Goal: Contribute content: Contribute content

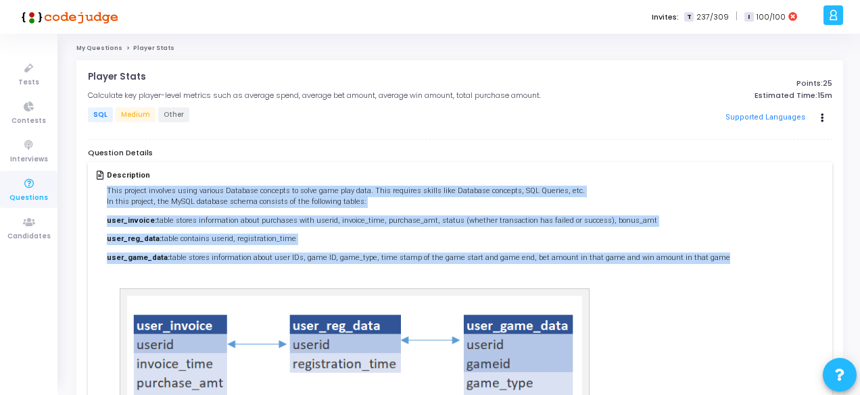
drag, startPoint x: 698, startPoint y: 253, endPoint x: 99, endPoint y: 194, distance: 602.5
click at [99, 194] on div "Description This project involves using various Database concepts to solve game…" at bounding box center [460, 348] width 726 height 354
copy div "This project involves using various Database concepts to solve game play data. …"
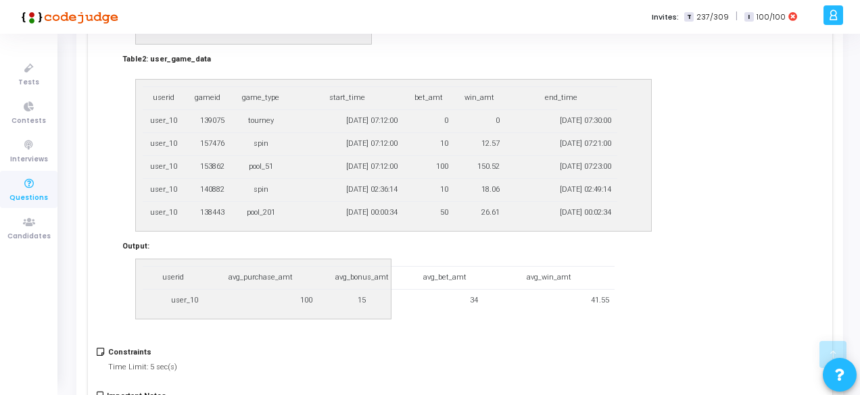
scroll to position [919, 0]
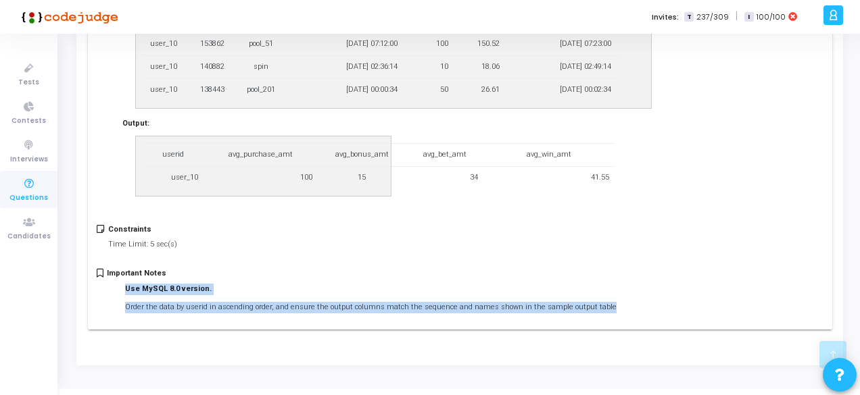
drag, startPoint x: 127, startPoint y: 268, endPoint x: 608, endPoint y: 290, distance: 481.9
click at [608, 290] on div "Important Notes Use MySQL 8.0 version. Order the data by userid in ascending or…" at bounding box center [460, 294] width 726 height 51
copy li "Use MySQL 8.0 version. Order the data by userid in ascending order, and ensure …"
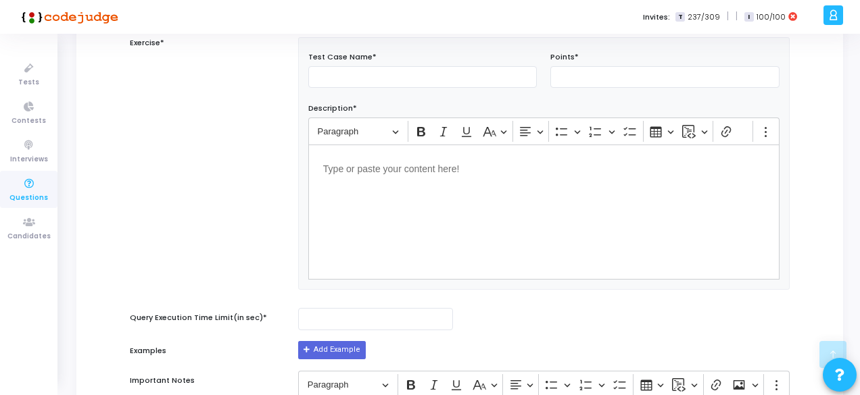
scroll to position [496, 0]
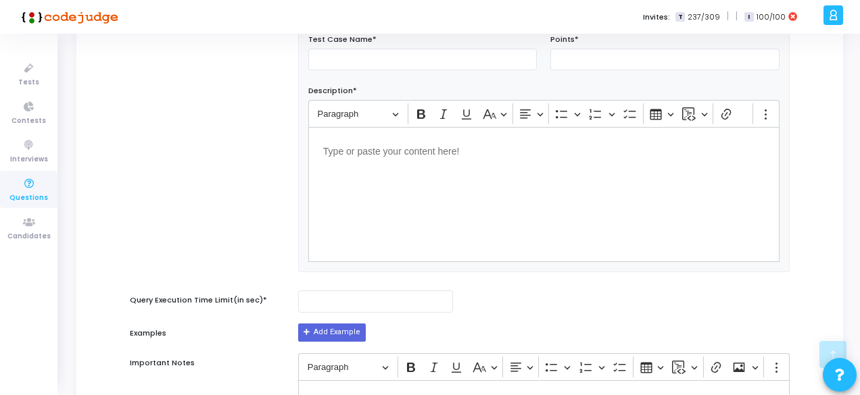
click at [347, 178] on div "Editor editing area: main" at bounding box center [543, 194] width 471 height 135
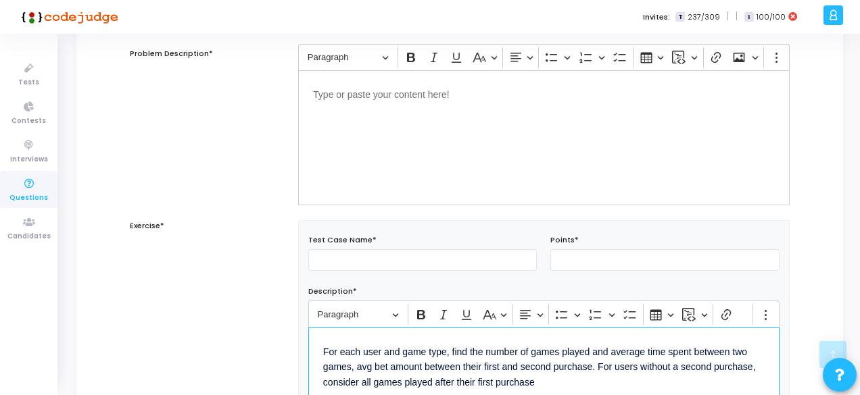
scroll to position [294, 0]
click at [337, 258] on input "text" at bounding box center [422, 261] width 229 height 22
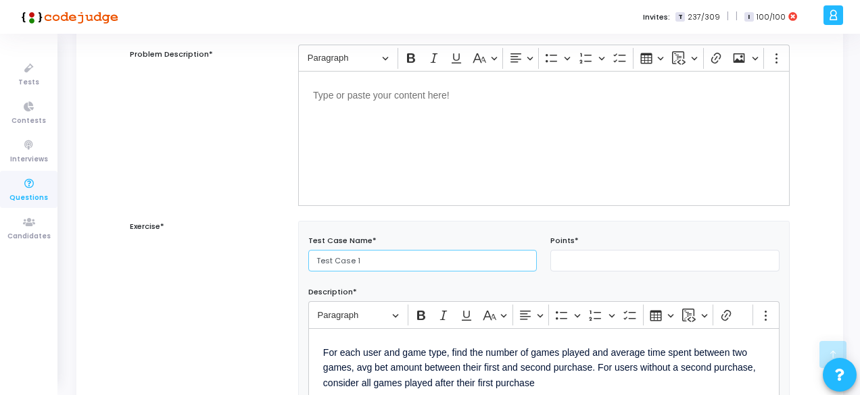
type input "Test Case 1"
click at [598, 259] on input "number" at bounding box center [664, 261] width 229 height 22
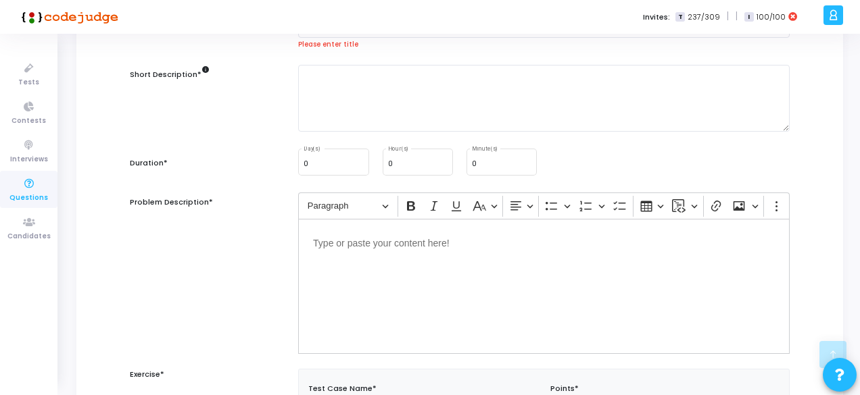
scroll to position [143, 0]
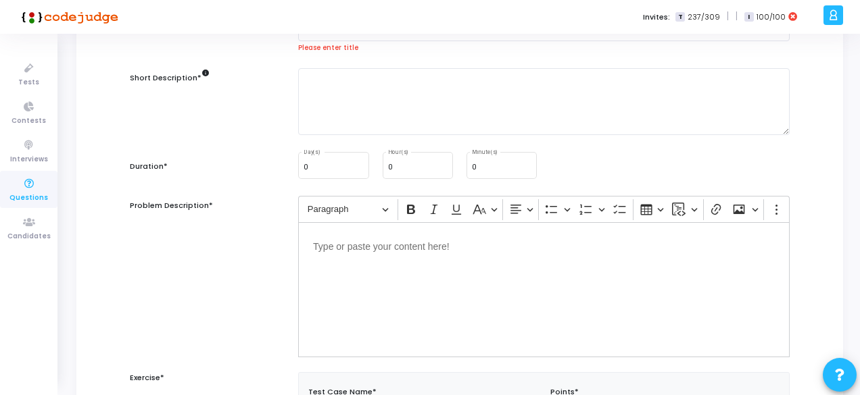
type input "25"
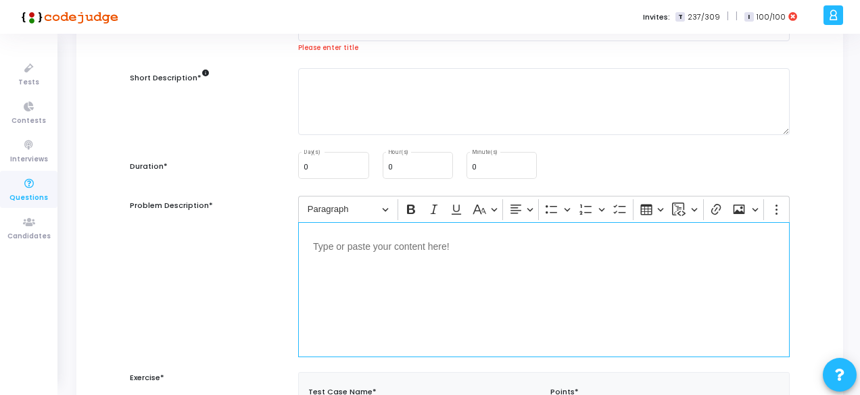
click at [469, 266] on div "Editor editing area: main" at bounding box center [543, 289] width 491 height 135
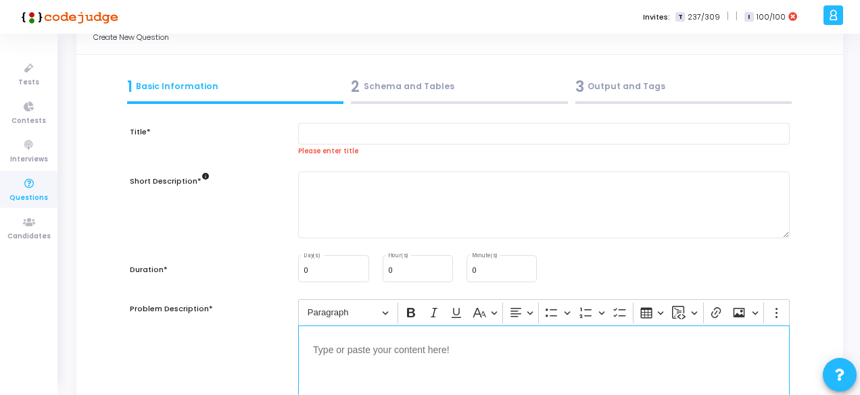
scroll to position [38, 0]
click at [354, 147] on div "Please enter title" at bounding box center [543, 141] width 491 height 34
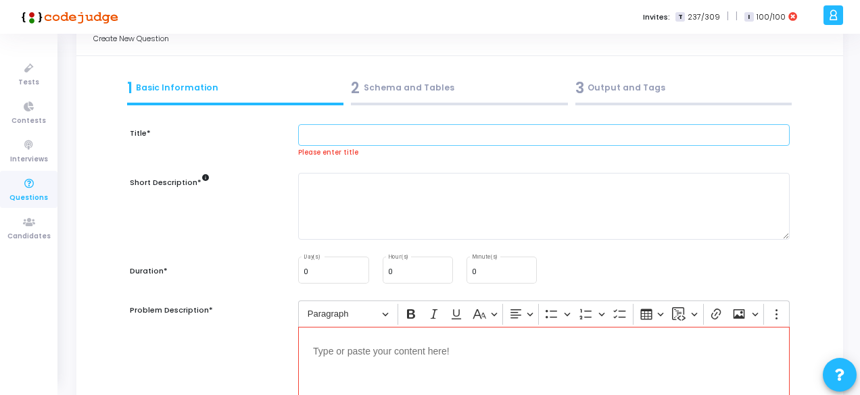
click at [333, 124] on input "text" at bounding box center [543, 135] width 491 height 22
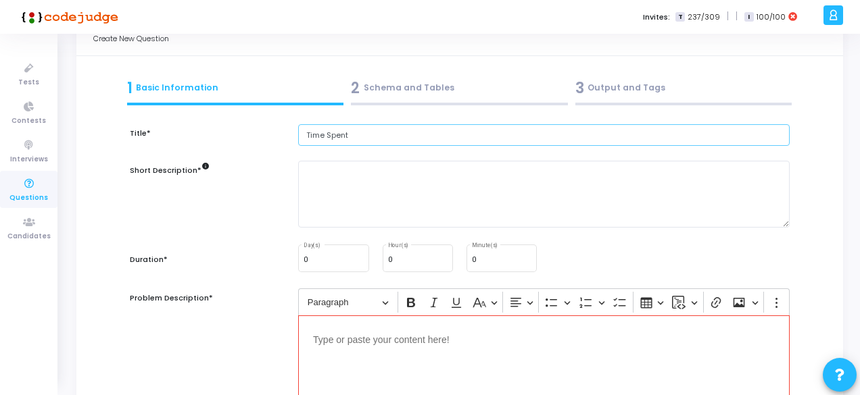
type input "Time Spent"
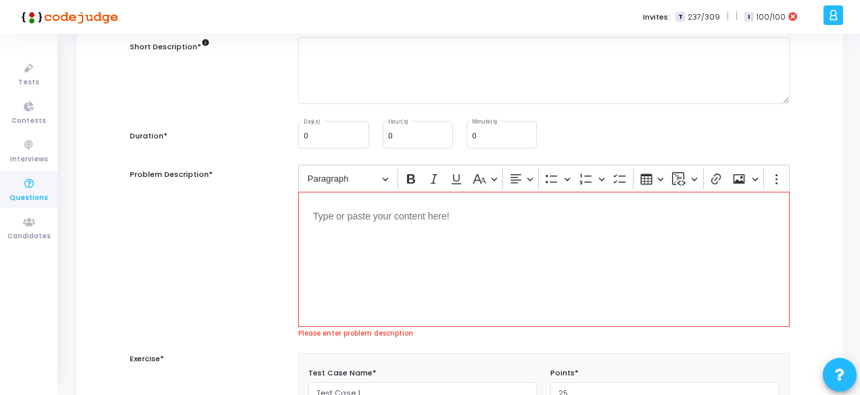
scroll to position [162, 0]
click at [399, 243] on div "Editor editing area: main" at bounding box center [543, 258] width 491 height 135
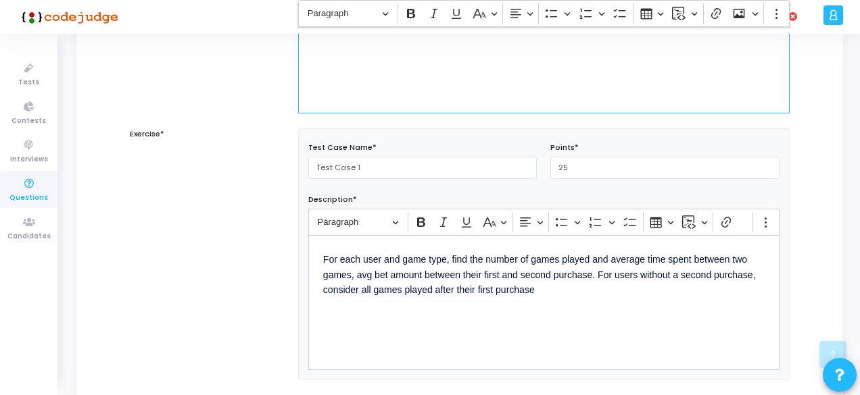
scroll to position [375, 0]
click at [553, 308] on div "For each user and game type, find the number of games played and average time s…" at bounding box center [543, 302] width 471 height 135
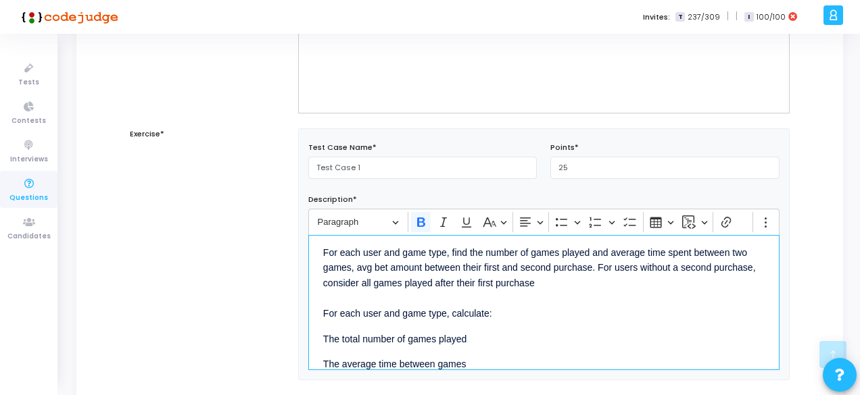
scroll to position [4, 0]
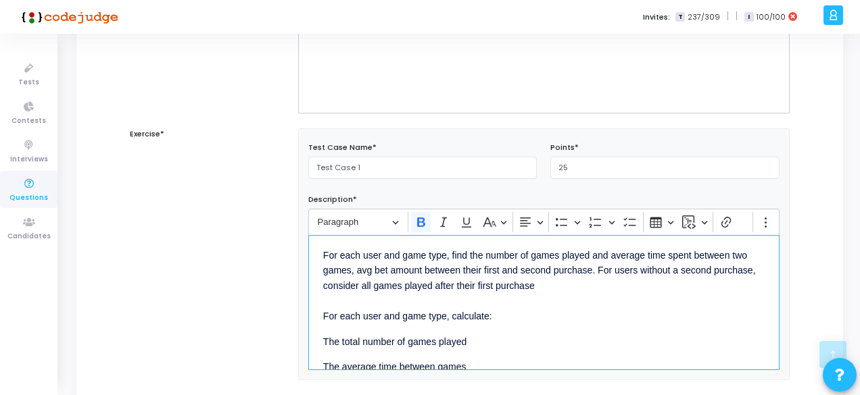
click at [449, 328] on div "For each user and game type, find the number of games played and average time s…" at bounding box center [543, 302] width 471 height 135
click at [507, 333] on p "The total number of games played" at bounding box center [543, 341] width 441 height 17
click at [324, 339] on p "The total number of games played" at bounding box center [543, 341] width 441 height 17
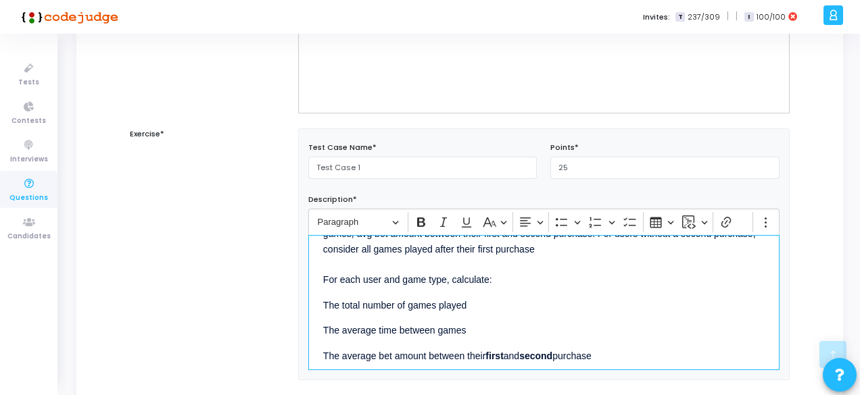
scroll to position [53, 0]
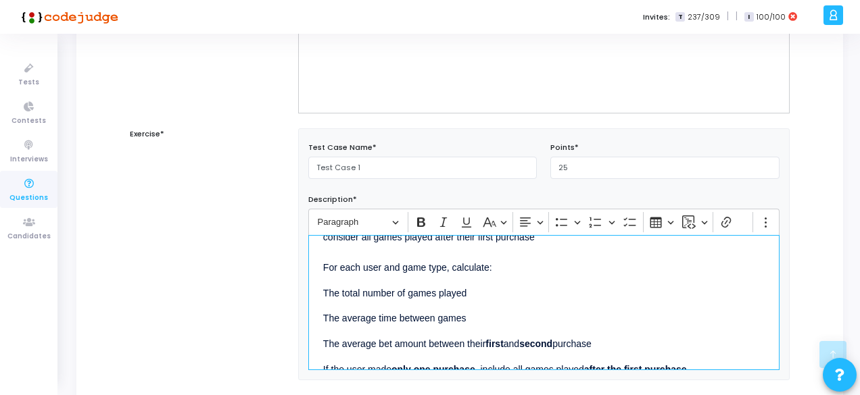
click at [339, 317] on p "The average time between games" at bounding box center [543, 318] width 441 height 17
click at [324, 289] on p "The total number of games played" at bounding box center [543, 292] width 441 height 17
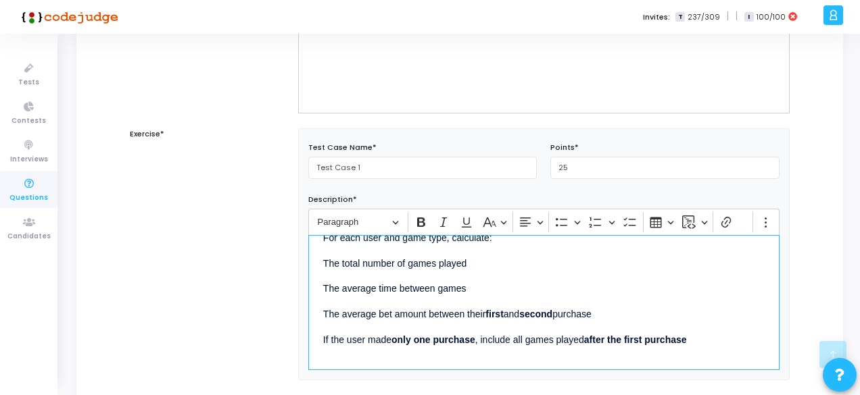
click at [366, 314] on p "The average bet amount between their first and second purchase" at bounding box center [543, 313] width 441 height 17
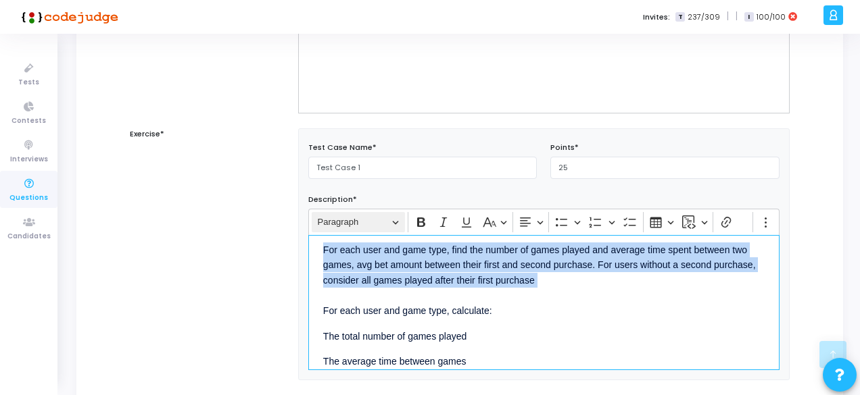
scroll to position [0, 0]
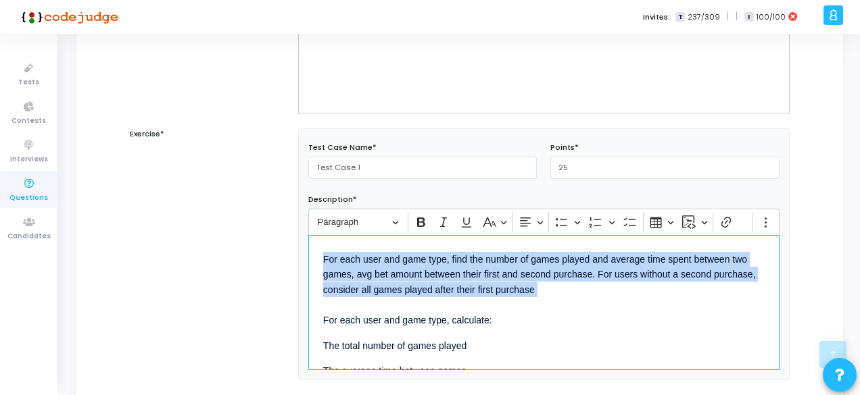
drag, startPoint x: 347, startPoint y: 289, endPoint x: 320, endPoint y: 203, distance: 89.4
click at [320, 203] on div "Description* Rich Text Editor Paragraph Bold Italic Underline Basic styles Text…" at bounding box center [544, 280] width 485 height 181
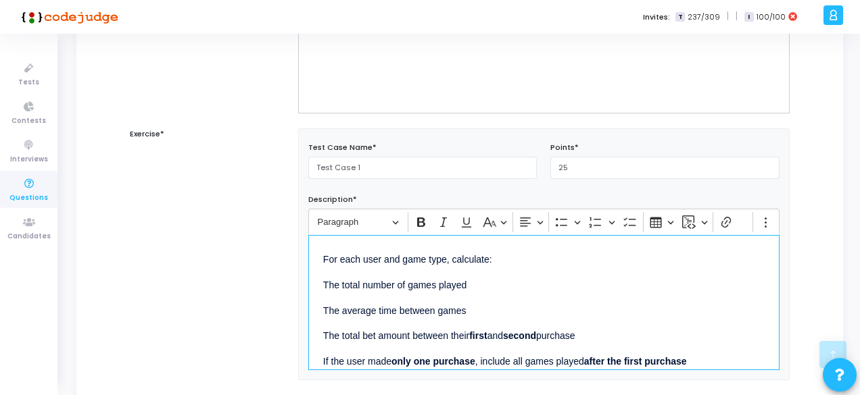
click at [323, 281] on p "The total number of games played" at bounding box center [543, 284] width 441 height 17
click at [589, 226] on icon "Editor toolbar" at bounding box center [596, 223] width 14 height 14
click at [323, 310] on p "The average time between games" at bounding box center [543, 310] width 441 height 17
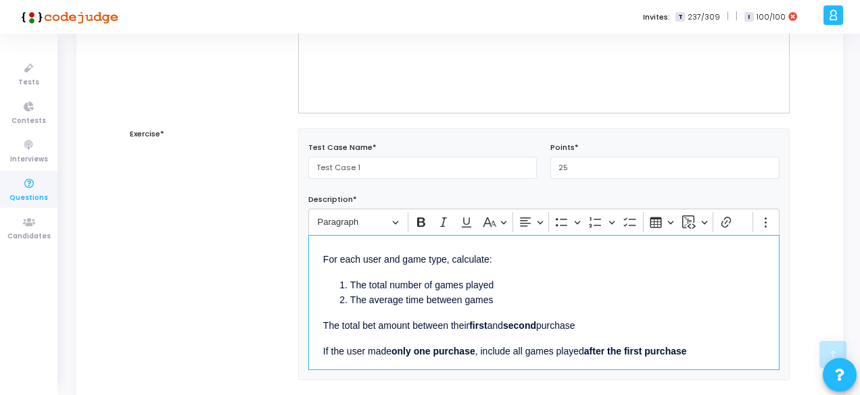
click at [323, 322] on p "The total bet amount between their first and second purchase" at bounding box center [543, 324] width 441 height 17
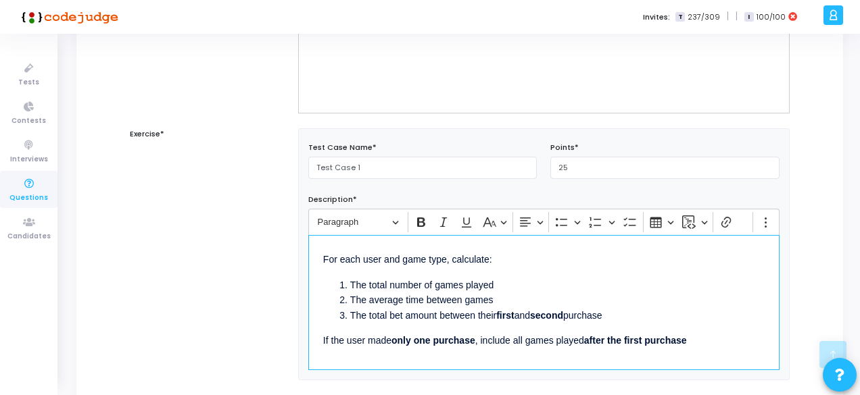
click at [323, 337] on p "If the user made only one purchase , include all games played after the first p…" at bounding box center [543, 340] width 441 height 17
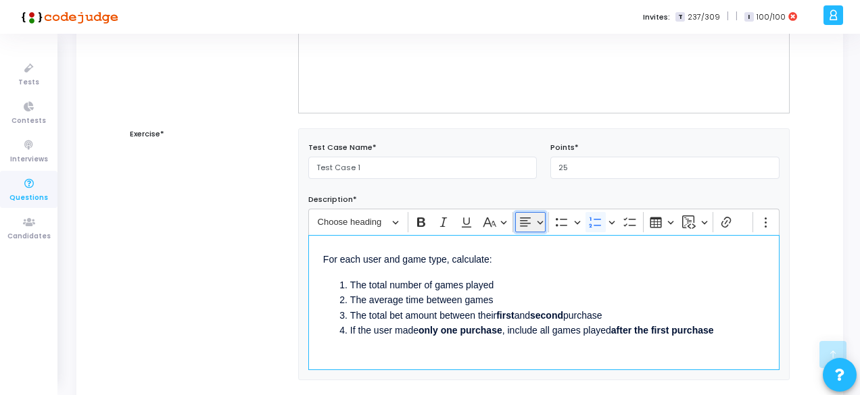
click at [527, 225] on icon "Editor toolbar" at bounding box center [526, 223] width 14 height 14
click at [529, 299] on icon "Text alignment toolbar" at bounding box center [530, 303] width 11 height 9
click at [591, 225] on icon "Editor toolbar" at bounding box center [596, 223] width 14 height 14
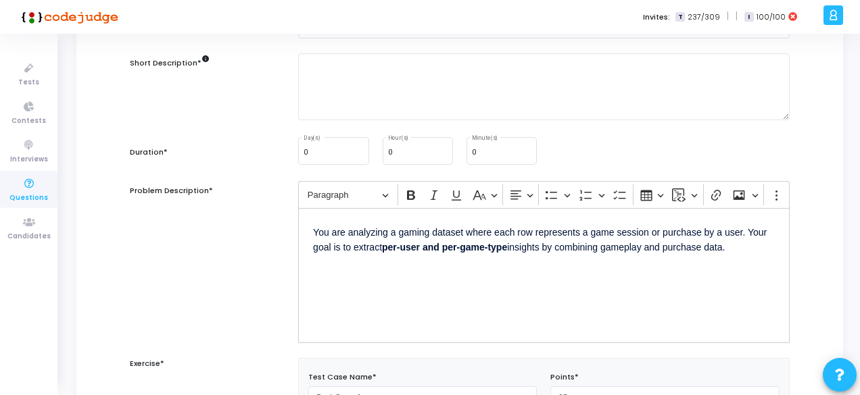
scroll to position [145, 0]
click at [483, 153] on input "0" at bounding box center [501, 153] width 59 height 8
type input "25"
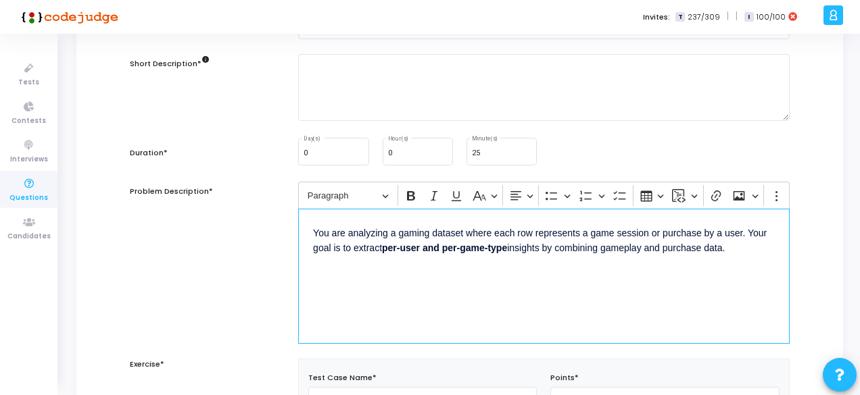
click at [595, 235] on p "You are analyzing a gaming dataset where each row represents a game session or …" at bounding box center [544, 240] width 462 height 32
click at [598, 235] on p "You are analyzing a gaming dataset where each row represents a game session or …" at bounding box center [544, 240] width 462 height 32
drag, startPoint x: 745, startPoint y: 233, endPoint x: 757, endPoint y: 258, distance: 27.8
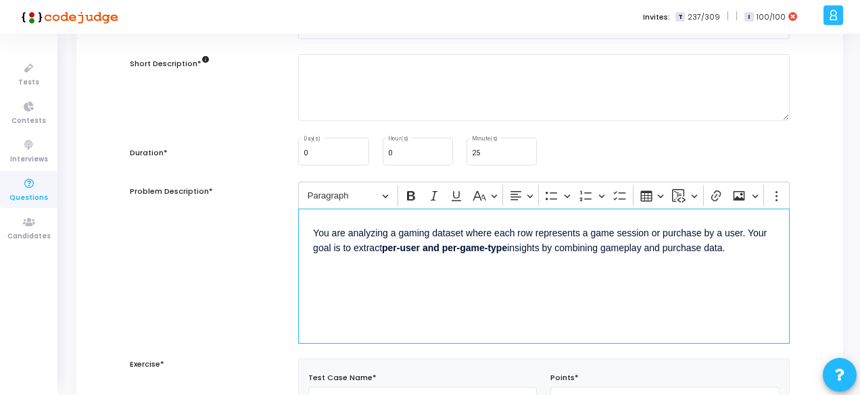
click at [757, 258] on div "You are analyzing a gaming dataset where each row represents a game session or …" at bounding box center [543, 276] width 491 height 135
click at [347, 254] on p "You are analyzing a gaming dataset where each row represents a game session or …" at bounding box center [544, 240] width 462 height 32
click at [741, 256] on div "You are analyzing a gaming dataset where each row represents a game session or …" at bounding box center [543, 276] width 491 height 135
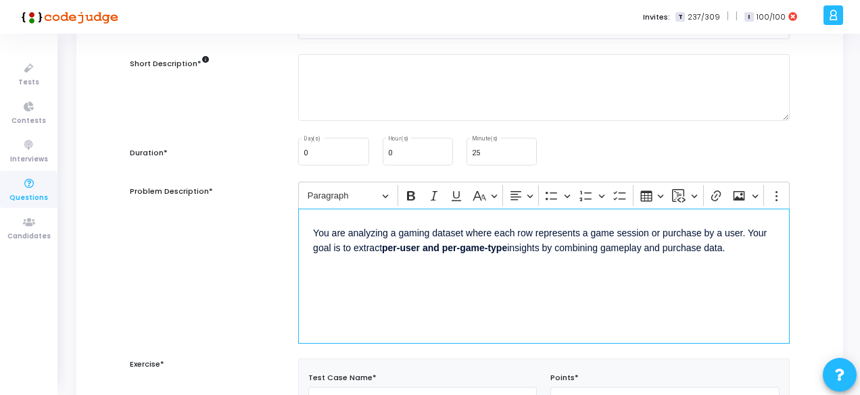
scroll to position [76, 0]
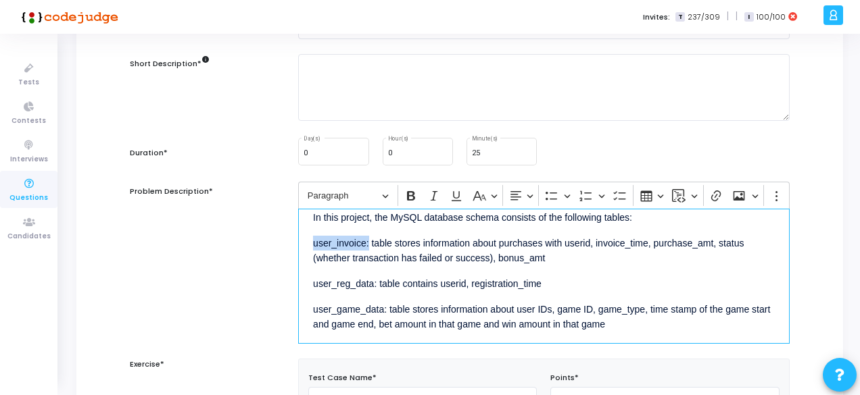
drag, startPoint x: 368, startPoint y: 243, endPoint x: 311, endPoint y: 239, distance: 57.6
click at [311, 239] on div "You are analyzing a gaming dataset where each row represents a game session or …" at bounding box center [543, 276] width 491 height 135
drag, startPoint x: 374, startPoint y: 283, endPoint x: 303, endPoint y: 283, distance: 71.0
click at [303, 283] on div "You are analyzing a gaming dataset where each row represents a game session or …" at bounding box center [543, 276] width 491 height 135
drag, startPoint x: 385, startPoint y: 308, endPoint x: 299, endPoint y: 312, distance: 86.0
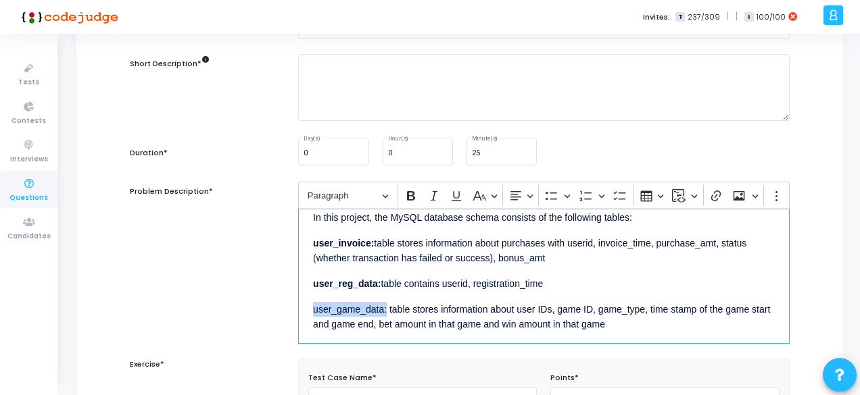
click at [299, 312] on div "You are analyzing a gaming dataset where each row represents a game session or …" at bounding box center [543, 276] width 491 height 135
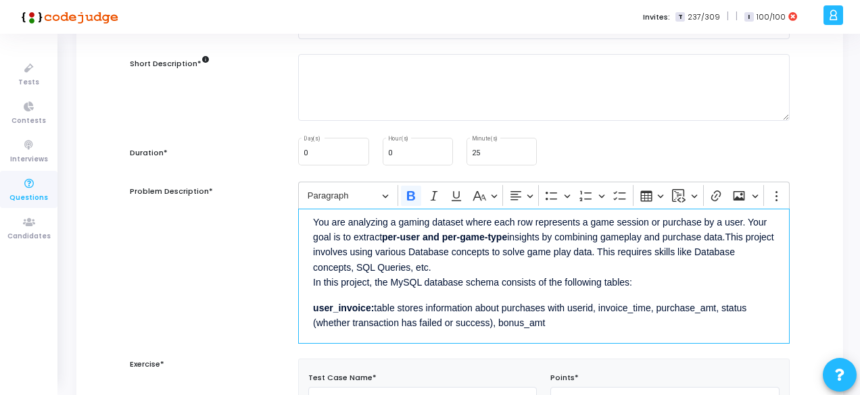
click at [345, 303] on strong "user_invoice:" at bounding box center [343, 308] width 61 height 11
click at [312, 279] on div "You are analyzing a gaming dataset where each row represents a game session or …" at bounding box center [543, 276] width 491 height 135
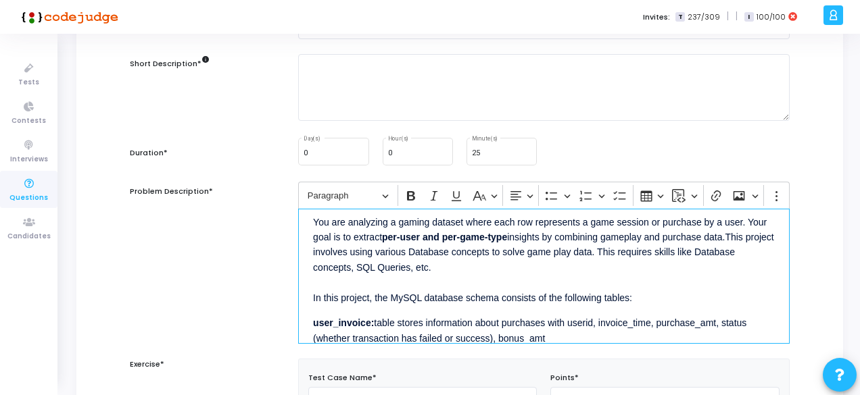
click at [591, 220] on p "You are analyzing a gaming dataset where each row represents a game session or …" at bounding box center [544, 259] width 462 height 93
drag, startPoint x: 491, startPoint y: 272, endPoint x: 473, endPoint y: 266, distance: 18.8
click at [473, 266] on p "You are analyzing a gaming dataset where each row represents a user game sessio…" at bounding box center [544, 259] width 462 height 93
click at [329, 249] on p "You are analyzing a gaming dataset where each row represents a user game sessio…" at bounding box center [544, 259] width 462 height 93
click at [337, 252] on p "You are analyzing a gaming dataset where each row represents a user game sessio…" at bounding box center [544, 259] width 462 height 93
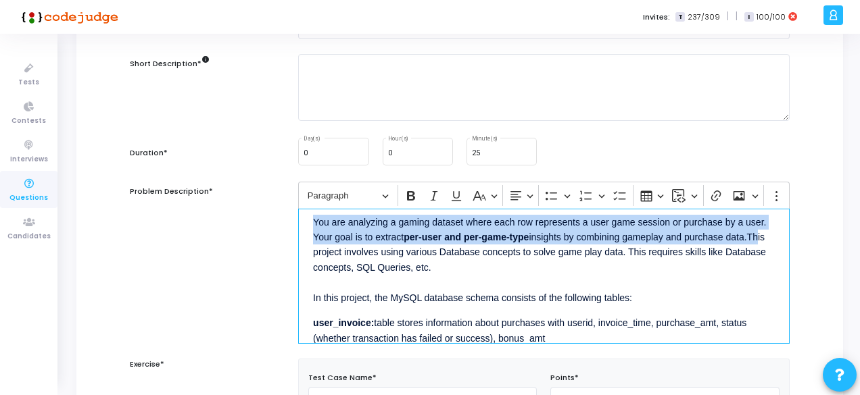
scroll to position [0, 0]
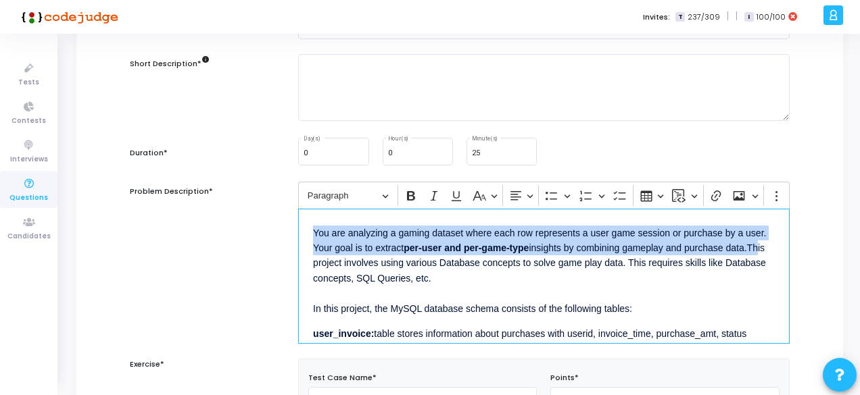
drag, startPoint x: 337, startPoint y: 252, endPoint x: 264, endPoint y: 159, distance: 118.5
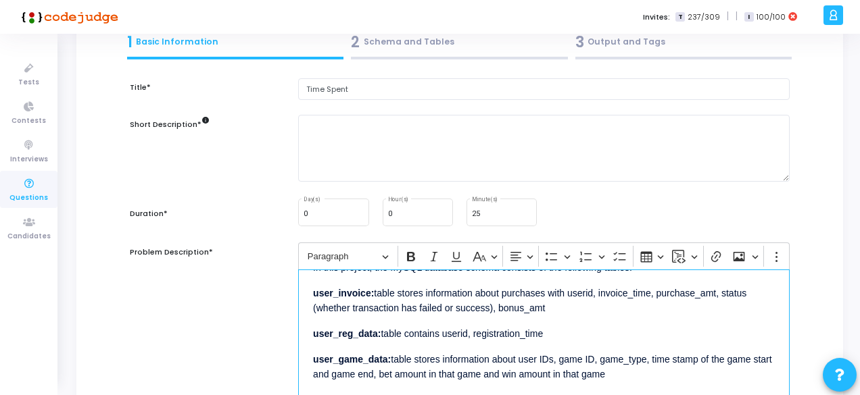
scroll to position [80, 0]
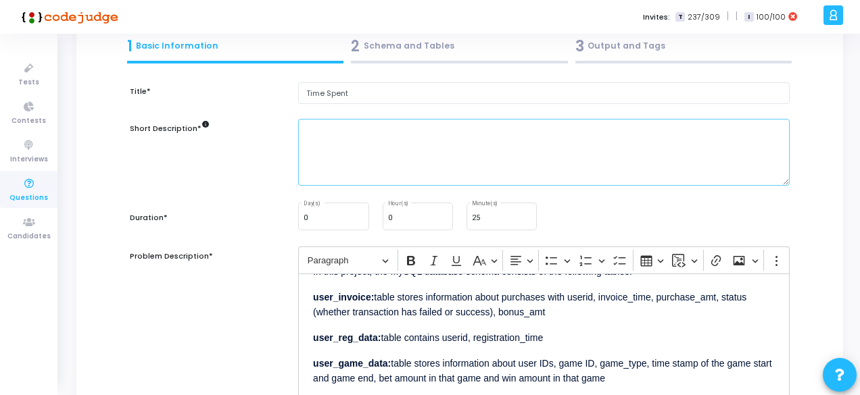
click at [453, 149] on textarea at bounding box center [543, 152] width 491 height 67
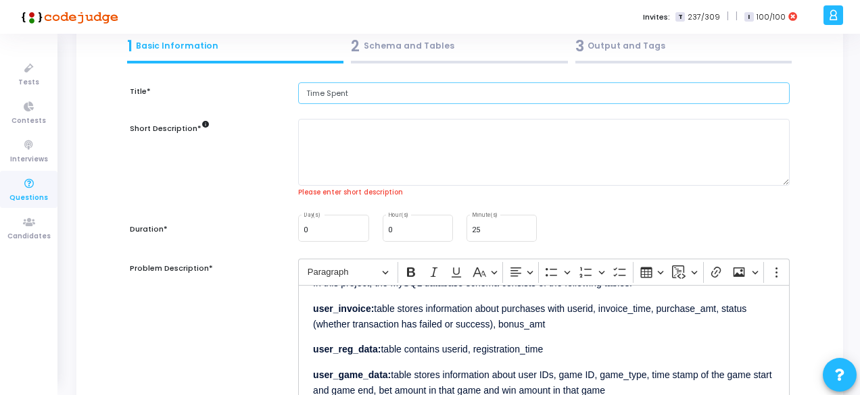
click at [327, 99] on input "Time Spent" at bounding box center [543, 93] width 491 height 22
click at [306, 93] on input "Player Engagement" at bounding box center [543, 93] width 491 height 22
type input "Player Engagement"
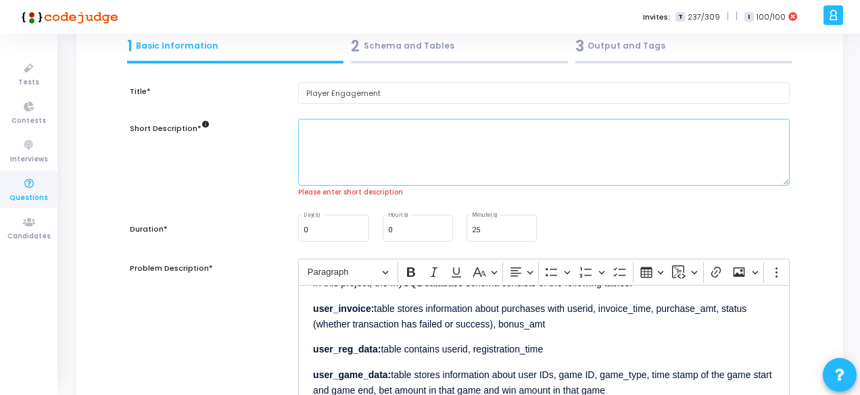
click at [339, 149] on textarea at bounding box center [543, 152] width 491 height 67
paste textarea "Analyze user gameplay behavior and purchase activity to determine engagement an…"
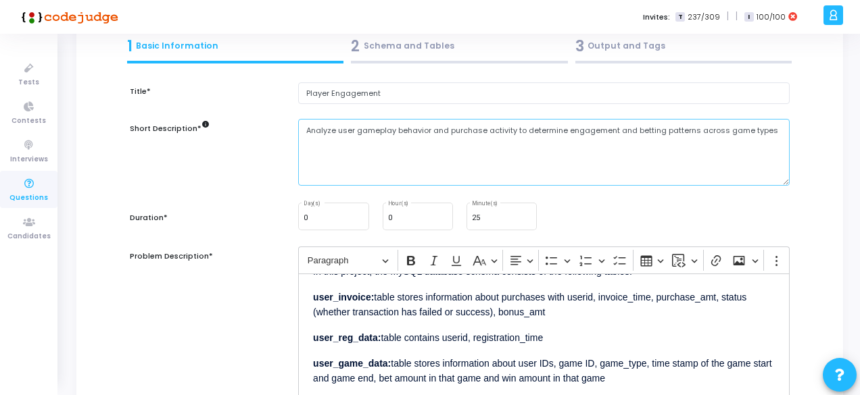
click at [405, 126] on textarea "Analyze user gameplay behavior and purchase activity to determine engagement an…" at bounding box center [543, 152] width 491 height 67
click at [637, 128] on textarea "Analyze user gameplay behavior and purchase activity to determine engagement an…" at bounding box center [543, 152] width 491 height 67
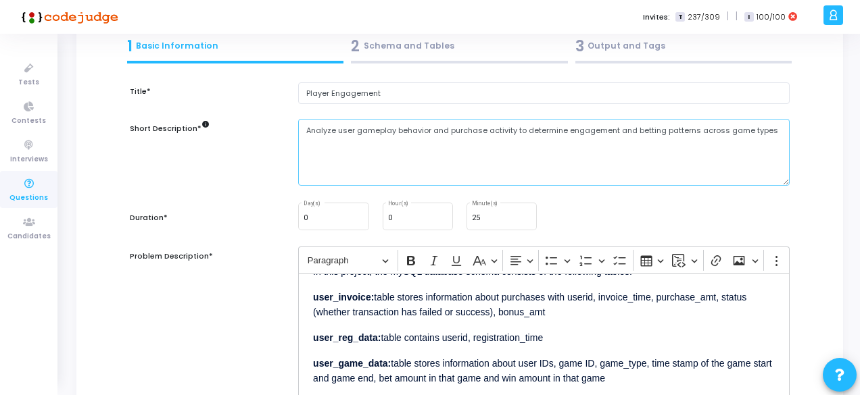
click at [637, 128] on textarea "Analyze user gameplay behavior and purchase activity to determine engagement an…" at bounding box center [543, 152] width 491 height 67
drag, startPoint x: 614, startPoint y: 129, endPoint x: 687, endPoint y: 124, distance: 73.2
click at [687, 124] on textarea "Analyze user gameplay behavior and purchase activity to determine engagement an…" at bounding box center [543, 152] width 491 height 67
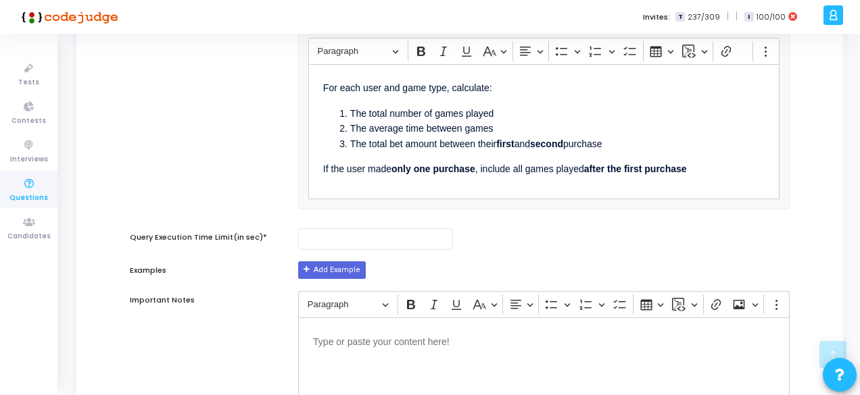
scroll to position [547, 0]
type textarea "Analyze user gameplay behavior and purchase activity to determine engagement ga…"
click at [329, 243] on input "number" at bounding box center [375, 239] width 155 height 22
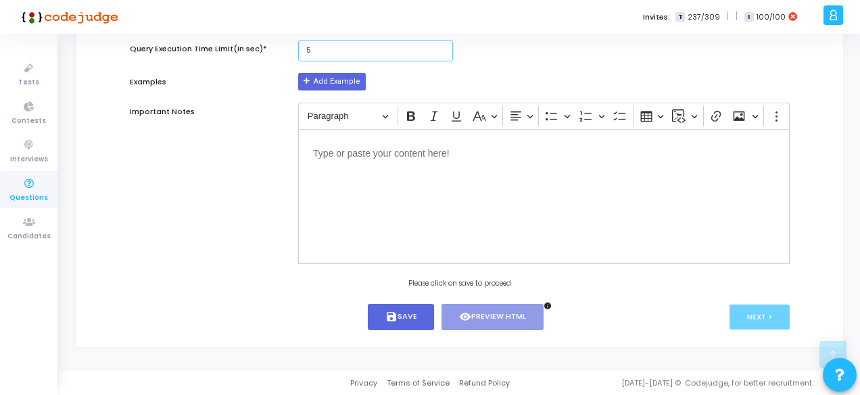
type input "5"
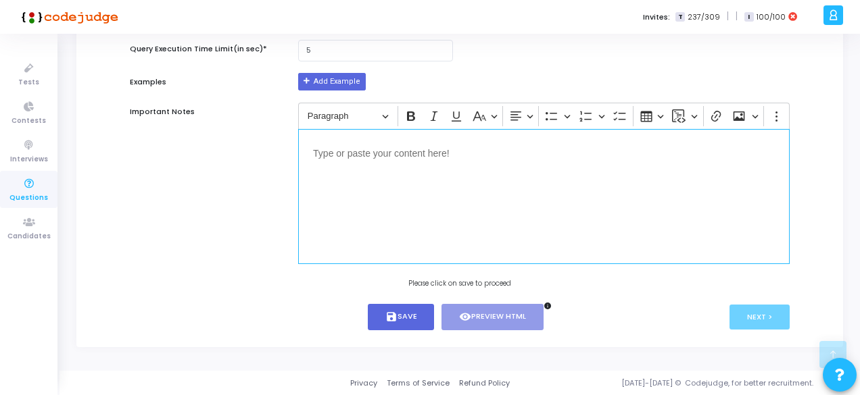
click at [364, 244] on div "Editor editing area: main" at bounding box center [543, 196] width 491 height 135
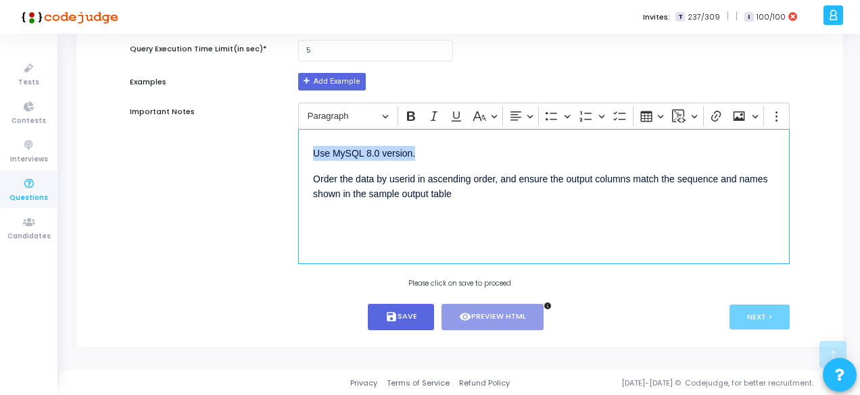
drag, startPoint x: 418, startPoint y: 153, endPoint x: 302, endPoint y: 148, distance: 116.4
click at [302, 148] on div "Use MySQL 8.0 version. Order the data by userid in ascending order, and ensure …" at bounding box center [543, 196] width 491 height 135
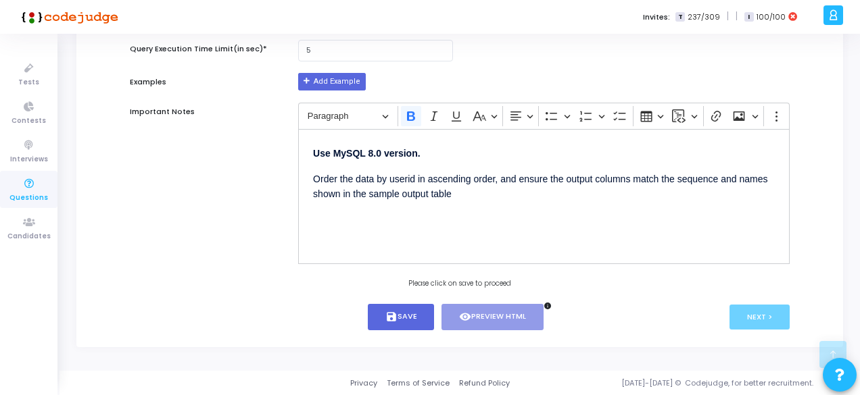
click at [255, 202] on div "Important Notes" at bounding box center [207, 189] width 168 height 173
click at [410, 321] on button "save Save" at bounding box center [401, 317] width 67 height 26
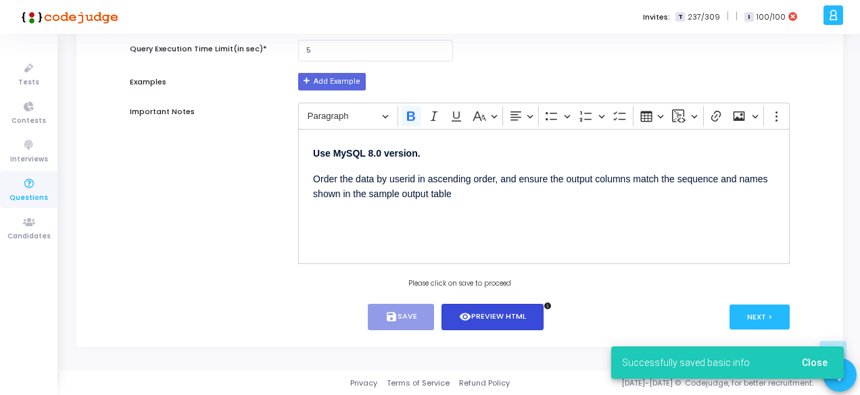
click at [484, 310] on button "visibility Preview HTML" at bounding box center [492, 317] width 102 height 26
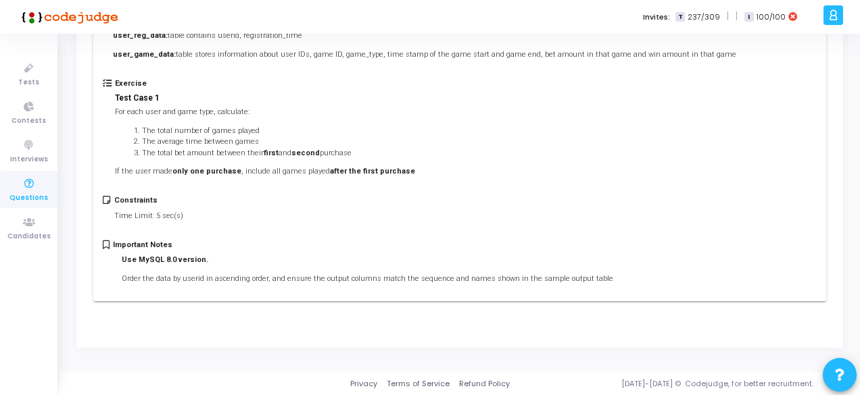
scroll to position [0, 0]
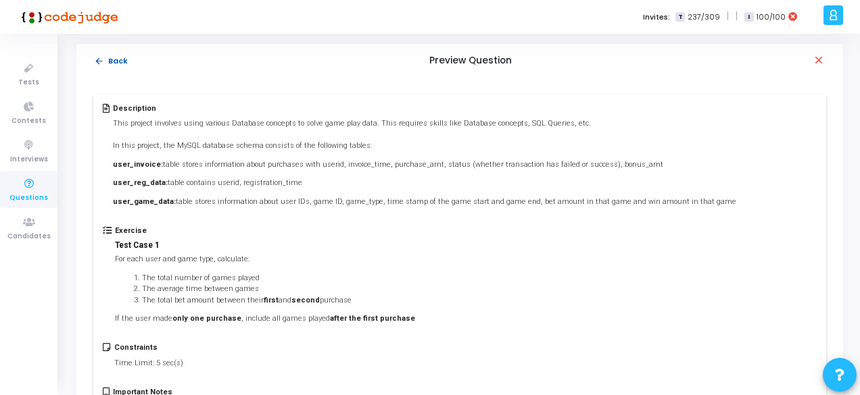
click at [100, 62] on mat-icon "arrow_back" at bounding box center [99, 61] width 10 height 10
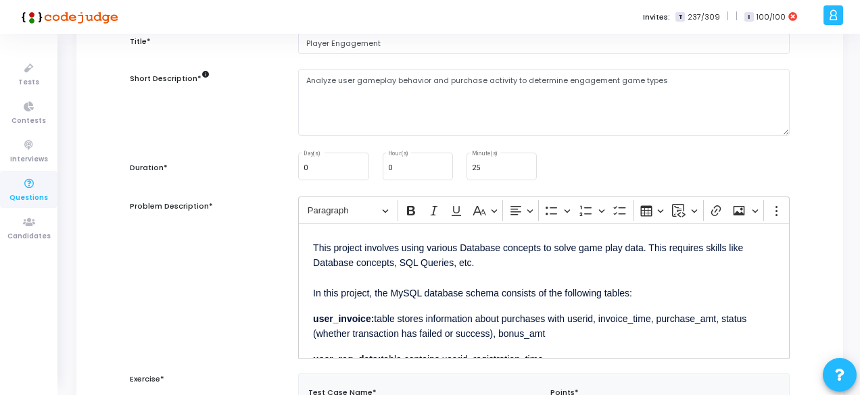
scroll to position [72, 0]
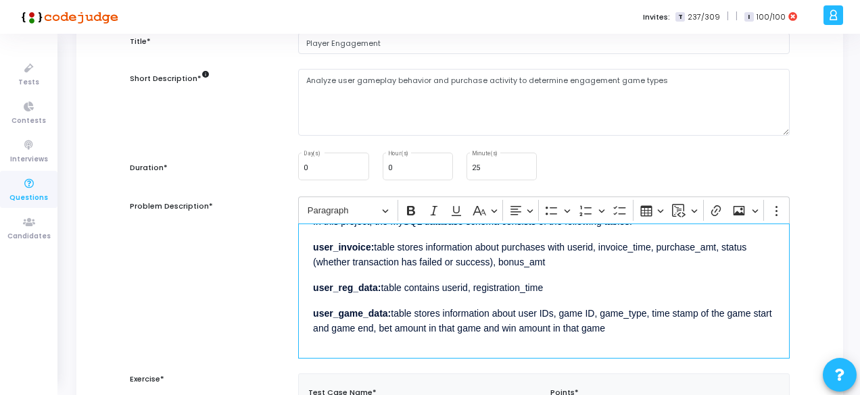
click at [641, 343] on div "This project involves using various Database concepts to solve game play data. …" at bounding box center [543, 291] width 491 height 135
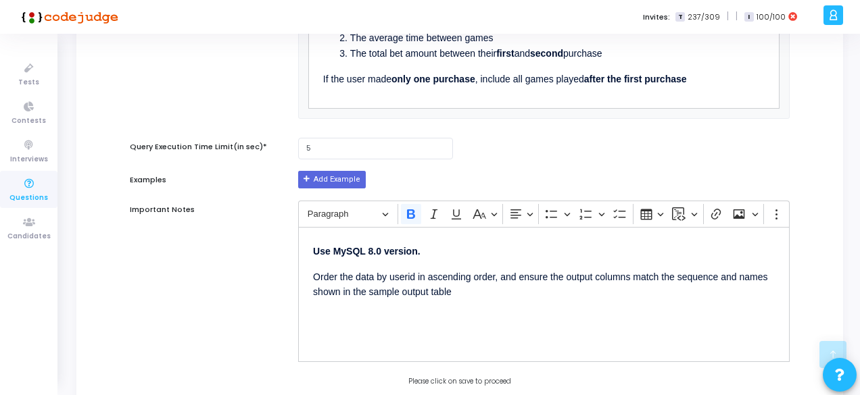
scroll to position [737, 0]
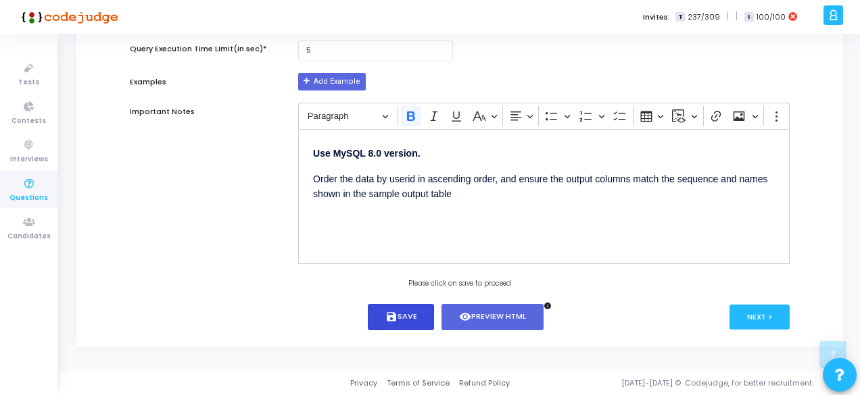
click at [410, 321] on button "save Save" at bounding box center [401, 317] width 67 height 26
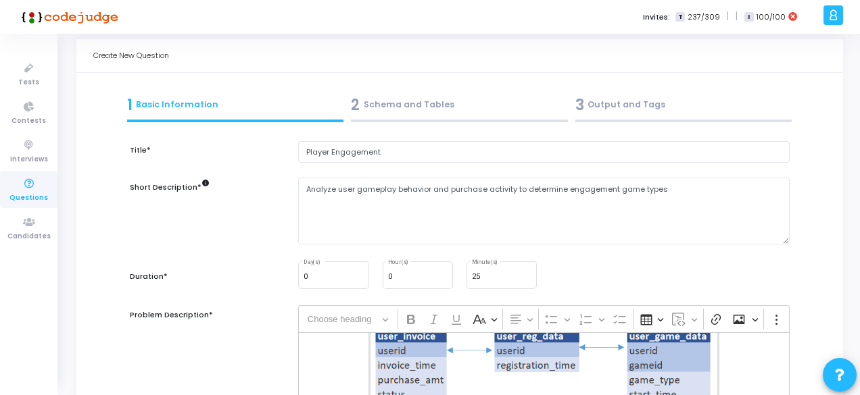
scroll to position [20, 0]
click at [396, 99] on div "2 Schema and Tables" at bounding box center [459, 106] width 217 height 22
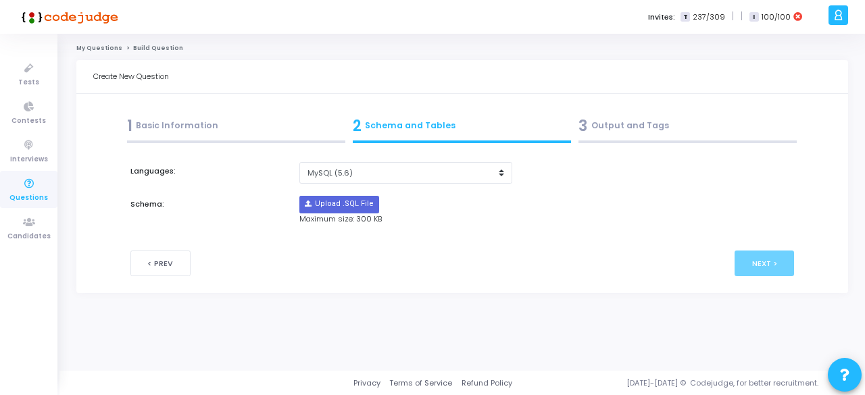
click at [606, 128] on div "3 Output and Tags" at bounding box center [688, 126] width 218 height 22
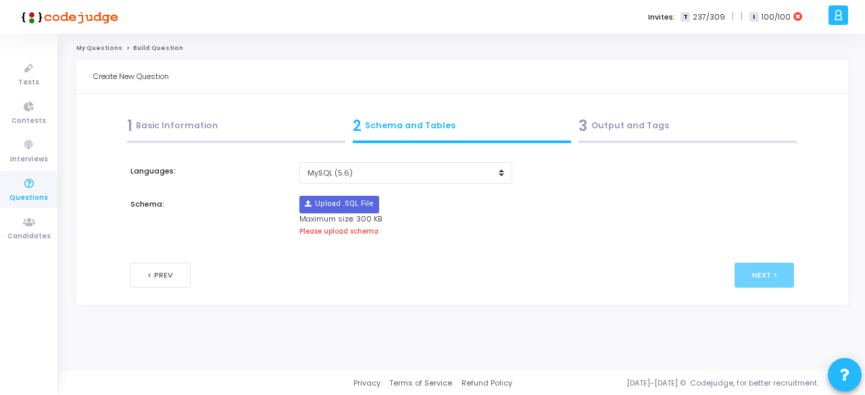
click at [627, 133] on div "3 Output and Tags" at bounding box center [688, 126] width 218 height 22
click at [270, 141] on div at bounding box center [236, 142] width 218 height 3
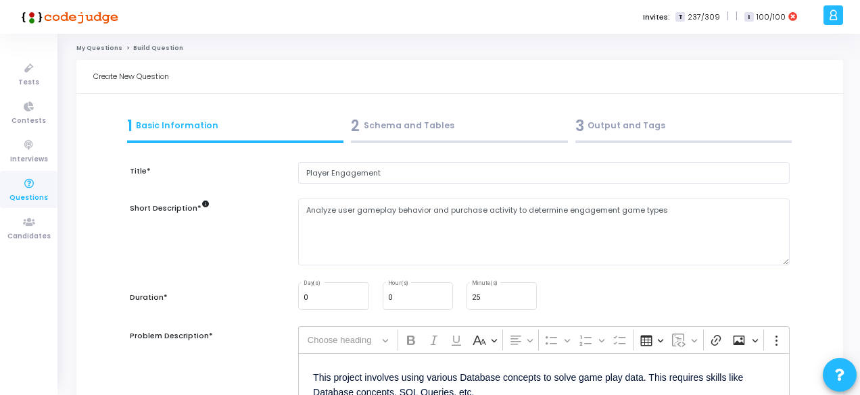
click at [402, 126] on div "2 Schema and Tables" at bounding box center [459, 126] width 217 height 22
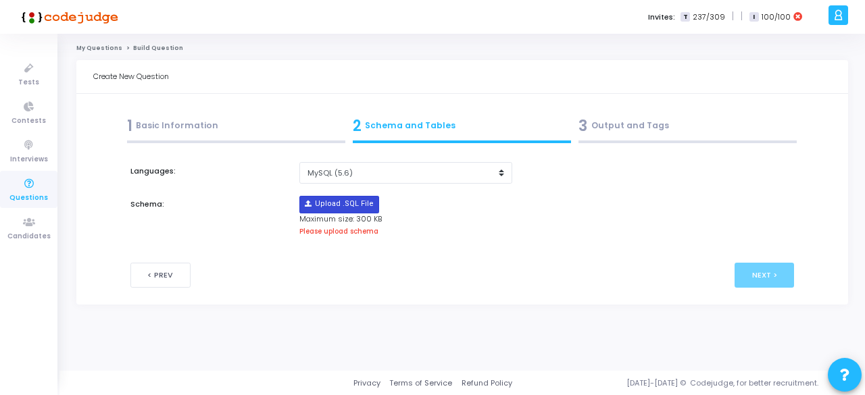
click at [343, 201] on input "file" at bounding box center [339, 205] width 78 height 16
click at [448, 165] on select "MySQL (5.6) MySQL (8.0)" at bounding box center [405, 173] width 212 height 22
select select "63000"
click at [299, 162] on select "MySQL (5.6) MySQL (8.0)" at bounding box center [405, 173] width 212 height 22
click at [367, 200] on input "file" at bounding box center [339, 205] width 78 height 16
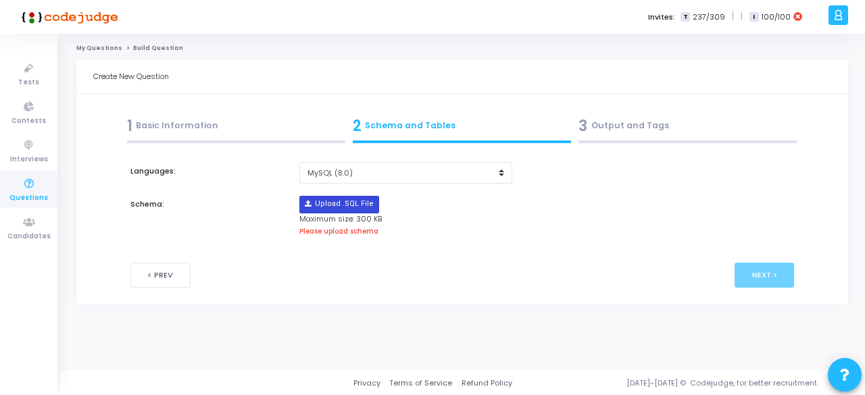
type input "C:\fakepath\sample_template_alldata.sql"
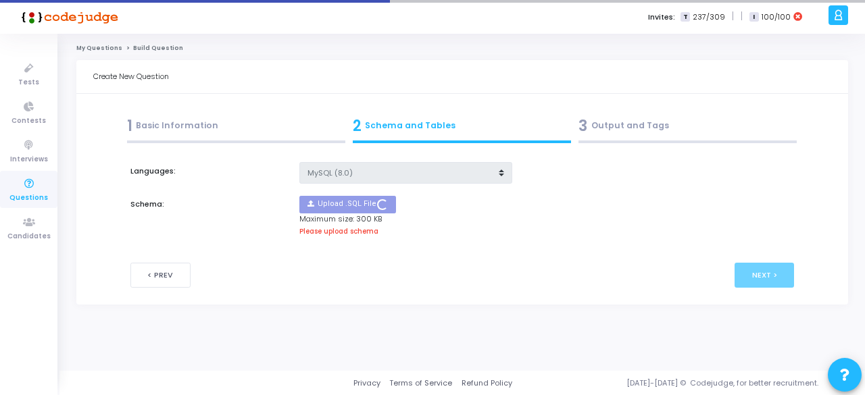
click at [635, 149] on div "Title* Player Engagement Short Description* info Analyze user gameplay behavior…" at bounding box center [462, 217] width 665 height 141
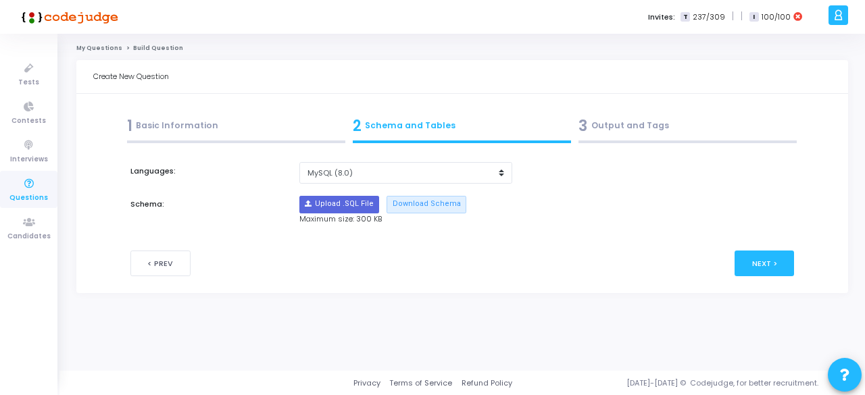
click at [635, 149] on div "Title* Player Engagement Short Description* info Analyze user gameplay behavior…" at bounding box center [462, 211] width 665 height 129
click at [621, 128] on div "3 Output and Tags" at bounding box center [688, 126] width 218 height 22
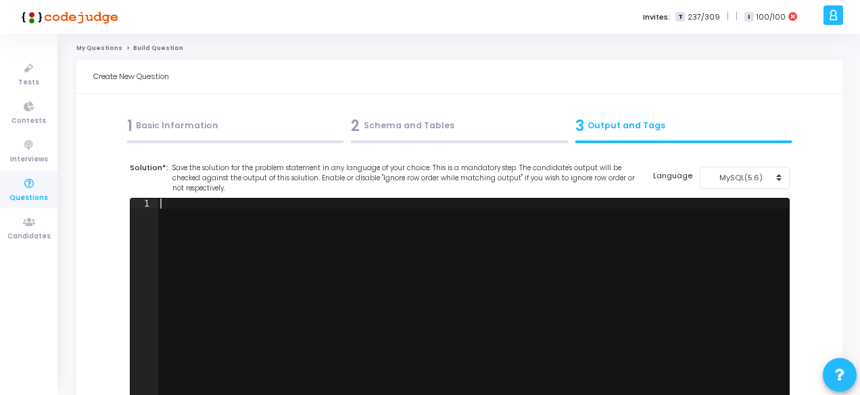
drag, startPoint x: 510, startPoint y: 215, endPoint x: 749, endPoint y: 189, distance: 240.7
click at [749, 189] on cj-code-editor "Solution*: Save the solution for the problem statement in any language of your …" at bounding box center [460, 297] width 660 height 270
click at [749, 189] on div "Solution*: Save the solution for the problem statement in any language of your …" at bounding box center [460, 178] width 660 height 32
click at [744, 183] on div "MySQL(5.6)" at bounding box center [741, 177] width 66 height 11
click at [723, 209] on button "MySQL (8.0)" at bounding box center [752, 208] width 104 height 13
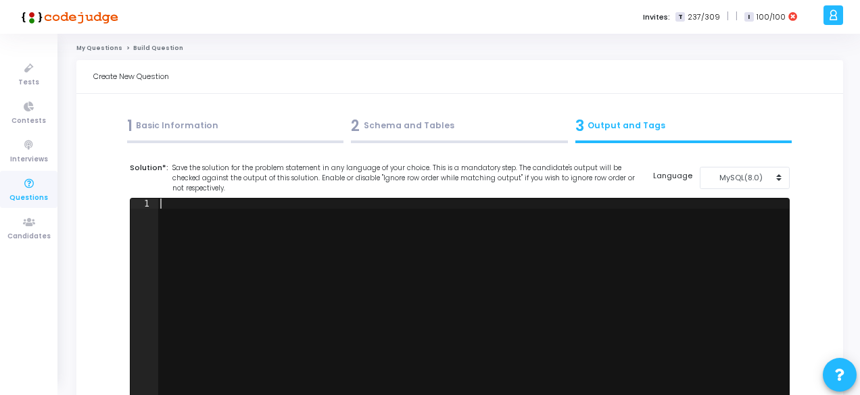
click at [660, 215] on div at bounding box center [473, 310] width 631 height 223
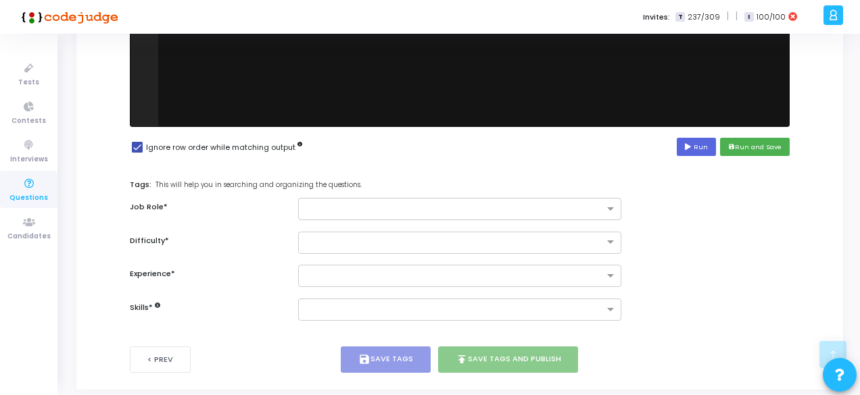
scroll to position [278, 0]
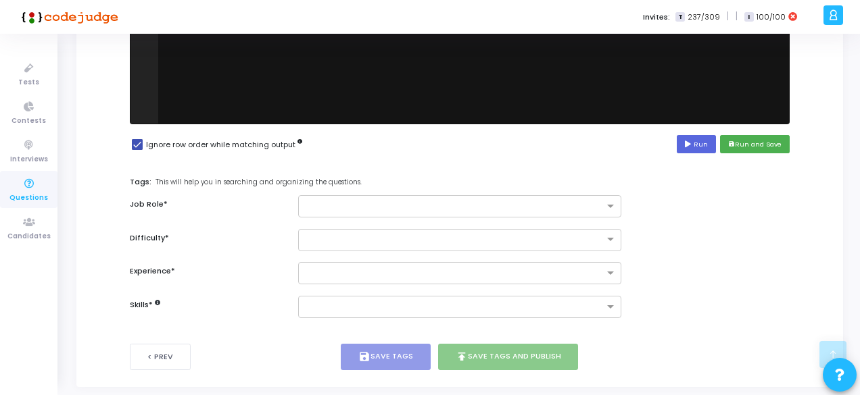
type textarea "select * from user_reg_data"
click at [694, 158] on div "Solution*: Save the solution for the problem statement in any language of your …" at bounding box center [459, 24] width 673 height 281
click at [694, 146] on icon at bounding box center [689, 144] width 9 height 7
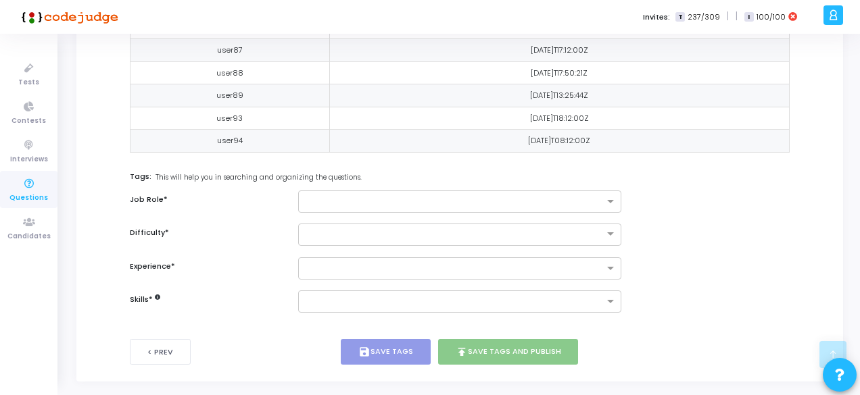
scroll to position [888, 0]
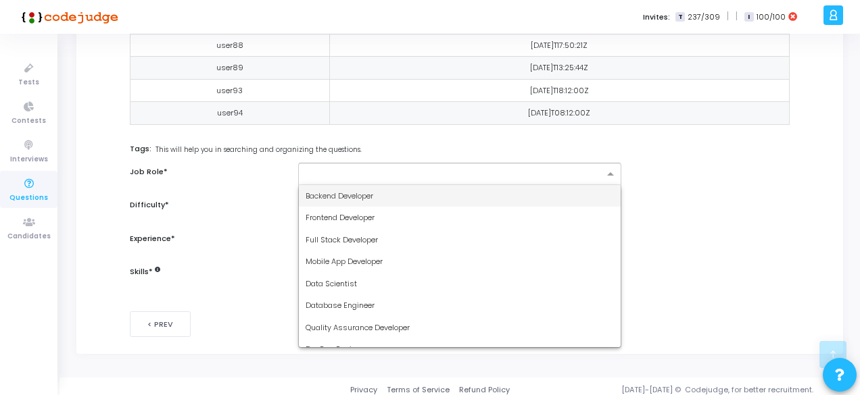
click at [403, 169] on input "text" at bounding box center [455, 174] width 298 height 11
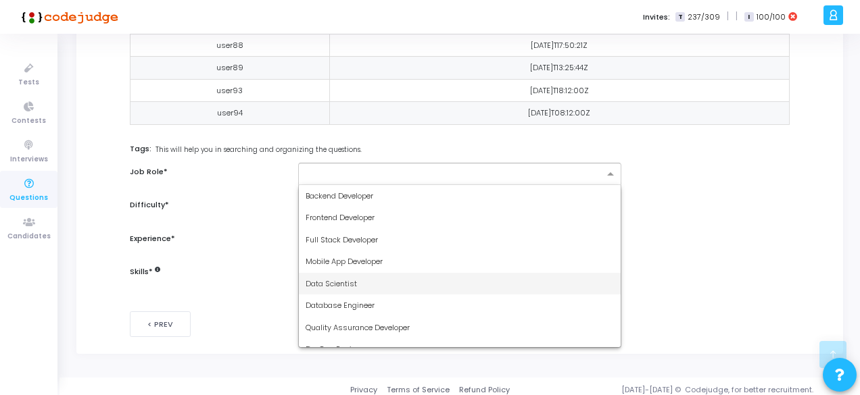
scroll to position [79, 0]
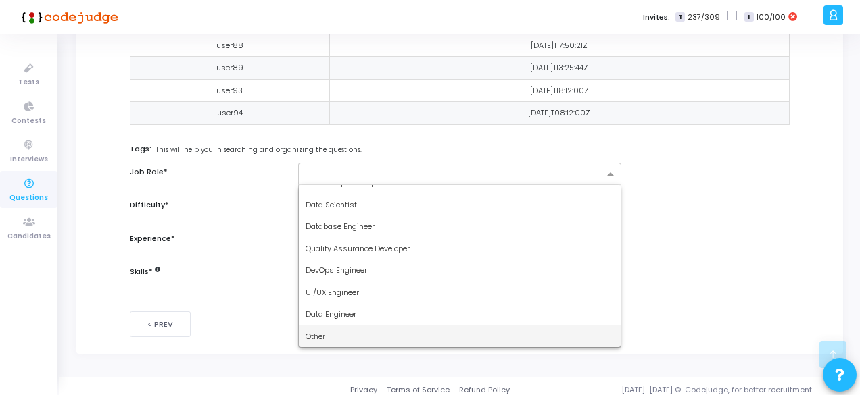
click at [320, 333] on span "Other" at bounding box center [316, 336] width 20 height 11
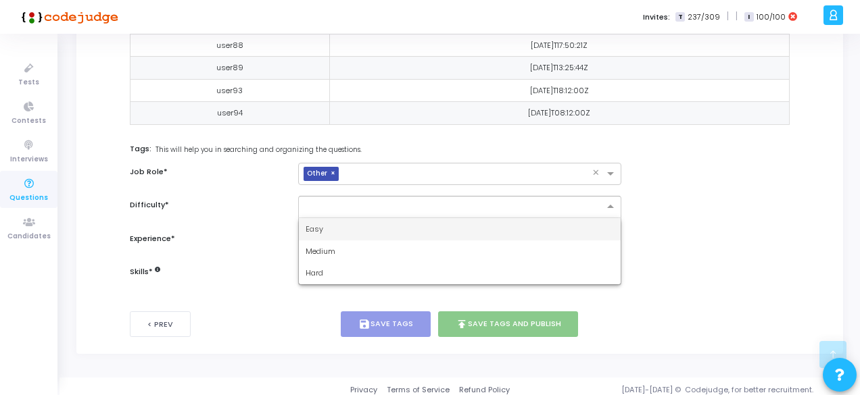
click at [327, 200] on input "text" at bounding box center [446, 205] width 281 height 11
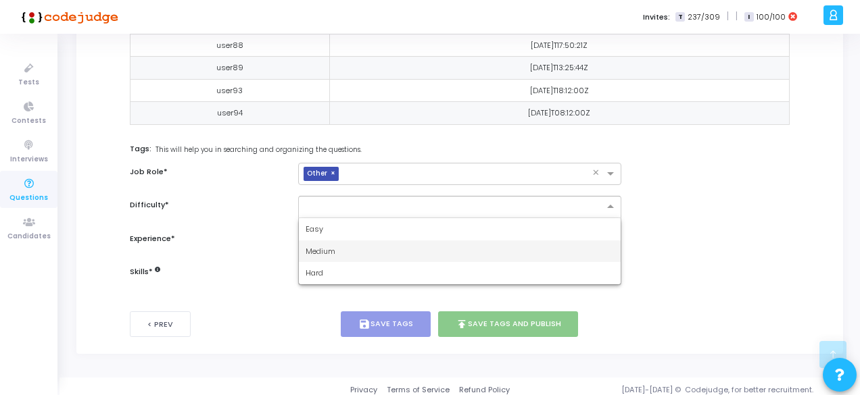
click at [322, 246] on span "Medium" at bounding box center [321, 251] width 30 height 11
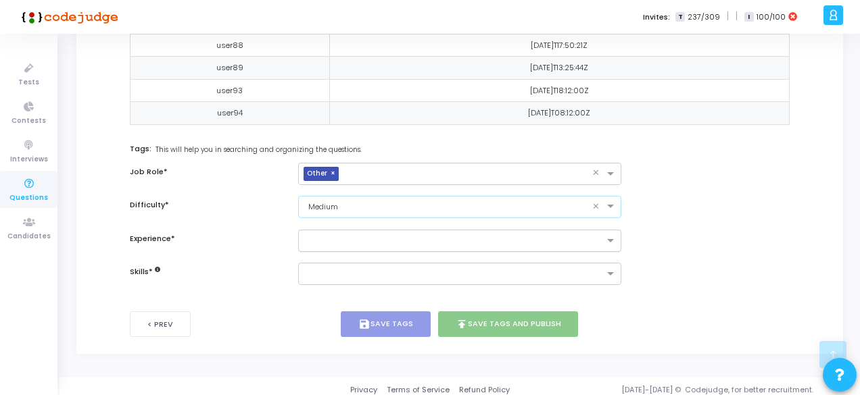
click at [336, 233] on div at bounding box center [451, 241] width 305 height 17
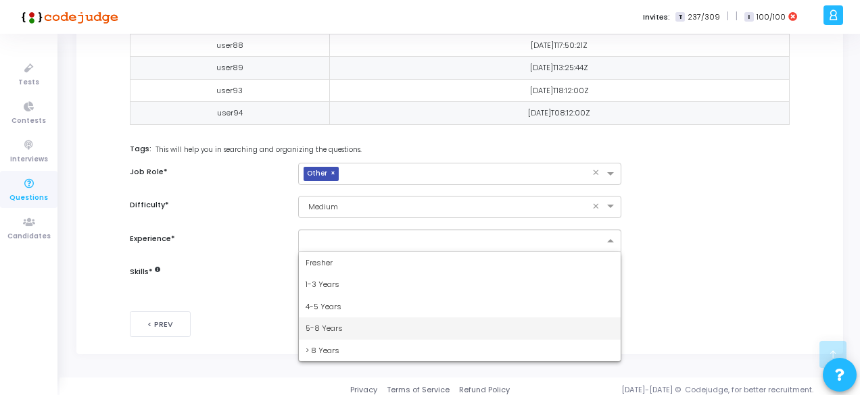
click at [324, 323] on span "5-8 Years" at bounding box center [324, 328] width 37 height 11
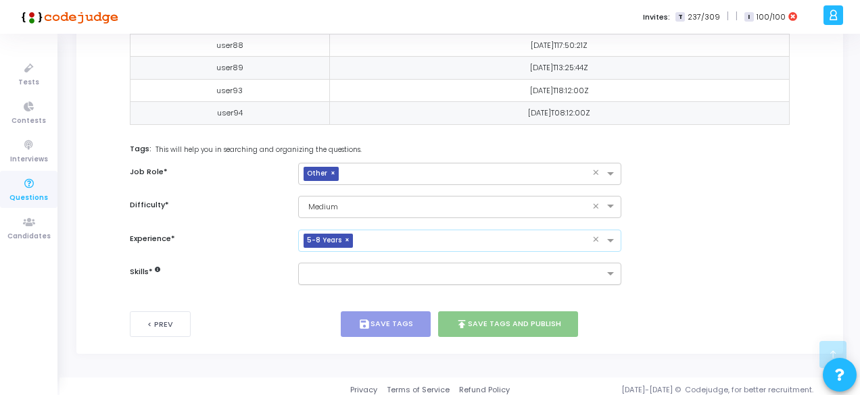
click at [334, 275] on div at bounding box center [459, 274] width 323 height 22
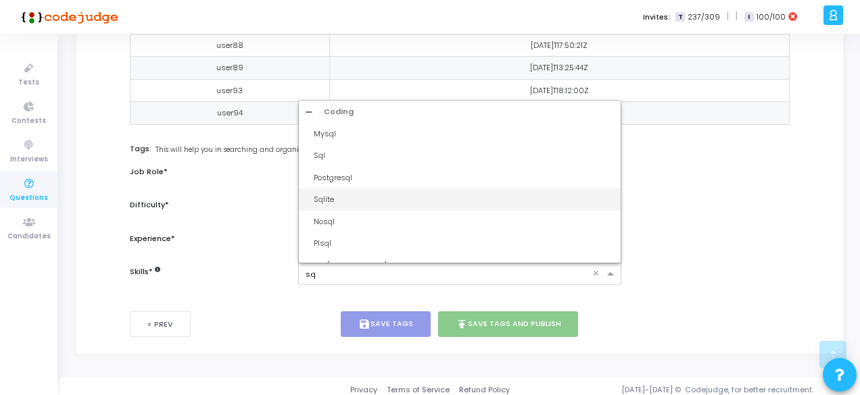
type input "sql"
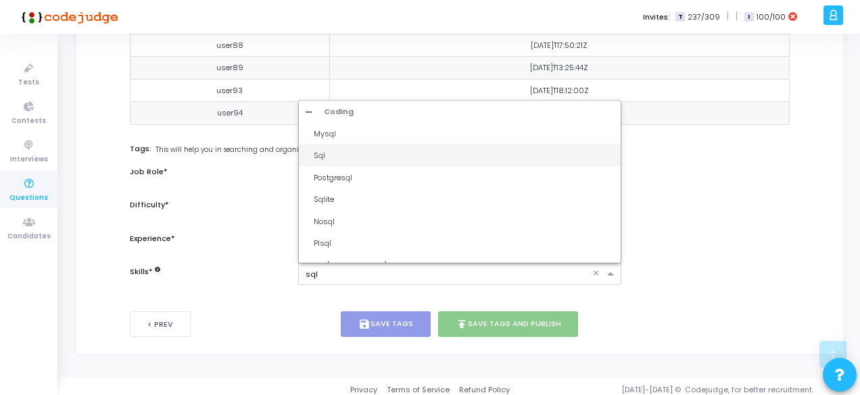
click at [314, 150] on div "Sql" at bounding box center [464, 155] width 300 height 11
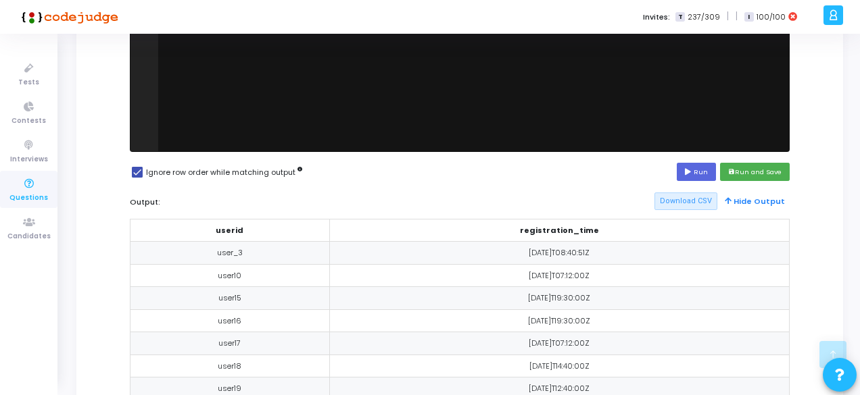
scroll to position [236, 0]
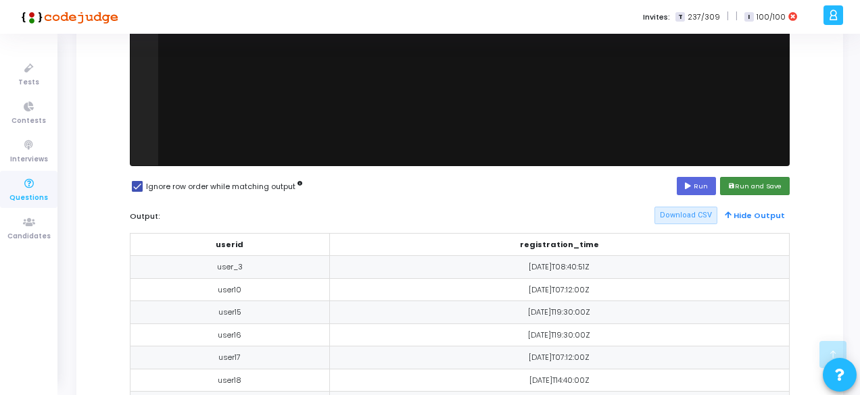
click at [752, 177] on button "save Run and Save" at bounding box center [755, 186] width 70 height 18
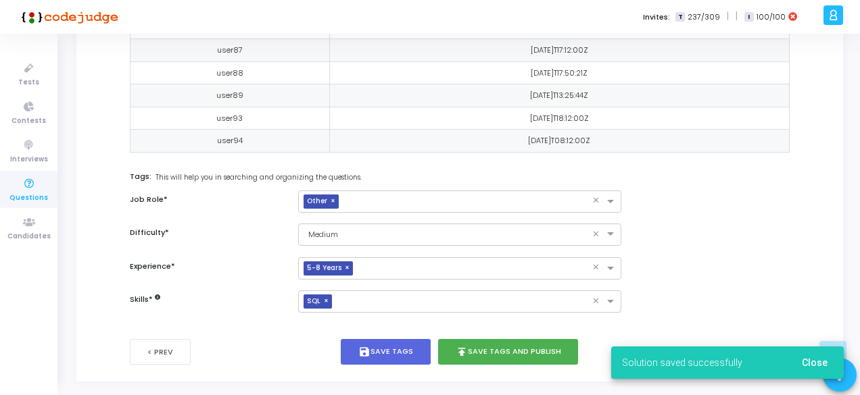
scroll to position [888, 0]
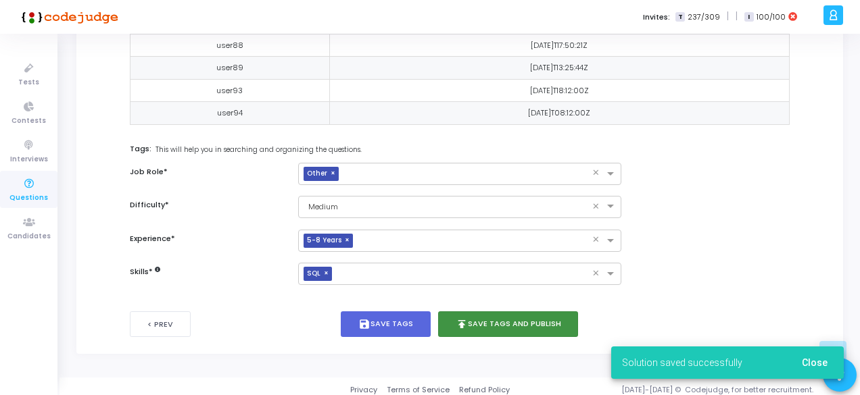
click at [510, 315] on button "publish Save Tags and Publish" at bounding box center [508, 325] width 141 height 26
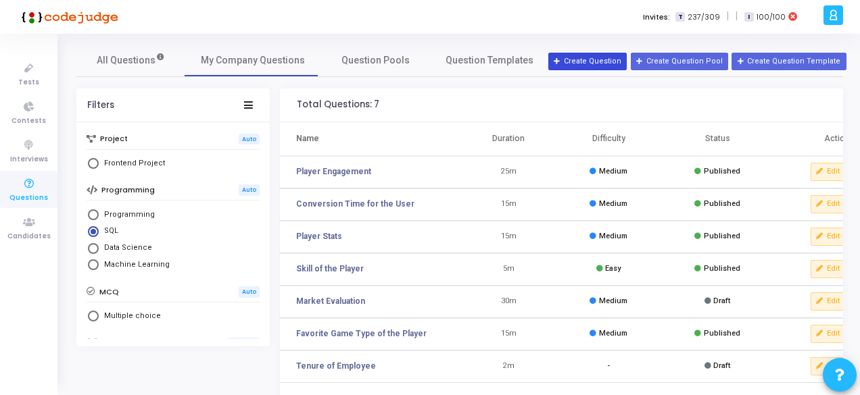
click at [583, 64] on button "Create Question" at bounding box center [587, 62] width 78 height 18
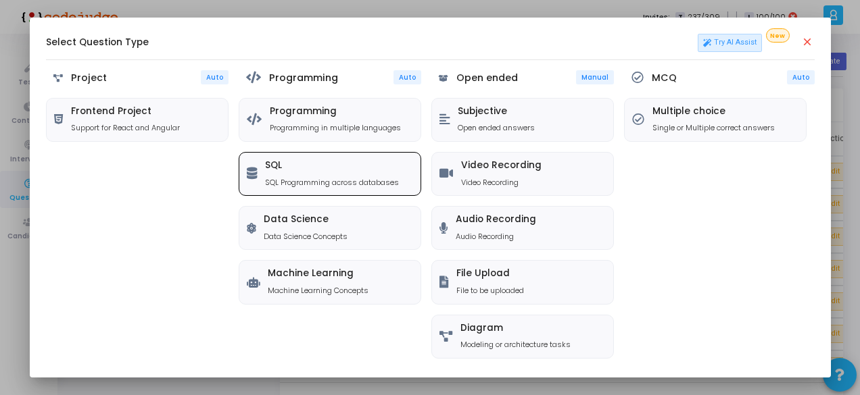
click at [303, 184] on p "SQL Programming across databases" at bounding box center [332, 182] width 134 height 11
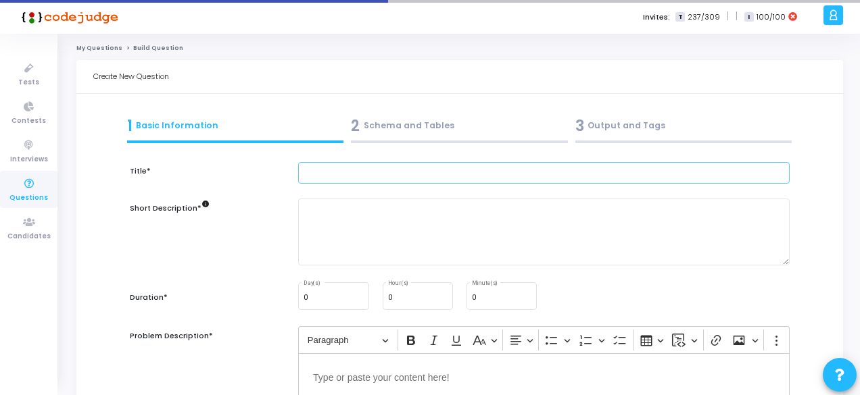
click at [334, 178] on input "text" at bounding box center [543, 173] width 491 height 22
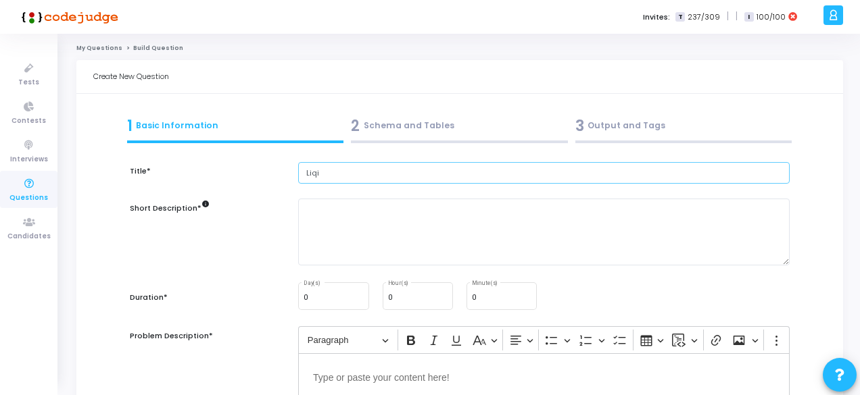
type input "Liqi"
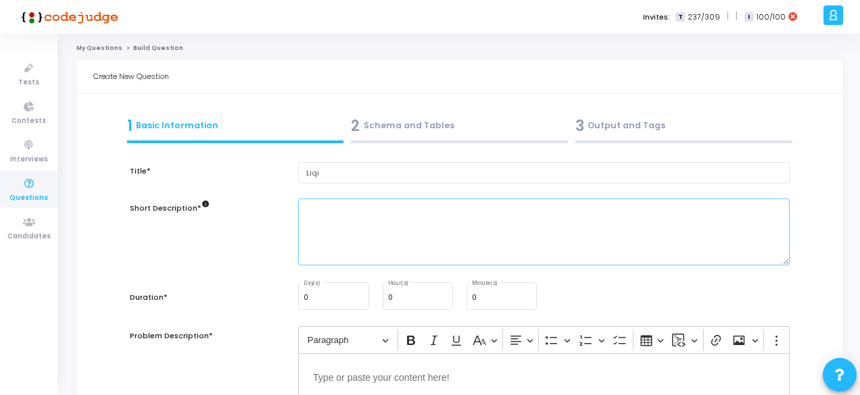
click at [347, 209] on textarea at bounding box center [543, 232] width 491 height 67
paste textarea "Identify the time of day when liquidity is highest for each game type"
type textarea "Identify the time of day when liquidity is highest for each game type"
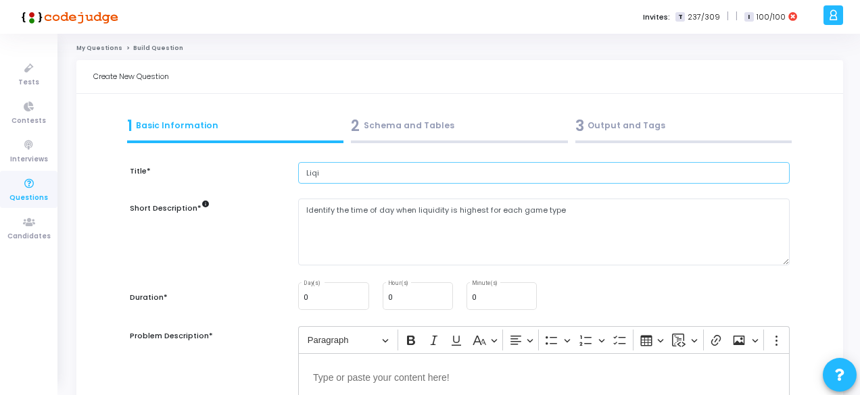
click at [328, 174] on input "Liqi" at bounding box center [543, 173] width 491 height 22
type input "Liquidity for the gametype"
click at [379, 180] on input "Liquidity for the gametype" at bounding box center [543, 173] width 491 height 22
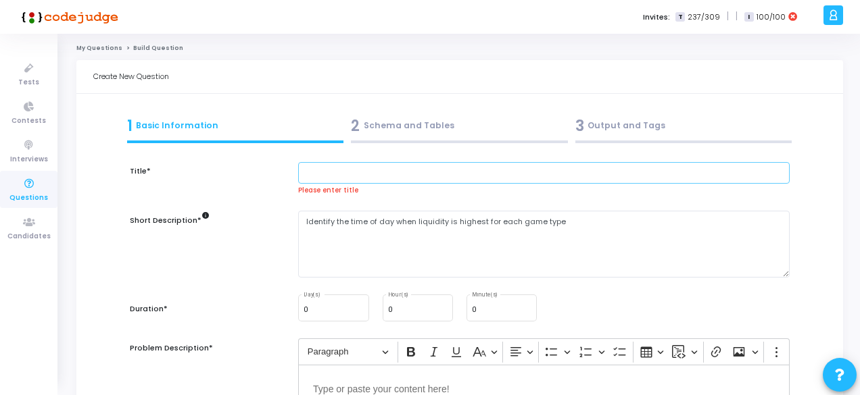
click at [347, 181] on input "text" at bounding box center [543, 173] width 491 height 22
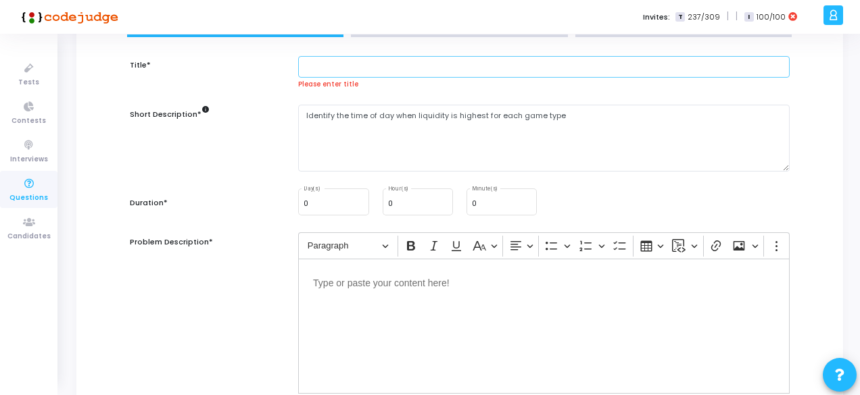
scroll to position [109, 0]
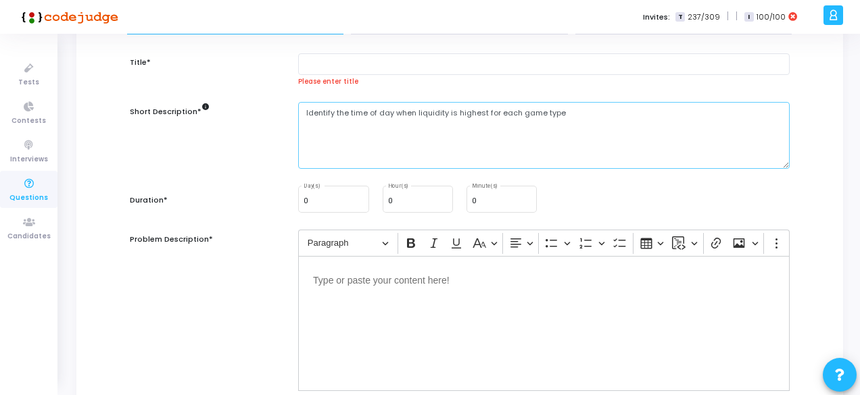
click at [338, 133] on textarea "Identify the time of day when liquidity is highest for each game type" at bounding box center [543, 135] width 491 height 67
click at [328, 279] on p "Editor editing area: main" at bounding box center [544, 279] width 462 height 17
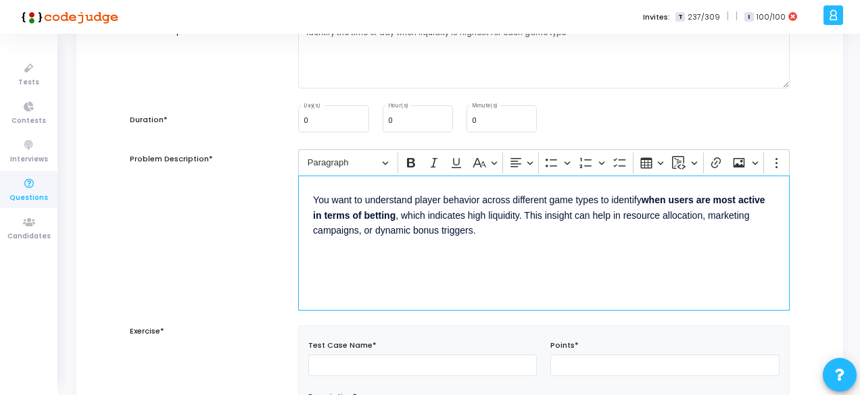
scroll to position [190, 0]
click at [310, 199] on div "You want to understand player behavior across different game types to identify …" at bounding box center [543, 242] width 491 height 135
click at [318, 199] on p "You want to understand player behavior across different game types to identify …" at bounding box center [544, 213] width 462 height 47
click at [341, 201] on p "You want to understand player behavior across different game types to identify …" at bounding box center [544, 213] width 462 height 47
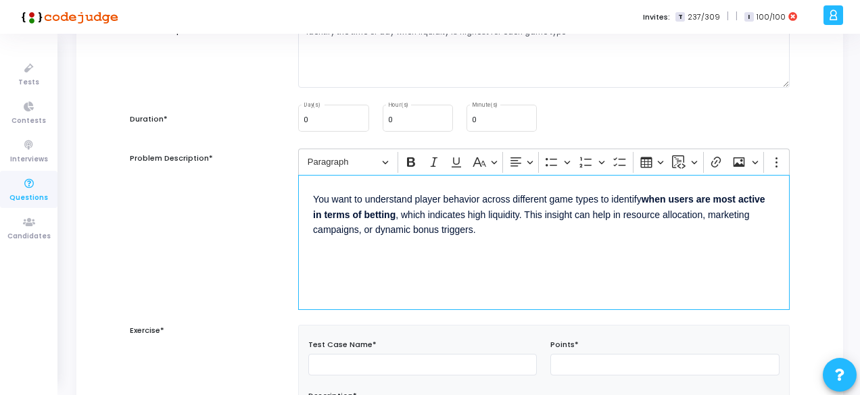
click at [341, 201] on p "You want to understand player behavior across different game types to identify …" at bounding box center [544, 213] width 462 height 47
drag, startPoint x: 369, startPoint y: 200, endPoint x: 297, endPoint y: 188, distance: 72.7
click at [297, 188] on div "Rich Text Editor Paragraph Bold Italic Underline Basic styles Text alignment Bu…" at bounding box center [543, 230] width 505 height 162
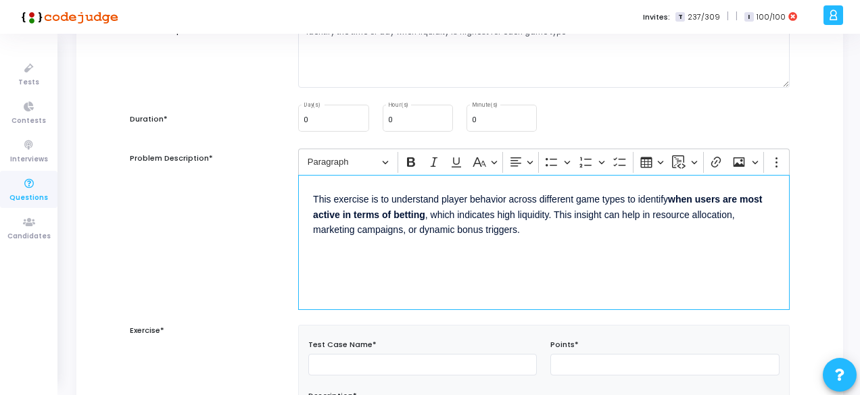
click at [529, 220] on p "This exercise is to understand player behavior across different game types to i…" at bounding box center [544, 213] width 462 height 47
click at [443, 220] on p "This exercise is to understand player behavior across different game types to i…" at bounding box center [544, 213] width 462 height 47
click at [581, 220] on p "This exercise is to understand player behavior across different game types to i…" at bounding box center [544, 213] width 462 height 47
click at [541, 224] on p "This exercise is to understand player behavior across different game types to i…" at bounding box center [544, 213] width 462 height 47
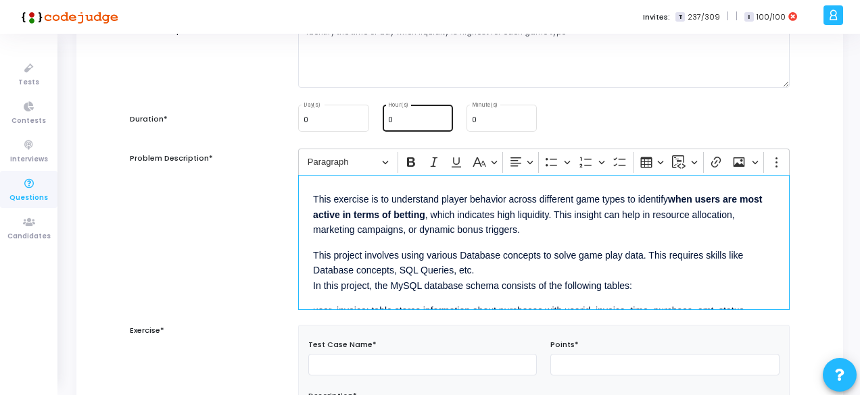
scroll to position [101, 0]
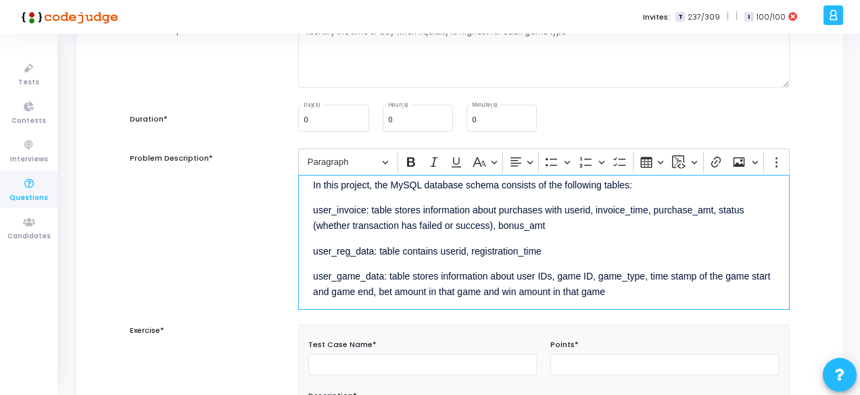
drag, startPoint x: 346, startPoint y: 264, endPoint x: 296, endPoint y: 213, distance: 71.7
click at [296, 213] on div "Rich Text Editor Paragraph Bold Italic Underline Basic styles Text alignment Bu…" at bounding box center [543, 230] width 505 height 162
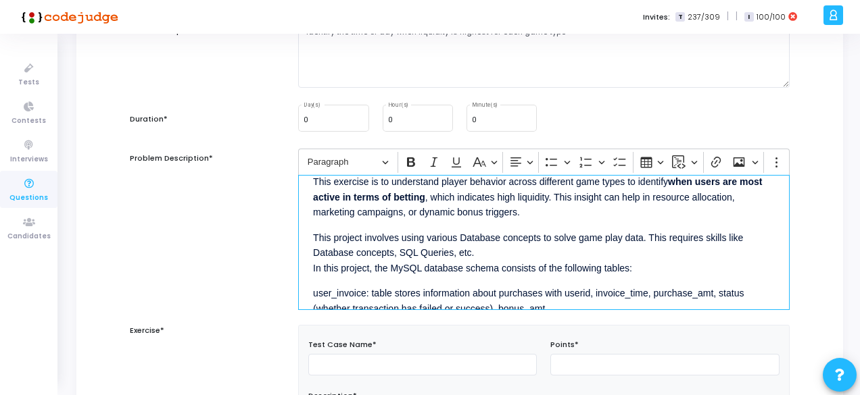
click at [347, 244] on p "This project involves using various Database concepts to solve game play data. …" at bounding box center [544, 251] width 462 height 47
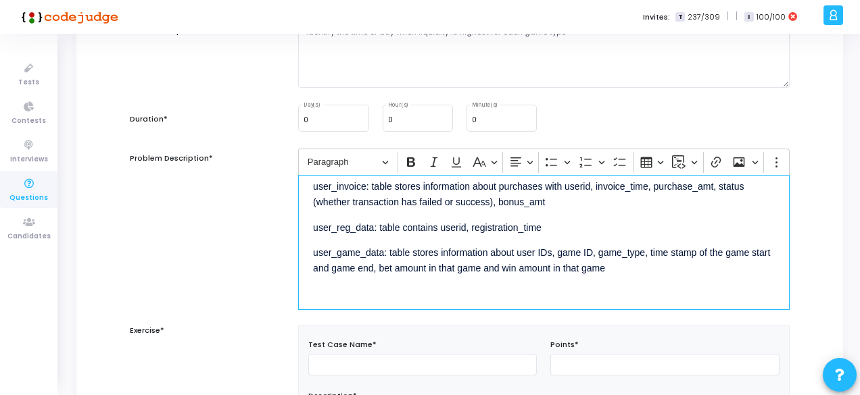
scroll to position [127, 0]
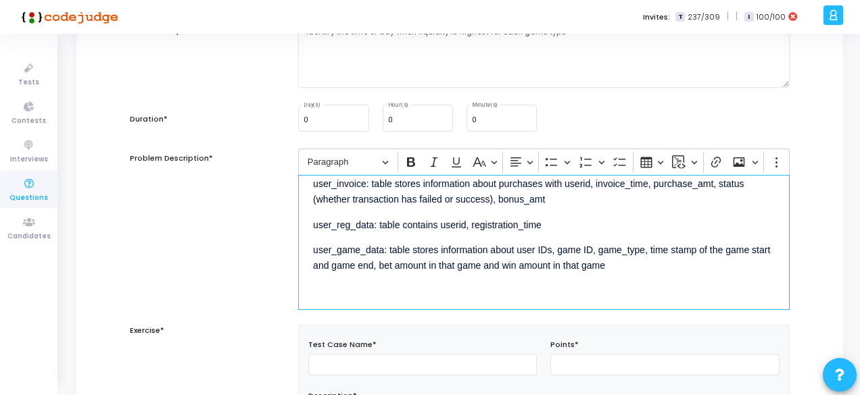
drag, startPoint x: 369, startPoint y: 233, endPoint x: 299, endPoint y: 191, distance: 81.5
click at [299, 191] on div "This exercise is to understand player behavior across different game types to i…" at bounding box center [543, 242] width 491 height 135
click at [313, 185] on p "user_invoice: table stores information about purchases with userid, invoice_tim…" at bounding box center [544, 191] width 462 height 32
click at [583, 229] on p "user_reg_data: table contains userid, registration_time" at bounding box center [544, 224] width 462 height 17
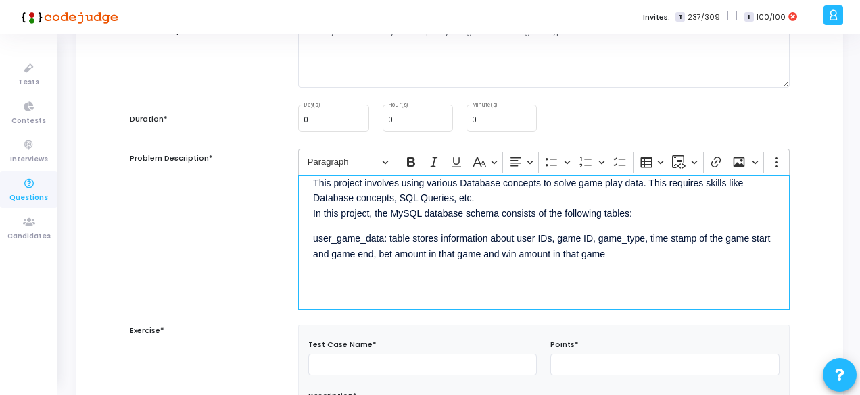
scroll to position [72, 0]
drag, startPoint x: 385, startPoint y: 239, endPoint x: 307, endPoint y: 234, distance: 77.9
click at [307, 234] on div "This exercise is to understand player behavior across different game types to i…" at bounding box center [543, 242] width 491 height 135
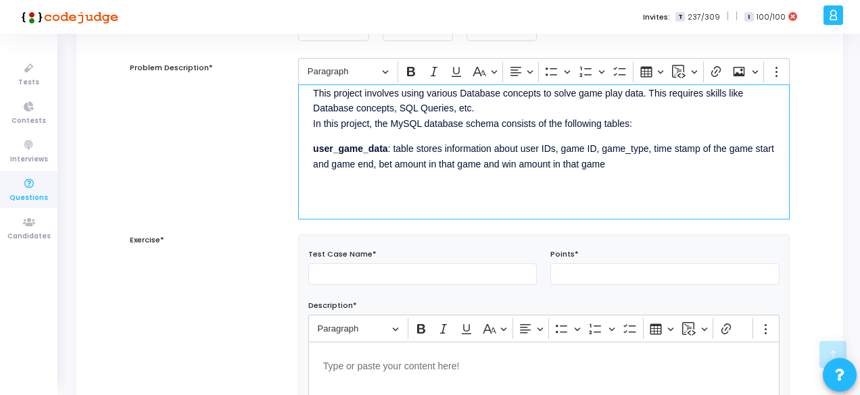
scroll to position [284, 0]
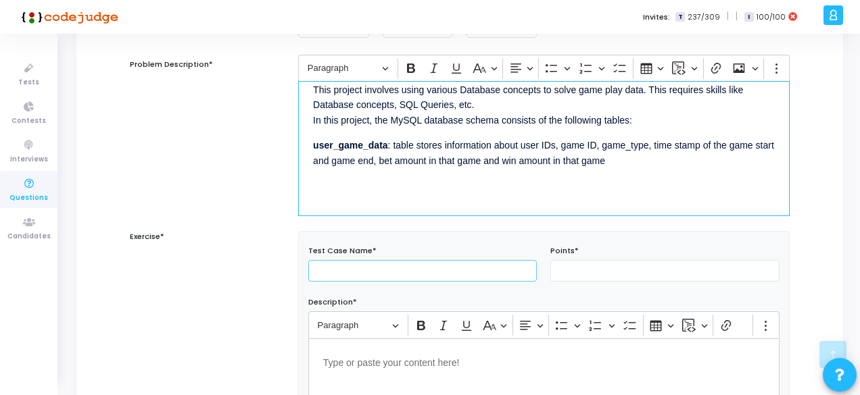
click at [345, 276] on input "text" at bounding box center [422, 271] width 229 height 22
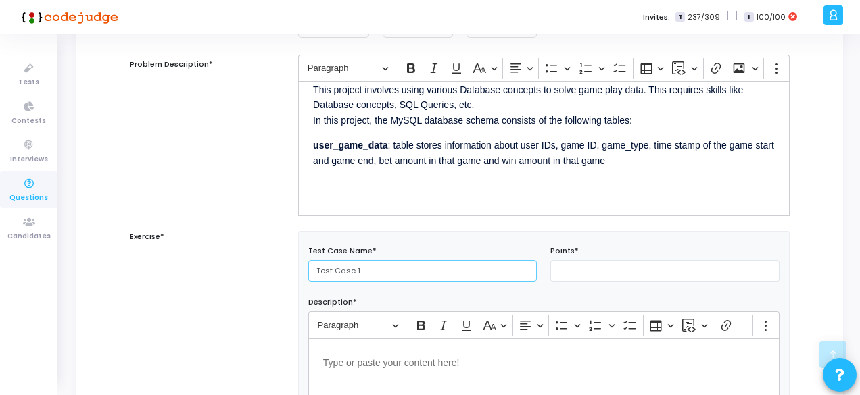
type input "Test Case 1"
click at [577, 279] on input "number" at bounding box center [664, 271] width 229 height 22
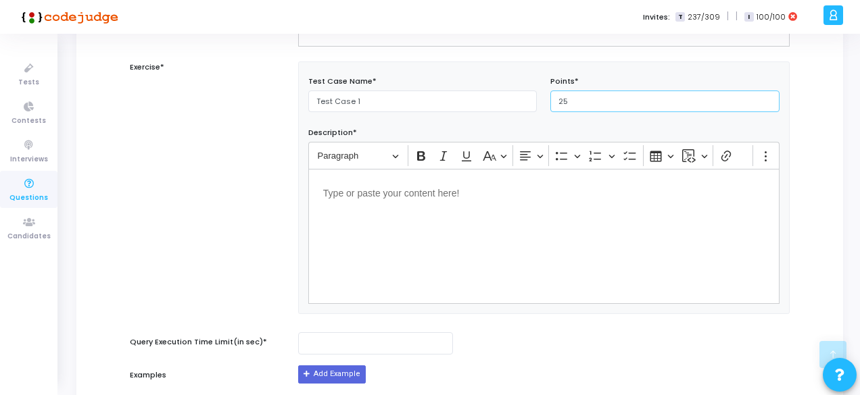
scroll to position [454, 0]
type input "25"
click at [370, 176] on div "Editor editing area: main" at bounding box center [543, 235] width 471 height 135
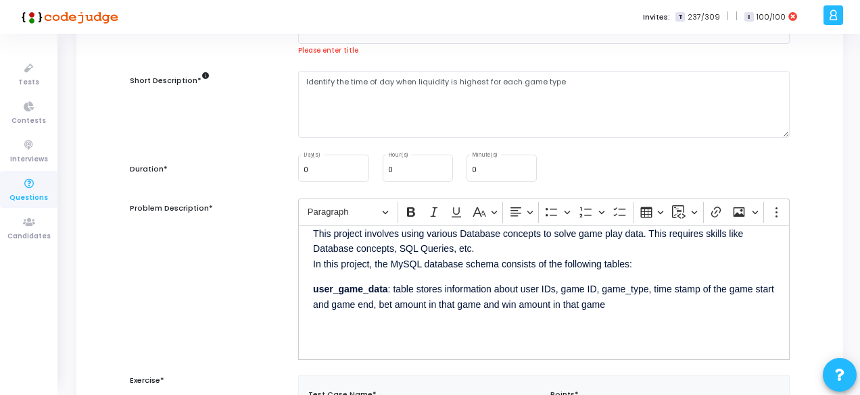
scroll to position [139, 0]
click at [490, 281] on p "user_game_data : table stores information about user IDs, game ID, game_type, t…" at bounding box center [544, 297] width 462 height 32
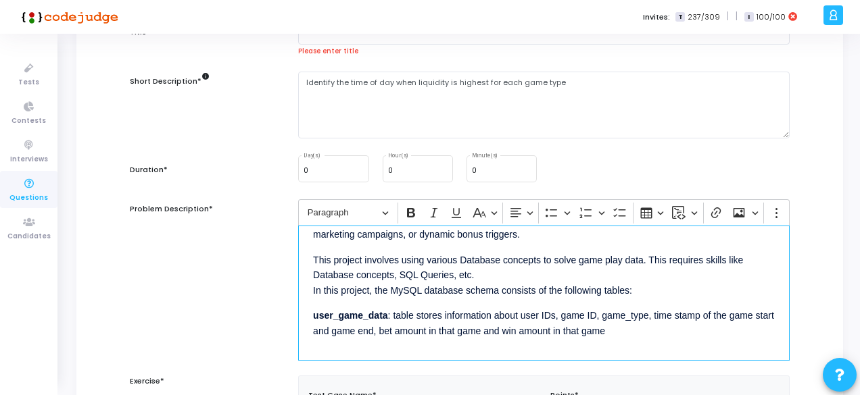
scroll to position [0, 0]
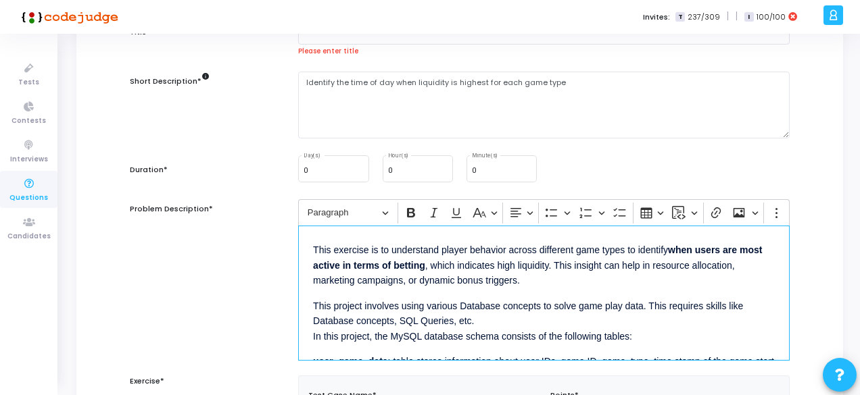
click at [429, 262] on p "This exercise is to understand player behavior across different game types to i…" at bounding box center [544, 264] width 462 height 47
click at [423, 265] on strong "when users are most active in terms of betting" at bounding box center [537, 258] width 449 height 26
drag, startPoint x: 423, startPoint y: 265, endPoint x: 393, endPoint y: 267, distance: 29.8
click at [393, 267] on strong "when users are most active in terms of betting" at bounding box center [537, 258] width 449 height 26
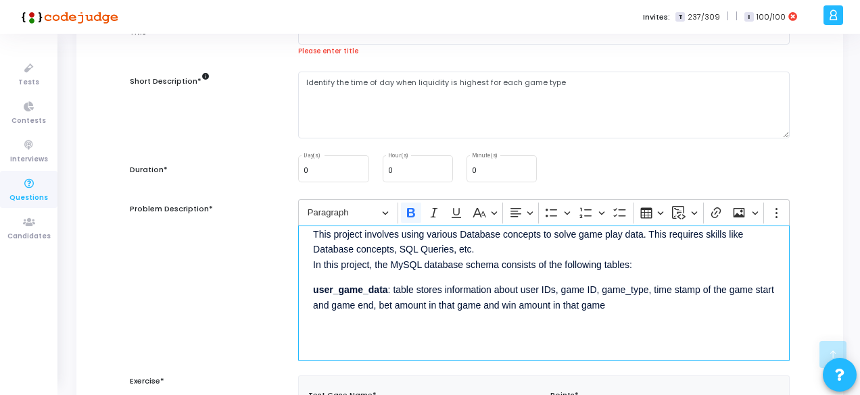
scroll to position [315, 0]
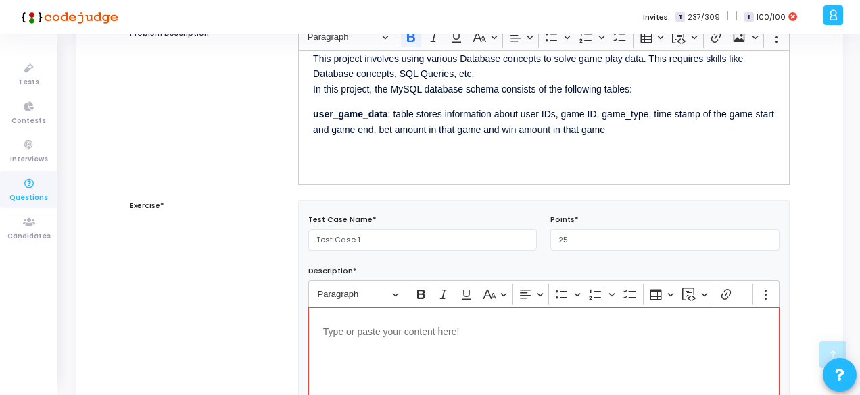
click at [339, 336] on p "Editor editing area: main" at bounding box center [543, 330] width 441 height 17
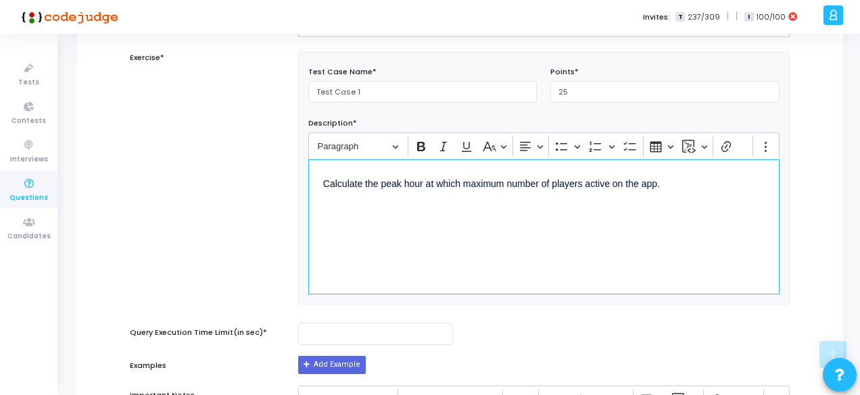
scroll to position [464, 0]
click at [335, 234] on p "peak_hour is based on a 24-hour format (0–23)." at bounding box center [543, 232] width 441 height 17
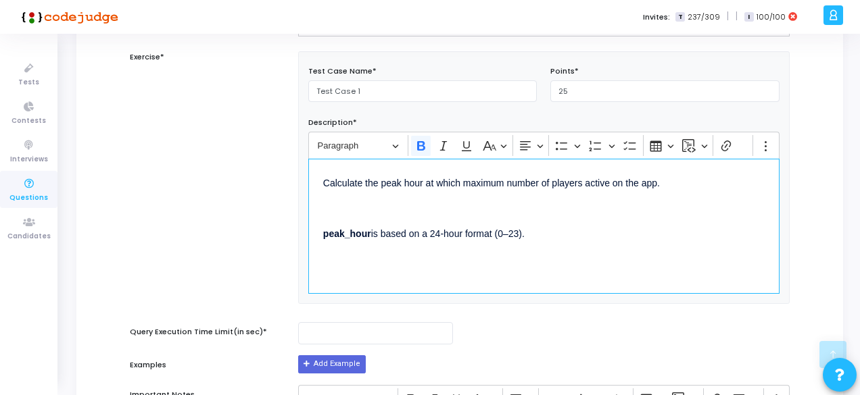
click at [392, 218] on div "Calculate the peak hour at which maximum number of players active on the app. p…" at bounding box center [543, 226] width 471 height 135
click at [363, 212] on p "Editor editing area: main" at bounding box center [543, 207] width 441 height 17
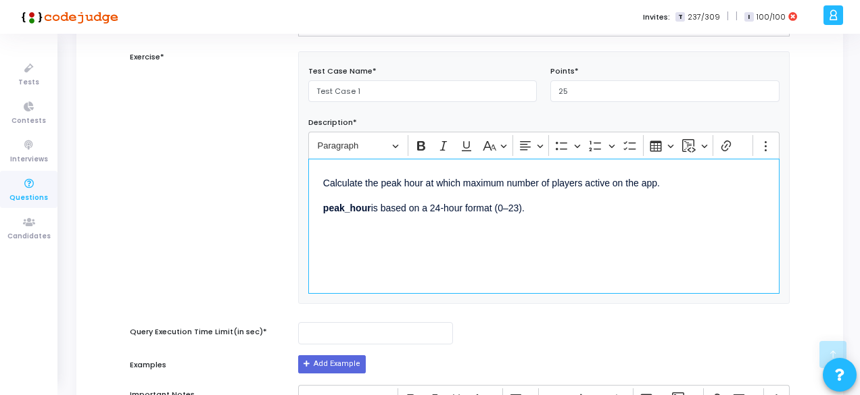
click at [668, 189] on p "Calculate the peak hour at which maximum number of players active on the app." at bounding box center [543, 182] width 441 height 17
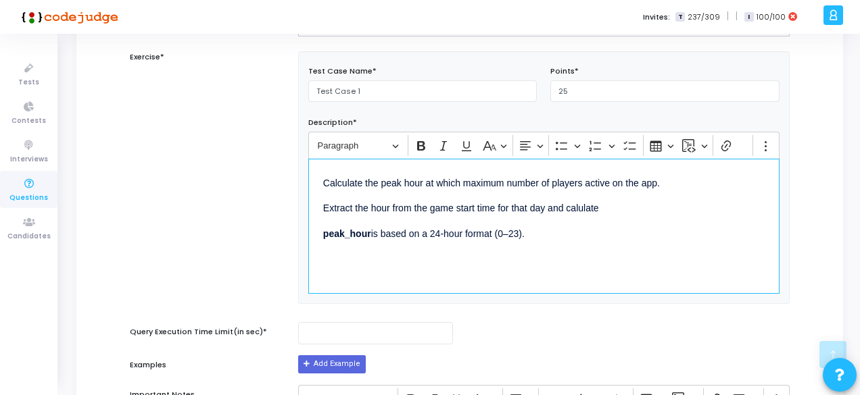
click at [527, 206] on p "Extract the hour from the game start time for that day and calulate" at bounding box center [543, 207] width 441 height 17
click at [586, 206] on p "Extract the hour from the game start time for every day and calulate" at bounding box center [543, 207] width 441 height 17
click at [627, 208] on p "Extract the hour from the game start time for every day and calculate" at bounding box center [543, 207] width 441 height 17
drag, startPoint x: 496, startPoint y: 207, endPoint x: 552, endPoint y: 203, distance: 55.5
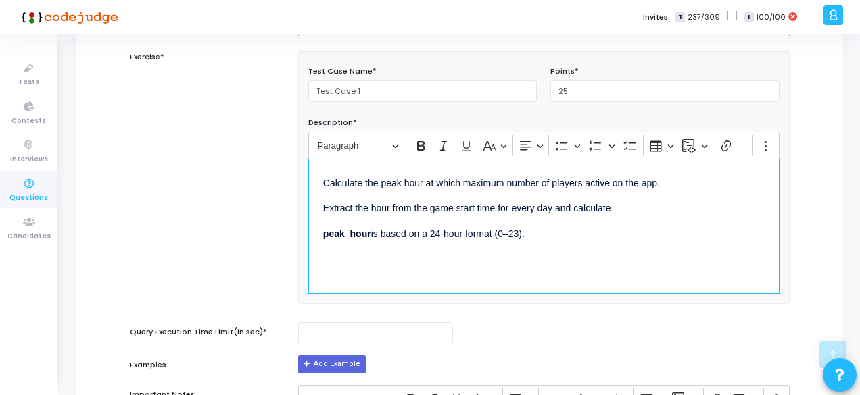
click at [552, 203] on p "Extract the hour from the game start time for every day and calculate" at bounding box center [543, 207] width 441 height 17
click at [569, 206] on p "Extract the hour from the game start time and calculate" at bounding box center [543, 207] width 441 height 17
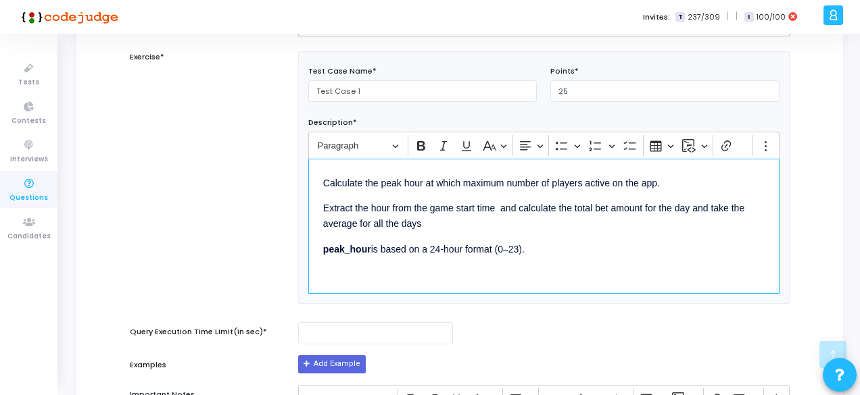
click at [357, 220] on p "Extract the hour from the game start time and calculate the total bet amount fo…" at bounding box center [543, 215] width 441 height 32
click at [344, 220] on p "Extract the hour from the game start time and calculate the total bet amount fo…" at bounding box center [543, 215] width 441 height 32
drag, startPoint x: 502, startPoint y: 220, endPoint x: 569, endPoint y: 221, distance: 66.9
click at [569, 221] on p "Extract the hour from the game start time and calculate the total bet amount fo…" at bounding box center [543, 215] width 441 height 32
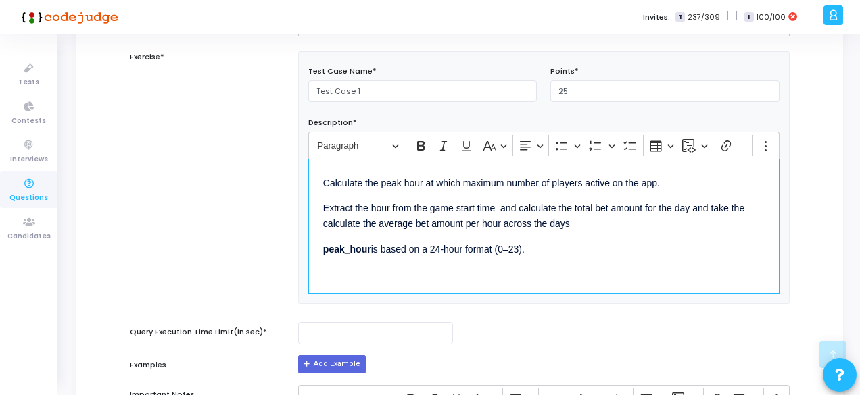
drag, startPoint x: 569, startPoint y: 221, endPoint x: 504, endPoint y: 220, distance: 64.9
click at [504, 220] on p "Extract the hour from the game start time and calculate the total bet amount fo…" at bounding box center [543, 215] width 441 height 32
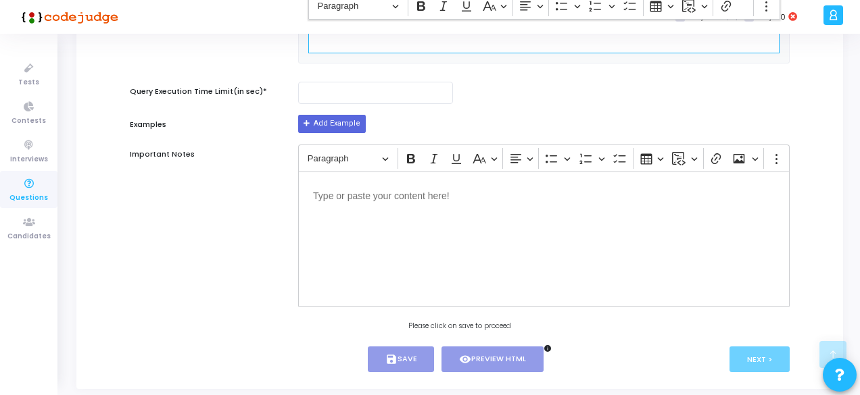
scroll to position [704, 0]
click at [352, 97] on input "number" at bounding box center [375, 92] width 155 height 22
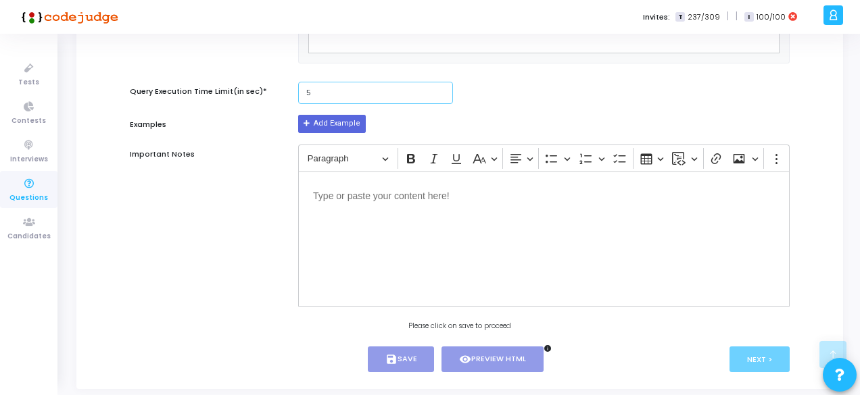
type input "5"
click at [356, 203] on p "Editor editing area: main" at bounding box center [544, 195] width 462 height 17
click at [457, 228] on div "Editor editing area: main" at bounding box center [543, 239] width 491 height 135
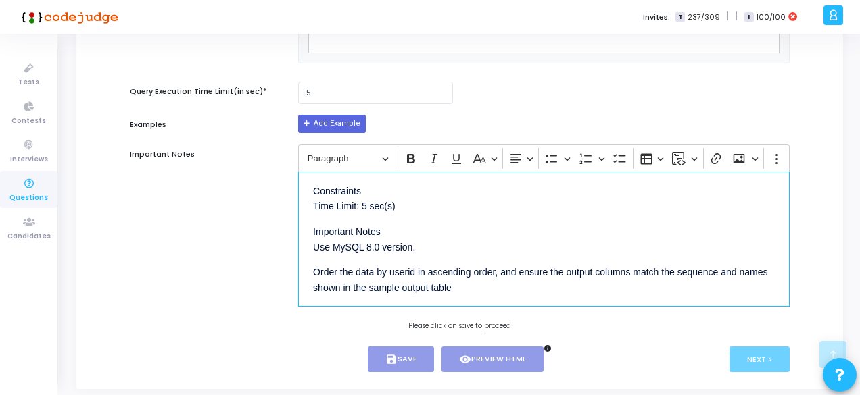
click at [381, 202] on p "Constraints Time Limit: 5 sec(s)" at bounding box center [544, 190] width 462 height 47
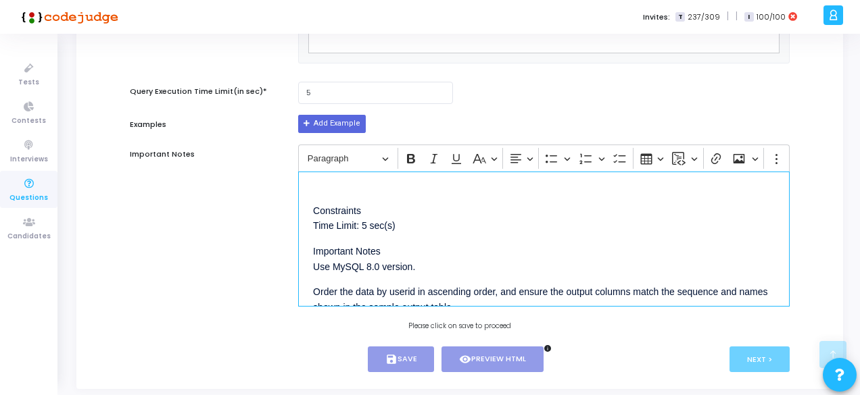
drag, startPoint x: 389, startPoint y: 231, endPoint x: 251, endPoint y: 148, distance: 161.0
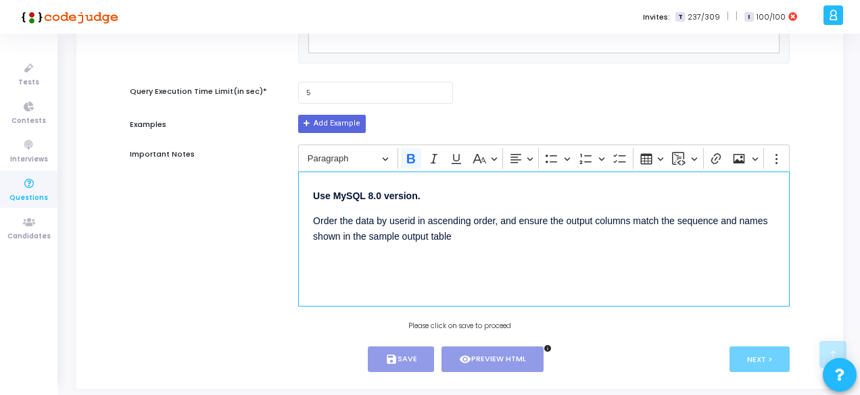
click at [496, 260] on div "Use MySQL 8.0 version. Order the data by userid in ascending order, and ensure …" at bounding box center [543, 239] width 491 height 135
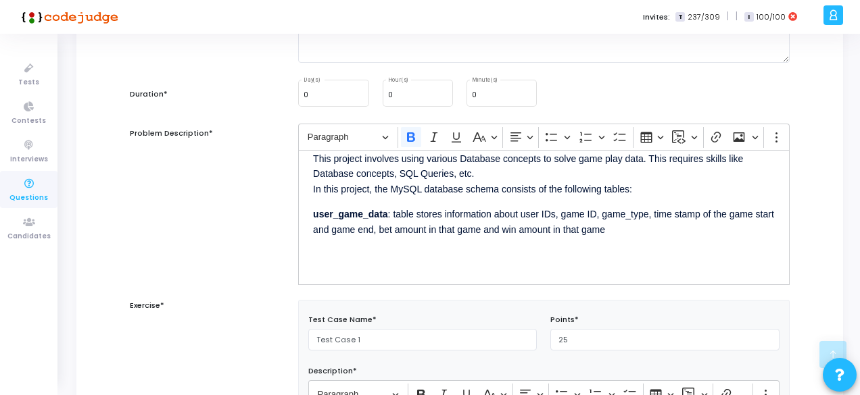
scroll to position [203, 0]
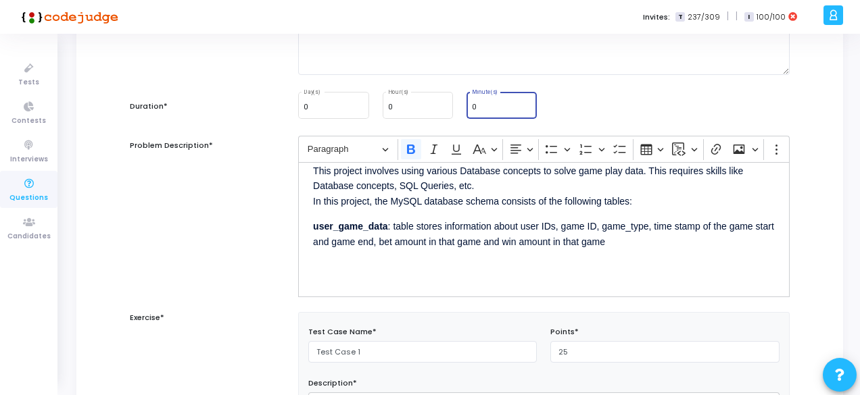
click at [478, 106] on input "0" at bounding box center [501, 107] width 59 height 8
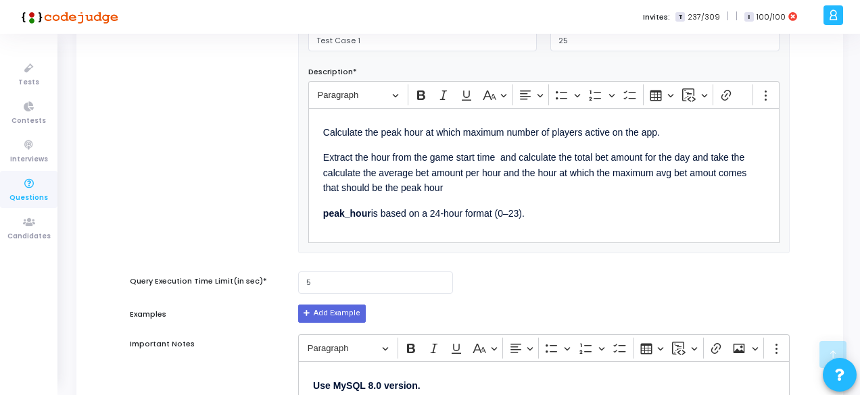
scroll to position [749, 0]
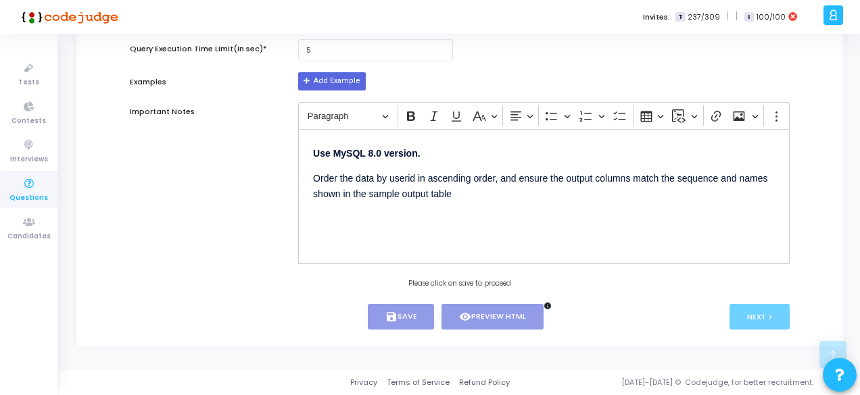
type input "15"
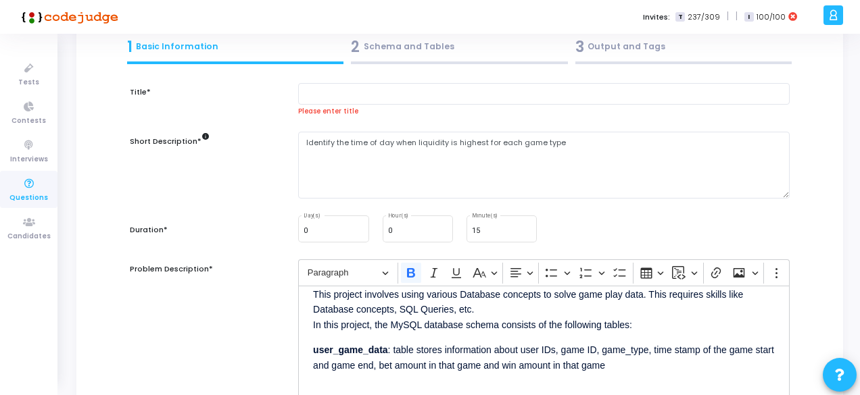
scroll to position [0, 0]
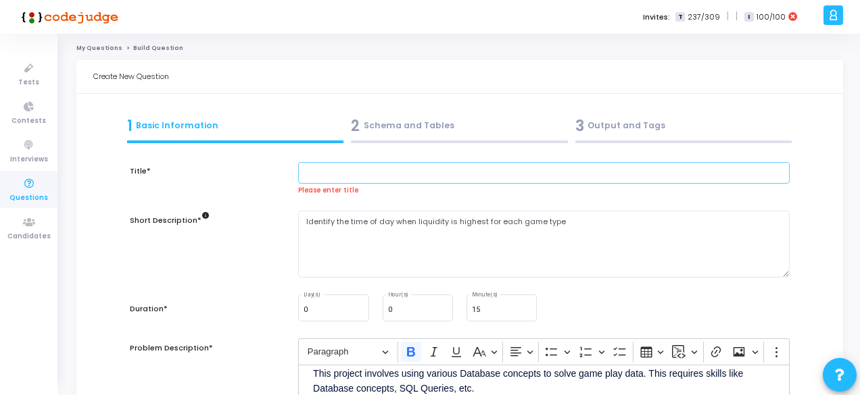
click at [333, 177] on input "text" at bounding box center [543, 173] width 491 height 22
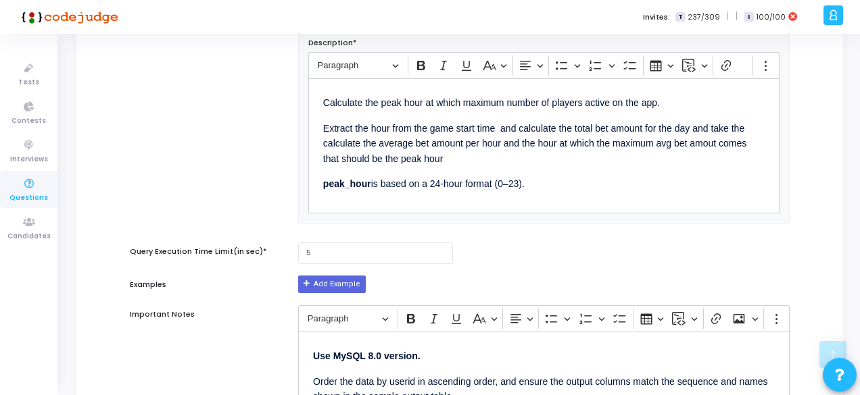
scroll to position [737, 0]
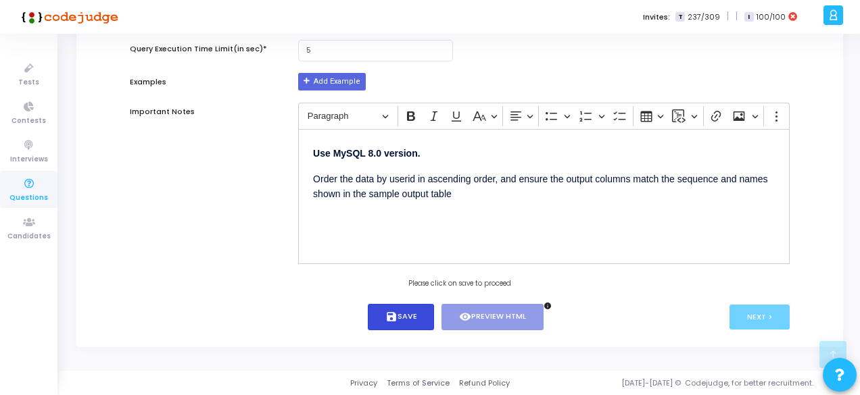
type input "Liquidity of the game"
click at [402, 320] on button "save Save" at bounding box center [401, 317] width 67 height 26
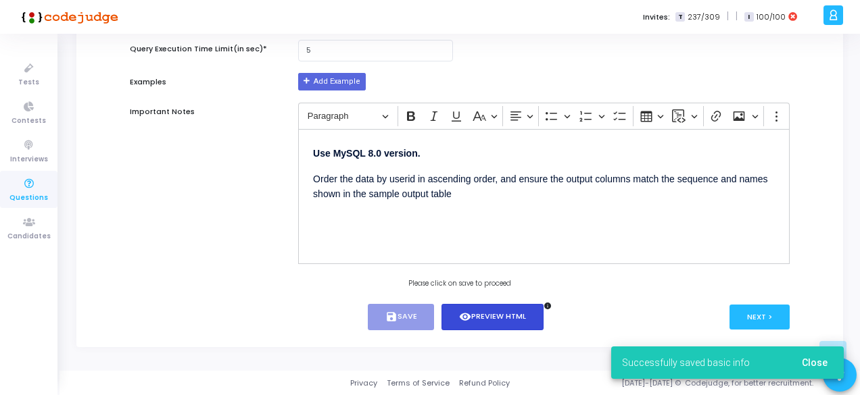
click at [487, 322] on button "visibility Preview HTML" at bounding box center [492, 317] width 102 height 26
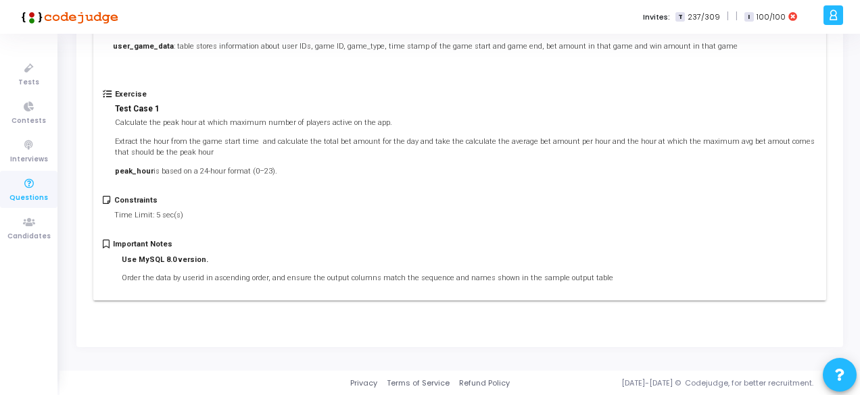
scroll to position [0, 0]
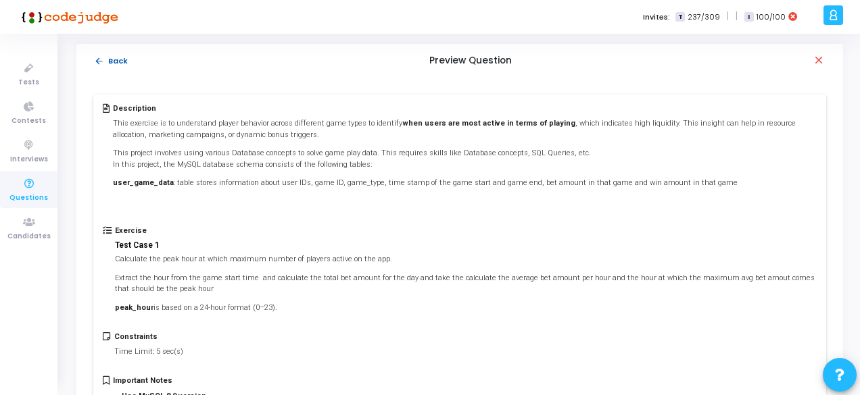
click at [99, 57] on mat-icon "arrow_back" at bounding box center [99, 61] width 10 height 10
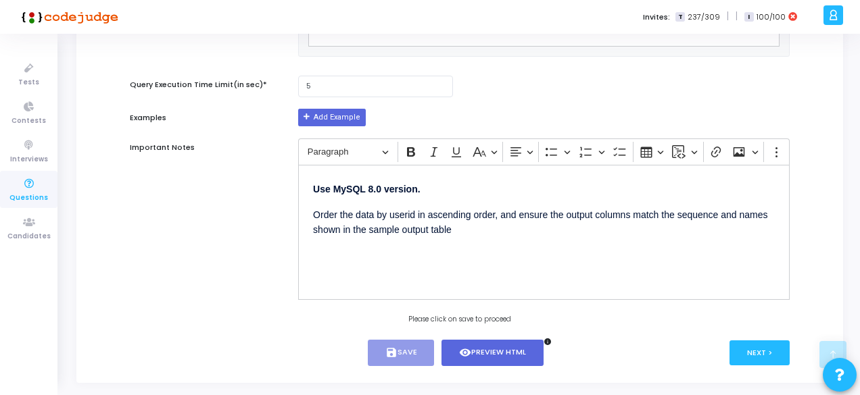
scroll to position [737, 0]
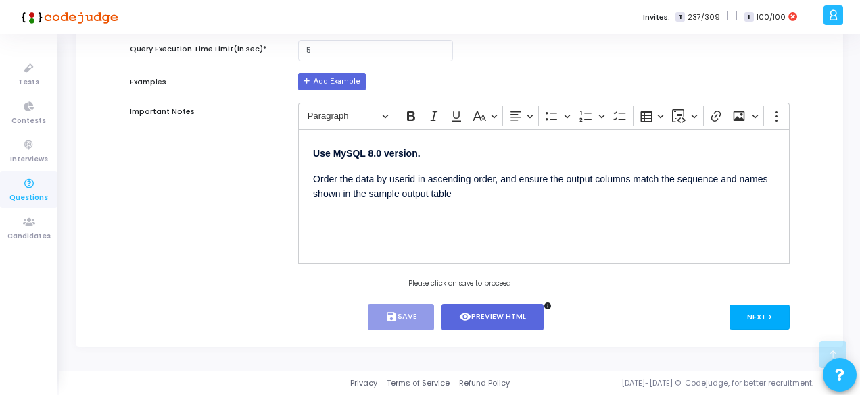
click at [763, 318] on button "Next >" at bounding box center [759, 317] width 60 height 25
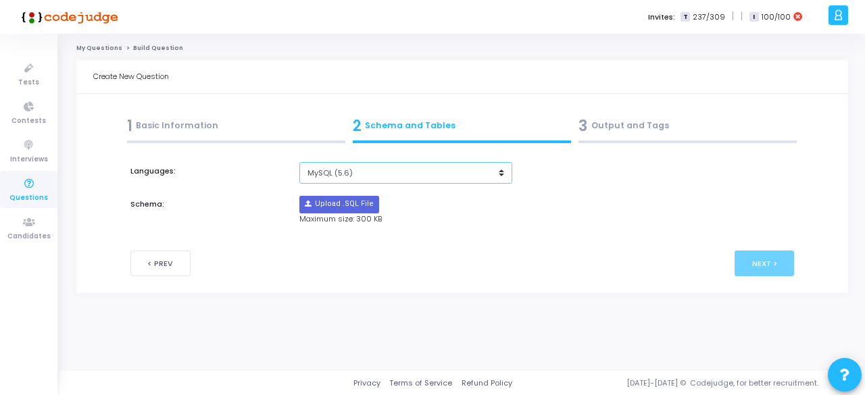
click at [350, 178] on select "MySQL (5.6) MySQL (8.0)" at bounding box center [405, 173] width 212 height 22
select select "63000"
click at [299, 162] on select "MySQL (5.6) MySQL (8.0)" at bounding box center [405, 173] width 212 height 22
click at [353, 201] on input "file" at bounding box center [339, 205] width 78 height 16
type input "C:\fakepath\sample_template_alldata.sql"
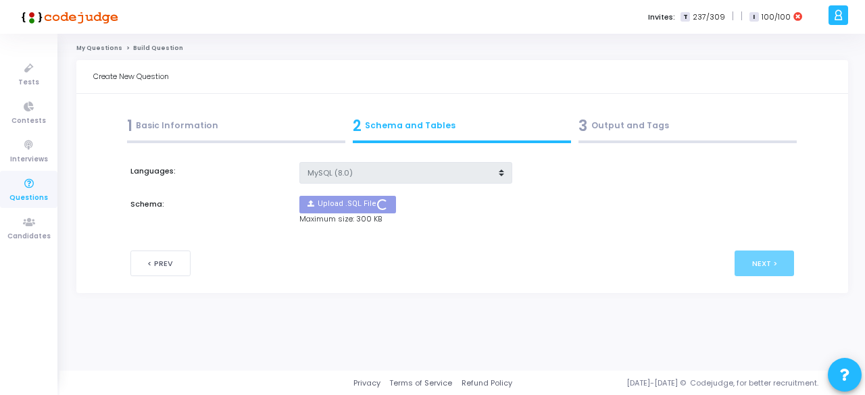
click at [395, 195] on div "Upload .SQL File" at bounding box center [406, 204] width 226 height 19
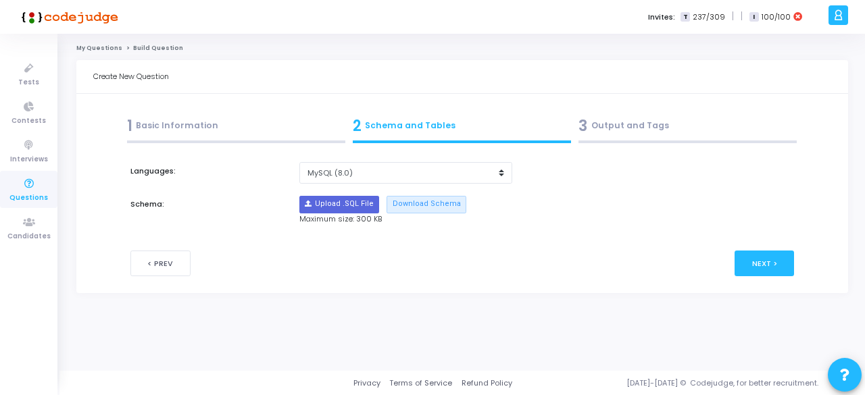
click at [624, 134] on div "3 Output and Tags" at bounding box center [688, 126] width 218 height 22
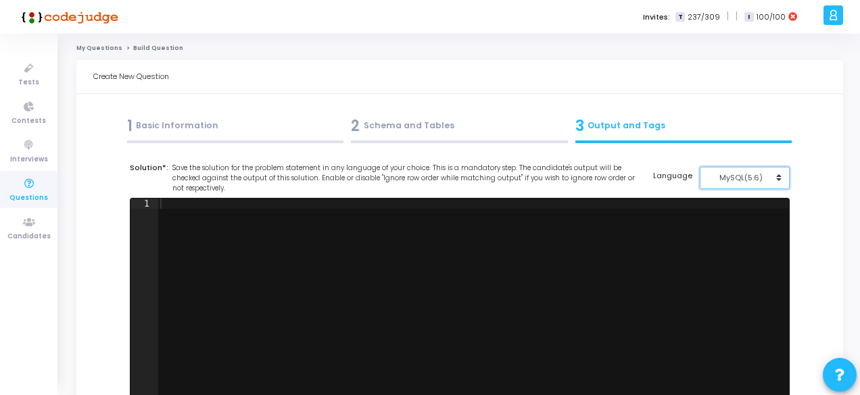
click at [740, 187] on button "MySQL(5.6)" at bounding box center [745, 178] width 90 height 22
click at [737, 218] on div at bounding box center [473, 310] width 631 height 223
click at [740, 181] on div "MySQL(5.6)" at bounding box center [741, 177] width 66 height 11
click at [747, 205] on button "MySQL (8.0)" at bounding box center [752, 208] width 104 height 13
click at [687, 225] on div at bounding box center [473, 310] width 631 height 223
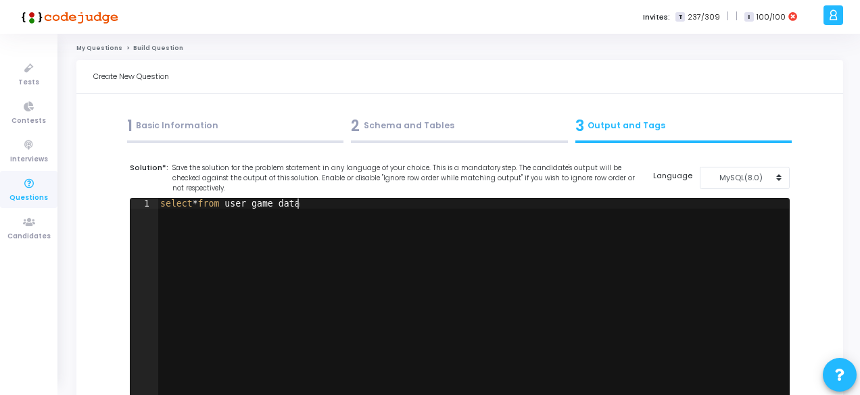
scroll to position [316, 0]
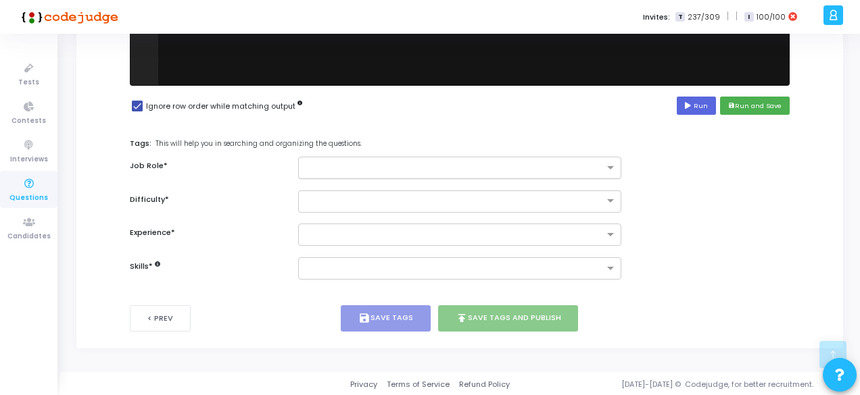
type textarea "select * from user_game_data"
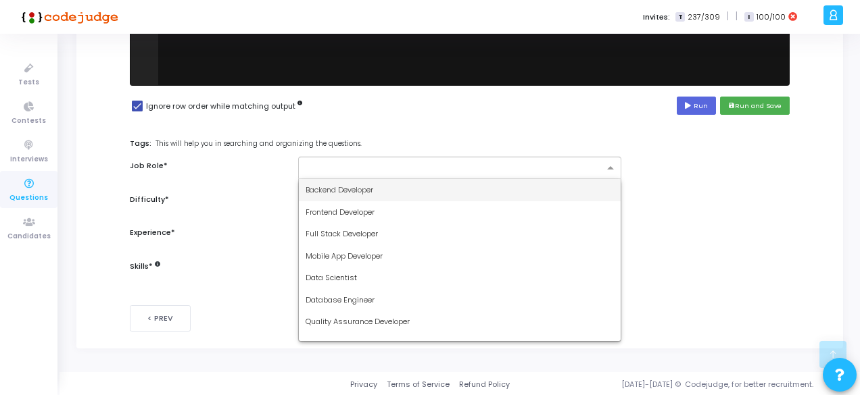
click at [472, 174] on div at bounding box center [454, 170] width 300 height 14
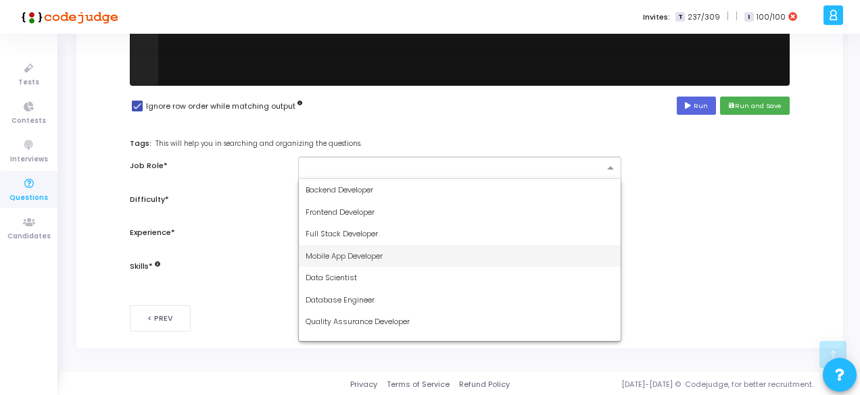
scroll to position [79, 0]
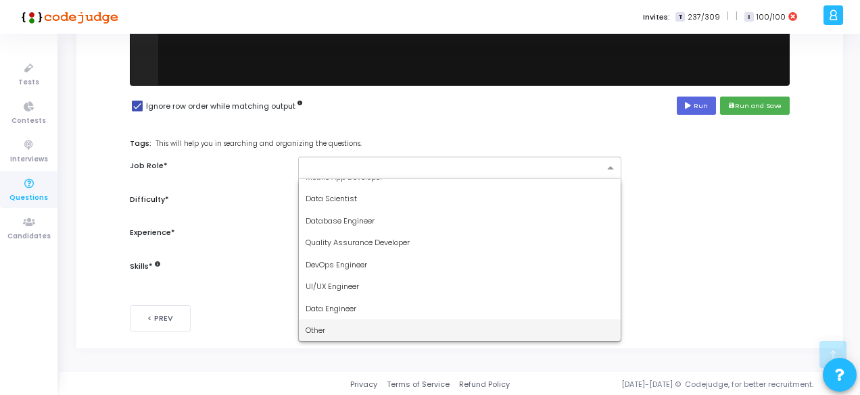
click at [343, 332] on div "Other" at bounding box center [460, 331] width 322 height 22
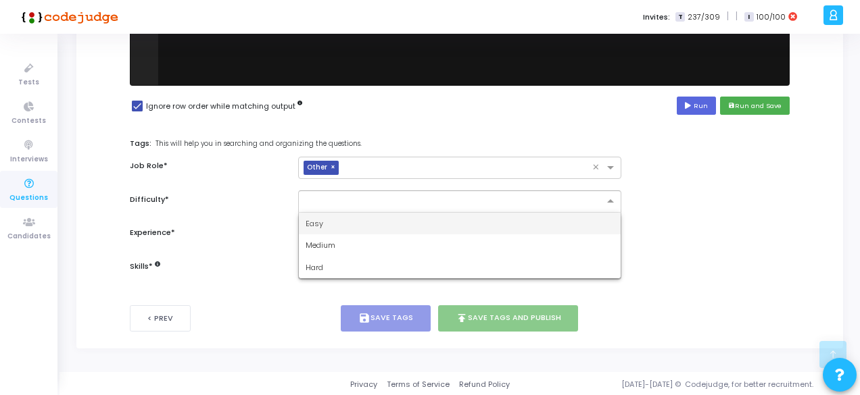
click at [316, 197] on input "text" at bounding box center [446, 200] width 281 height 11
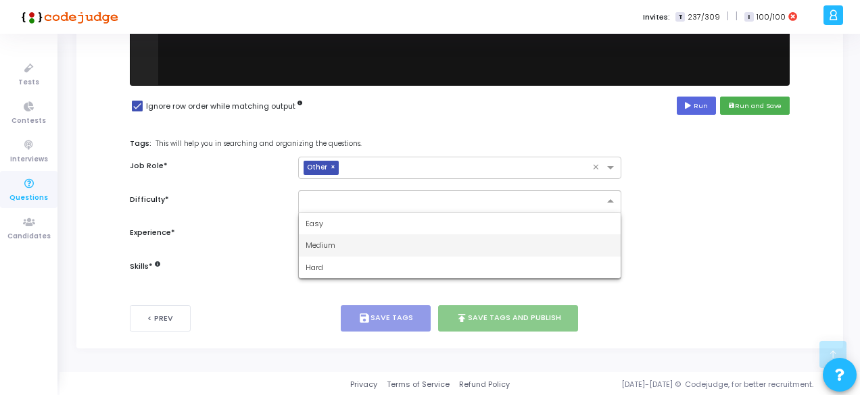
click at [315, 249] on div "Medium" at bounding box center [460, 246] width 322 height 22
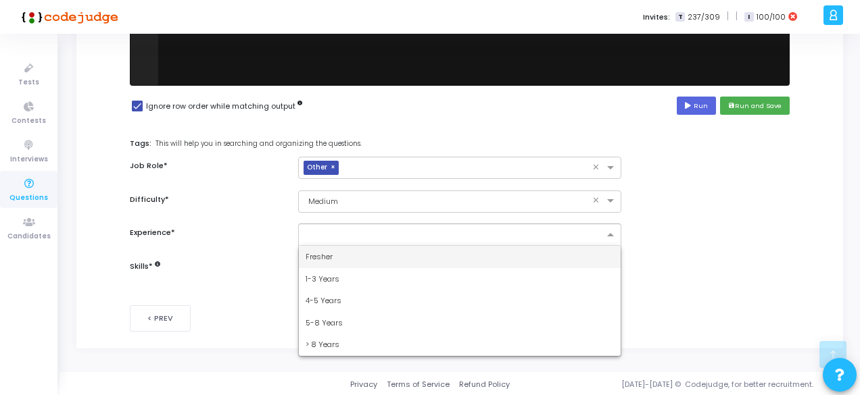
click at [314, 233] on input "text" at bounding box center [455, 235] width 298 height 11
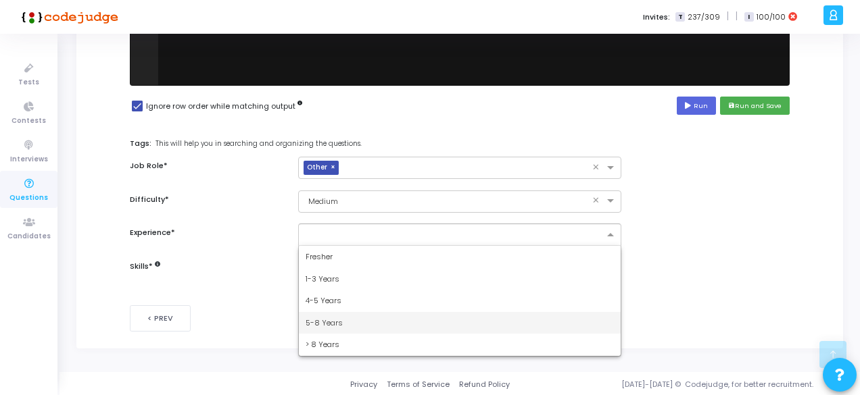
click at [319, 319] on span "5-8 Years" at bounding box center [324, 323] width 37 height 11
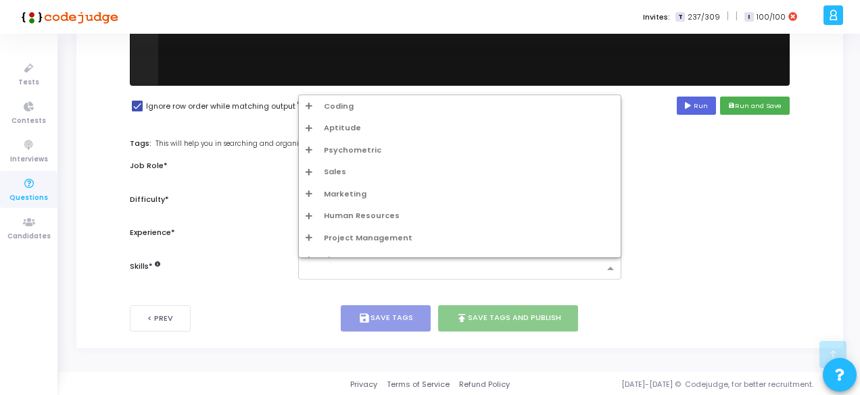
click at [334, 264] on input "text" at bounding box center [455, 269] width 298 height 11
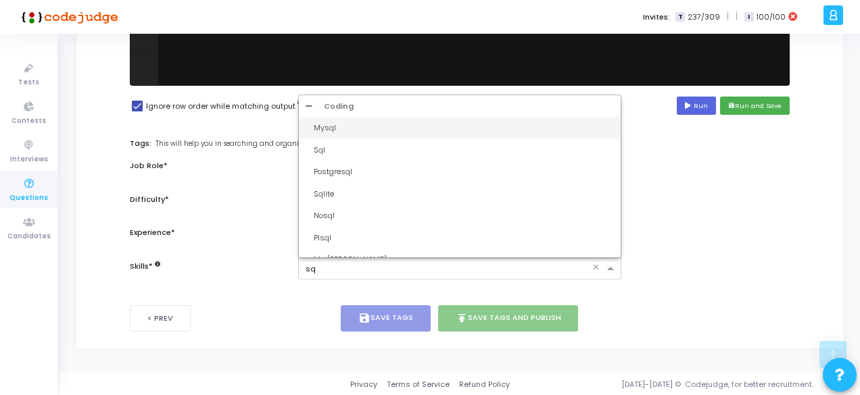
type input "sql"
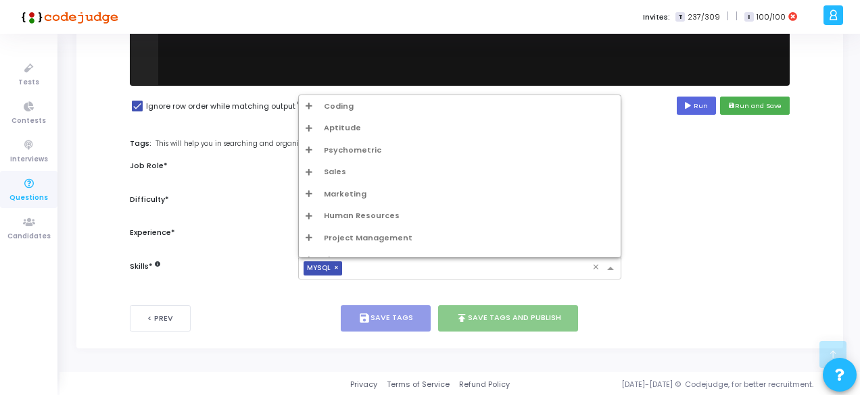
click at [323, 275] on div "× MYSQL" at bounding box center [445, 268] width 293 height 21
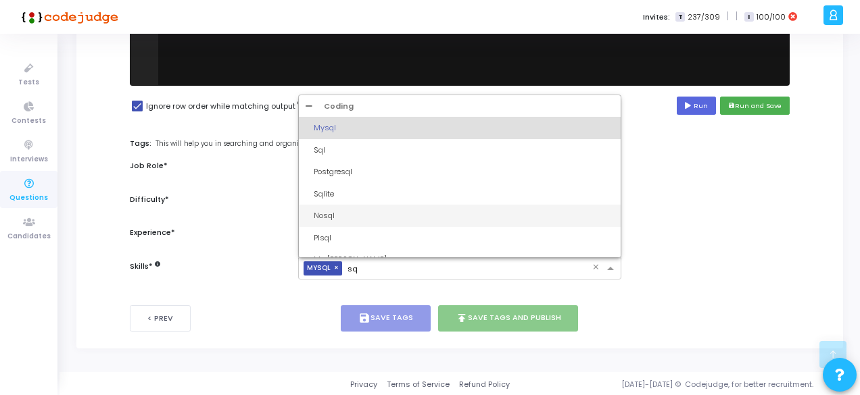
type input "sql"
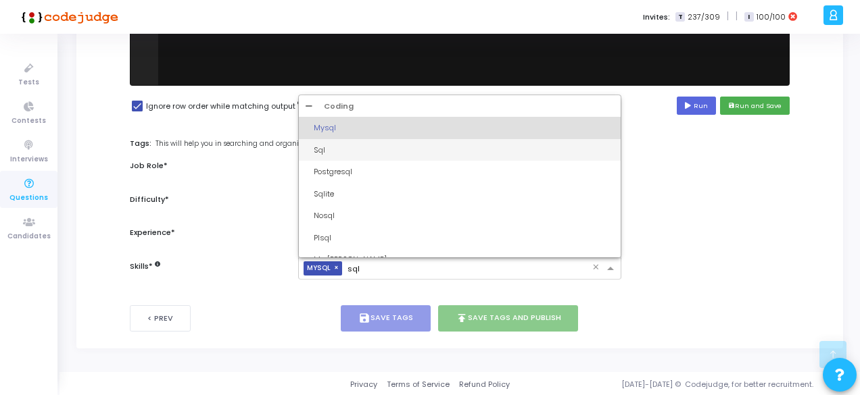
click at [314, 146] on div "Sql" at bounding box center [464, 150] width 300 height 11
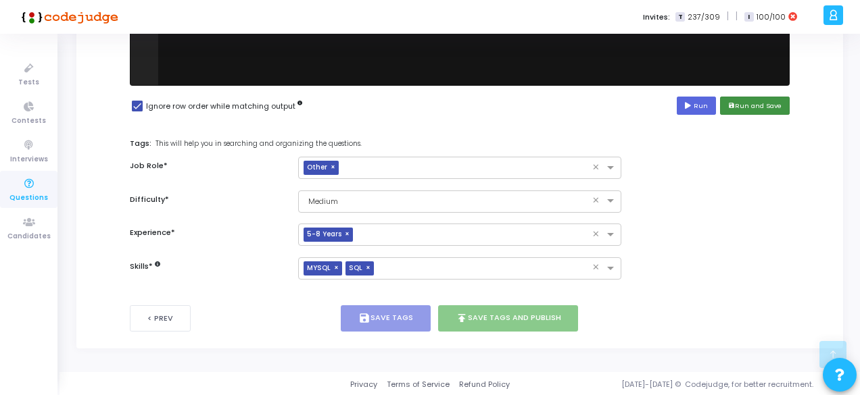
click at [771, 103] on button "save Run and Save" at bounding box center [755, 106] width 70 height 18
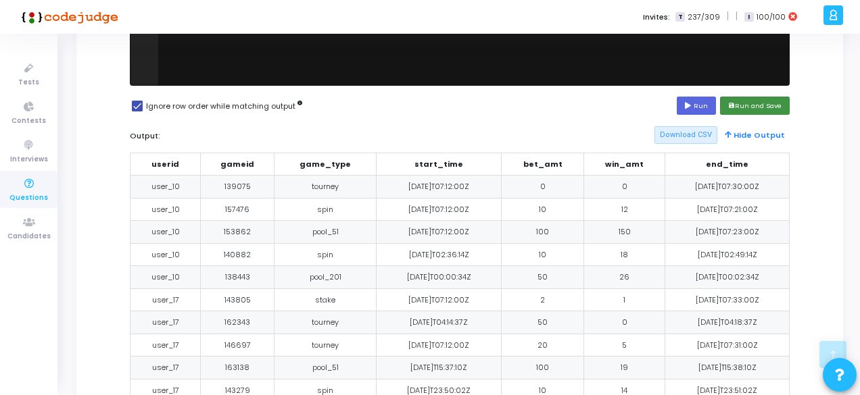
click at [756, 105] on button "save Run and Save" at bounding box center [755, 106] width 70 height 18
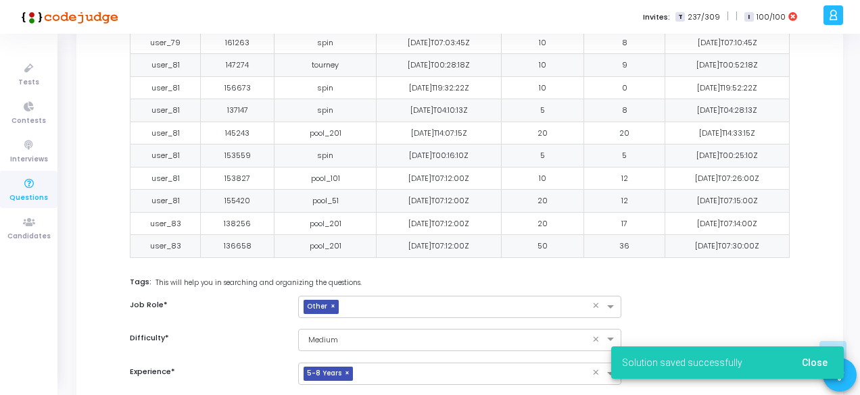
scroll to position [1831, 0]
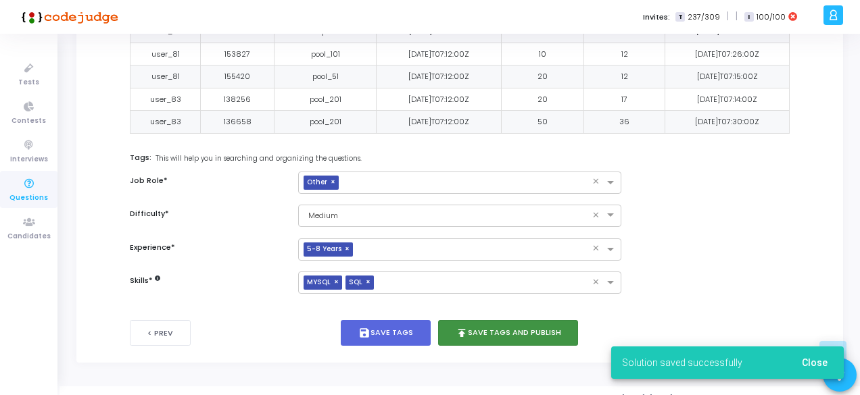
click at [515, 320] on button "publish Save Tags and Publish" at bounding box center [508, 333] width 141 height 26
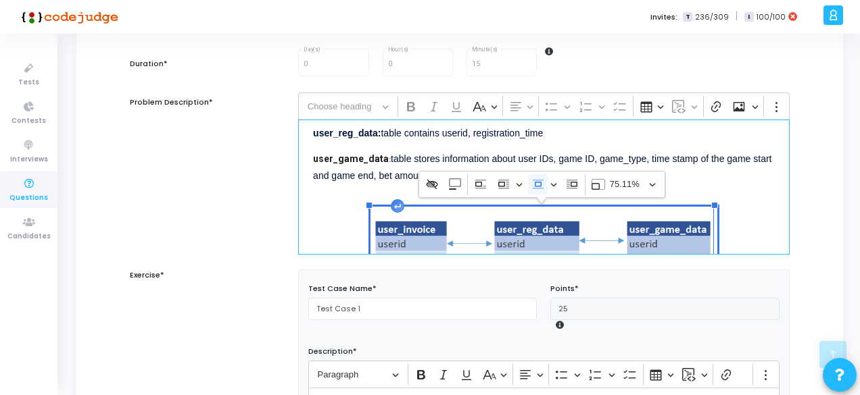
scroll to position [107, 0]
click at [439, 212] on img "Editor editing area: main" at bounding box center [543, 278] width 347 height 142
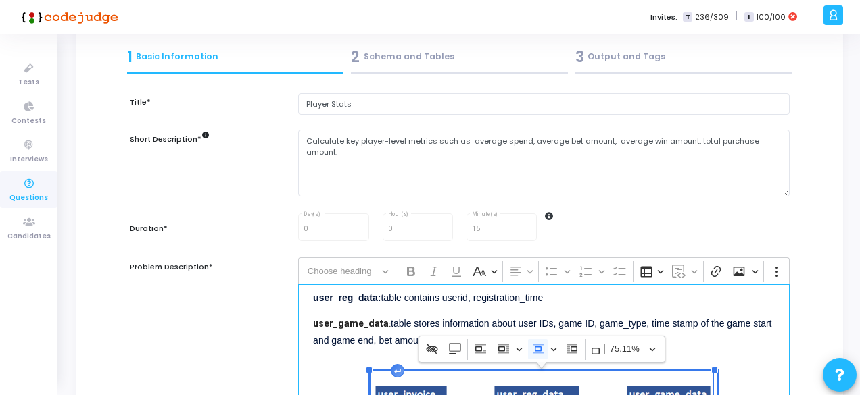
scroll to position [0, 0]
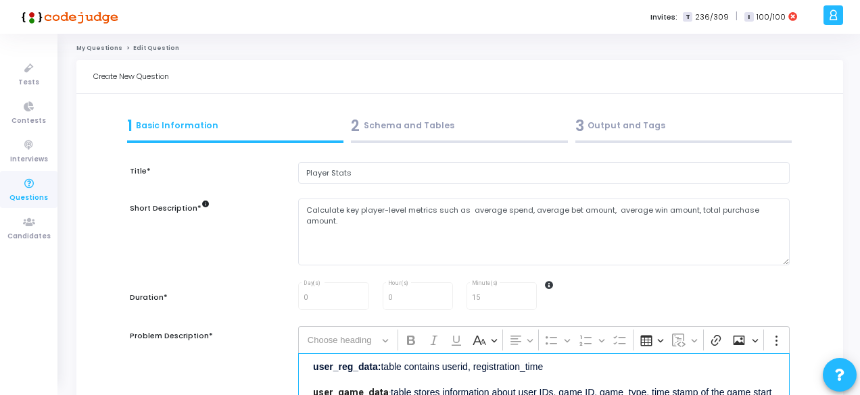
click at [90, 48] on link "My Questions" at bounding box center [99, 48] width 46 height 8
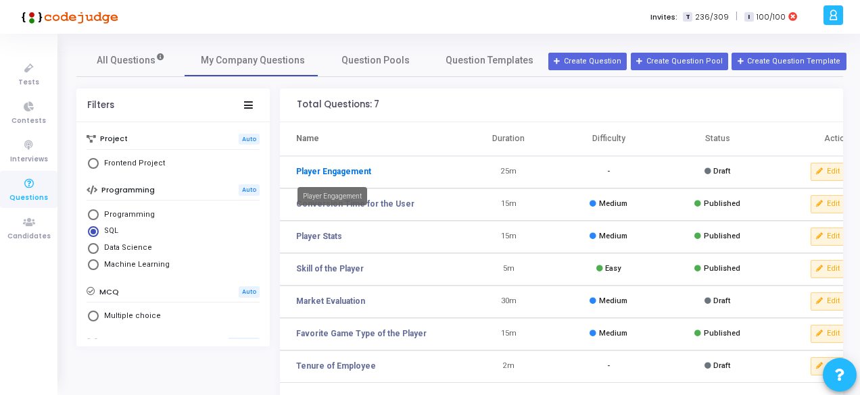
click at [335, 168] on link "Player Engagement" at bounding box center [333, 172] width 75 height 12
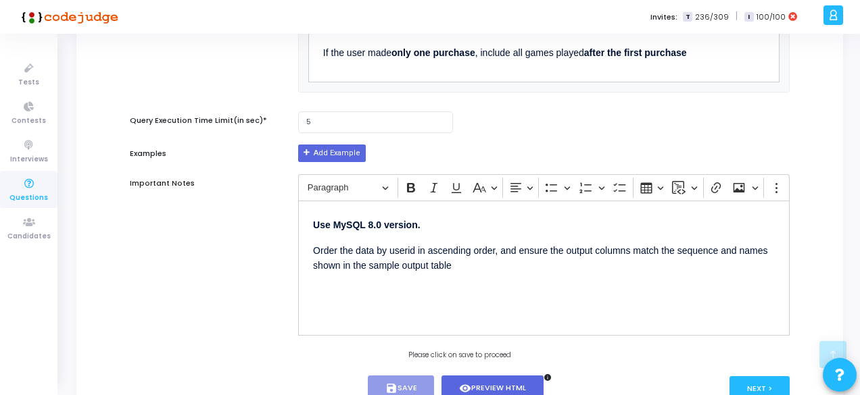
scroll to position [737, 0]
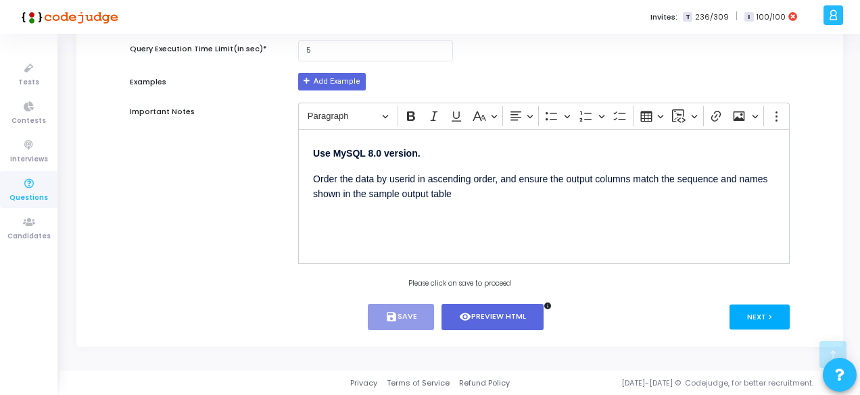
click at [755, 326] on button "Next >" at bounding box center [759, 317] width 60 height 25
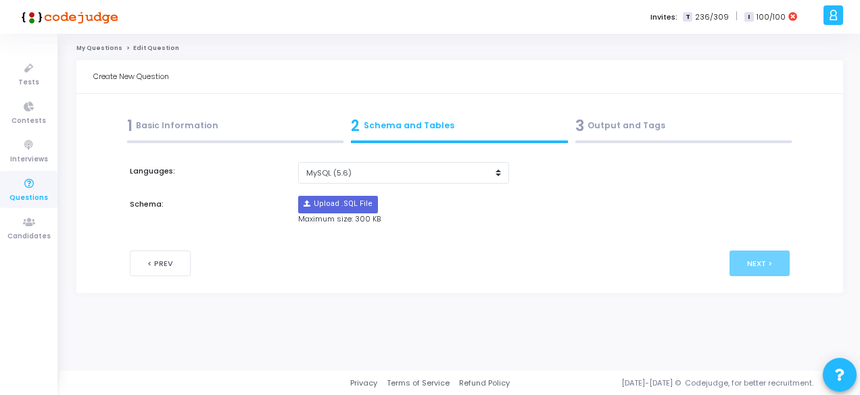
scroll to position [0, 0]
click at [346, 203] on input "file" at bounding box center [339, 205] width 78 height 16
click at [399, 174] on select "MySQL (5.6) MySQL (8.0)" at bounding box center [405, 173] width 212 height 22
select select "63000"
click at [299, 162] on select "MySQL (5.6) MySQL (8.0)" at bounding box center [405, 173] width 212 height 22
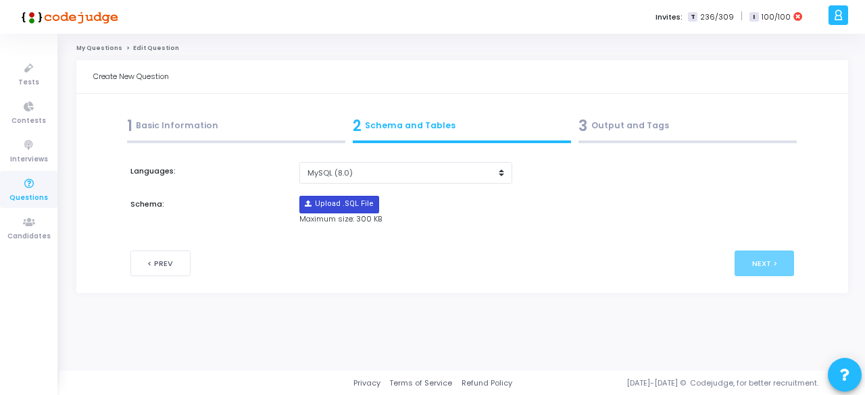
click at [341, 208] on input "file" at bounding box center [339, 205] width 78 height 16
type input "C:\fakepath\sample_template_alldata.sql"
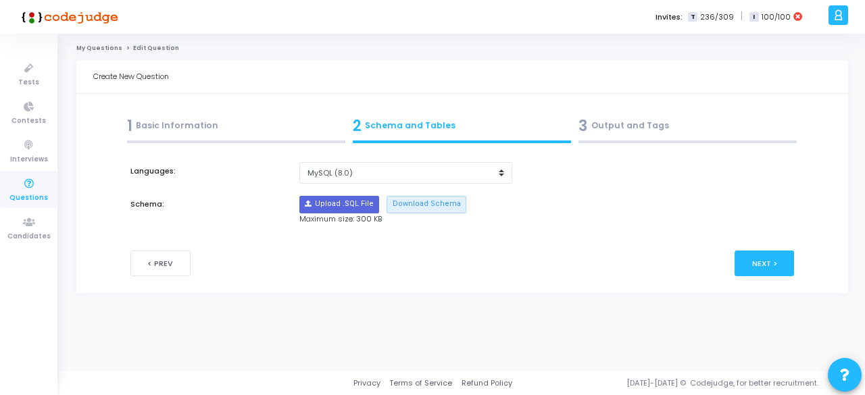
click at [616, 128] on div "3 Output and Tags" at bounding box center [688, 126] width 218 height 22
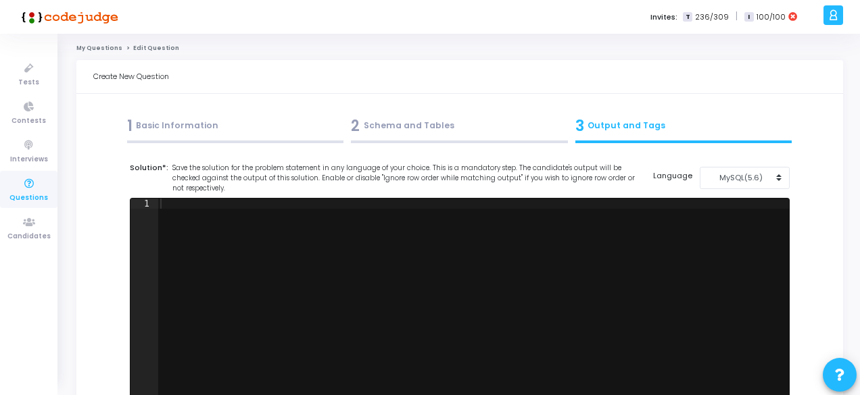
click at [477, 198] on div "1 ההההההההההההההההההההההההההההההההההההההההההההההההההההההההההההההההההההההההההההה…" at bounding box center [460, 300] width 660 height 204
click at [452, 225] on div at bounding box center [473, 310] width 631 height 223
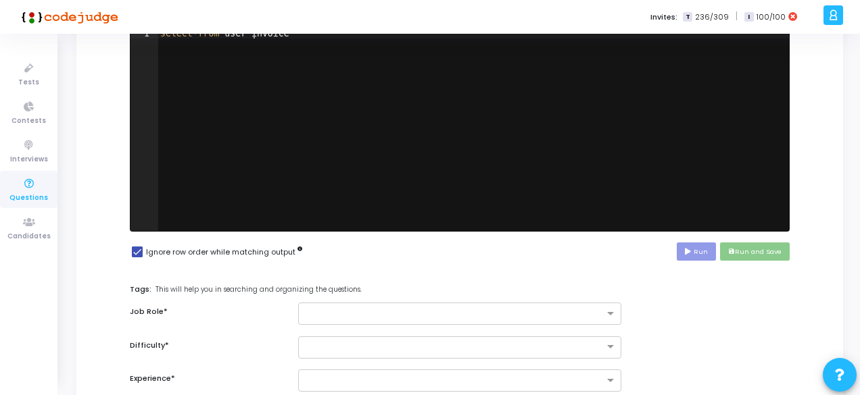
scroll to position [173, 0]
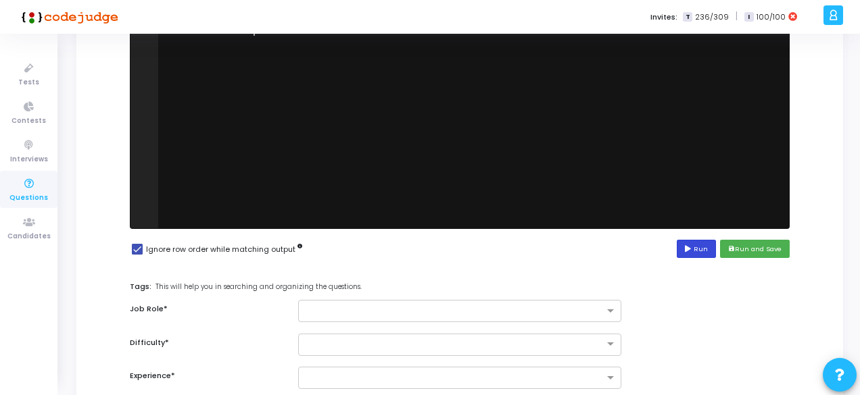
type textarea "select * from user_invoice"
click at [697, 247] on button "Run" at bounding box center [696, 249] width 39 height 18
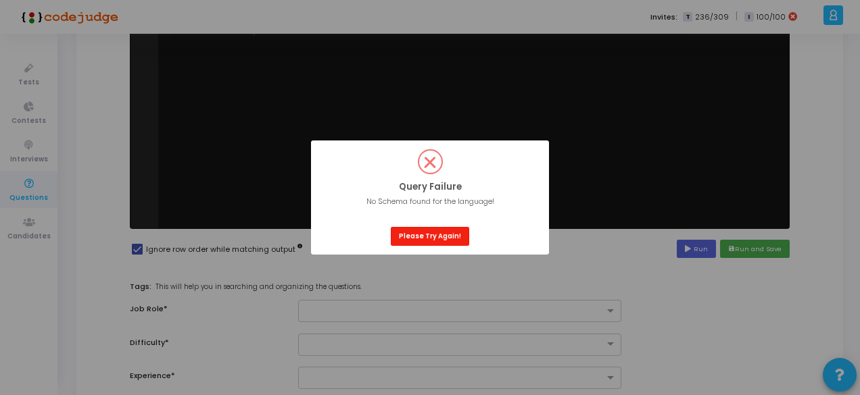
click at [422, 237] on button "Please Try Again!" at bounding box center [430, 236] width 78 height 18
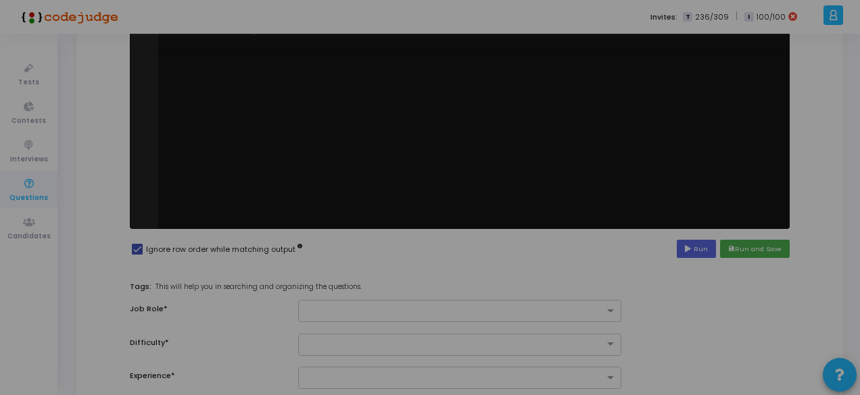
scroll to position [0, 0]
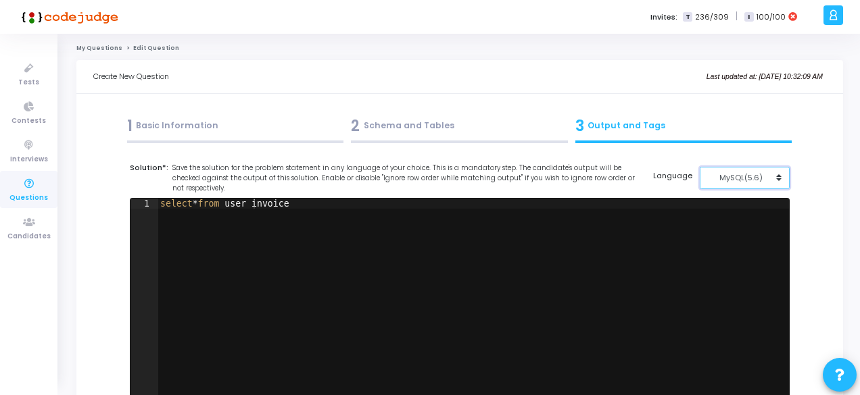
click at [740, 172] on div "MySQL(5.6)" at bounding box center [741, 177] width 66 height 11
click at [736, 206] on button "MySQL (8.0)" at bounding box center [752, 208] width 104 height 13
click at [623, 232] on div at bounding box center [473, 310] width 631 height 223
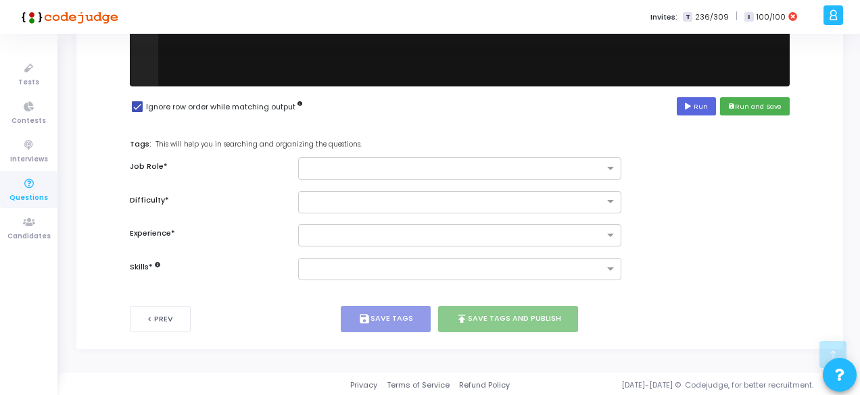
scroll to position [316, 0]
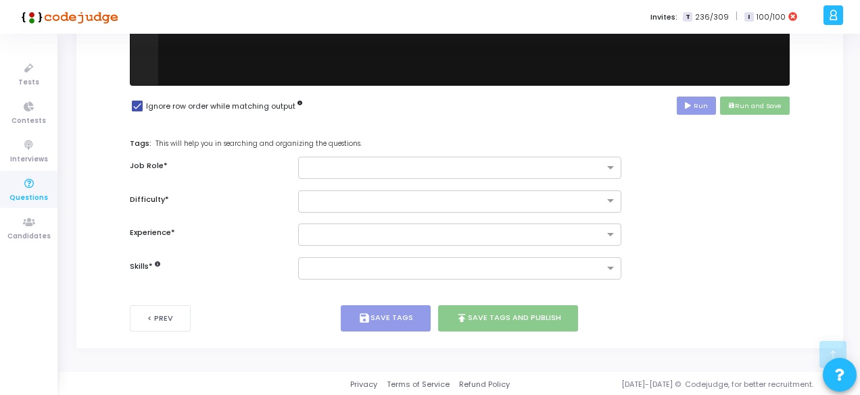
type textarea "select * from user_invoice"
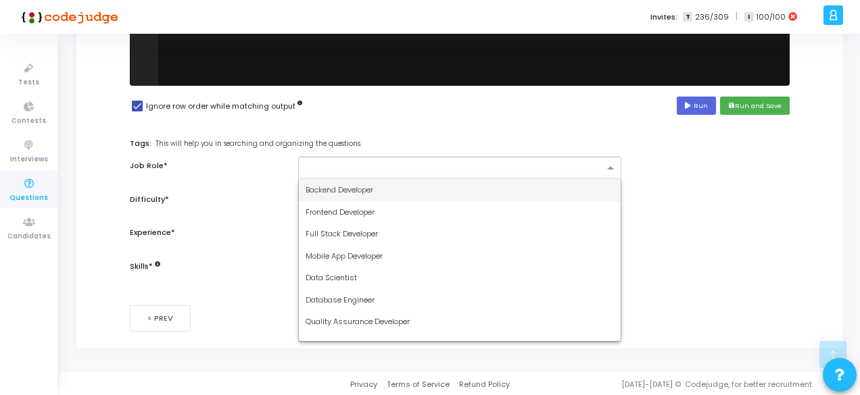
click at [453, 171] on input "text" at bounding box center [455, 168] width 298 height 11
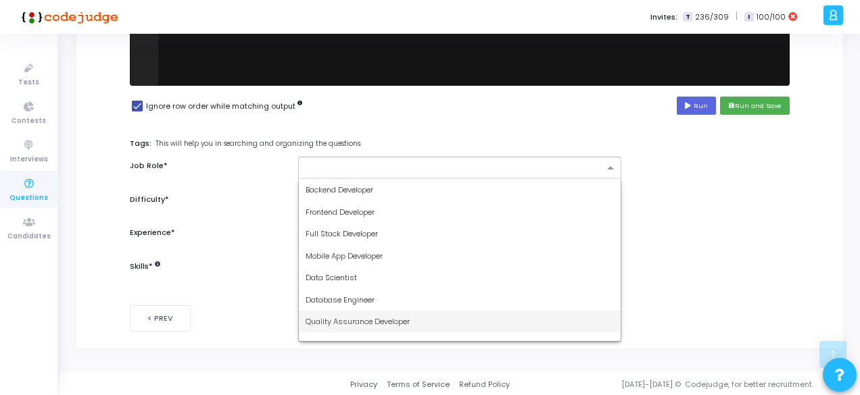
scroll to position [79, 0]
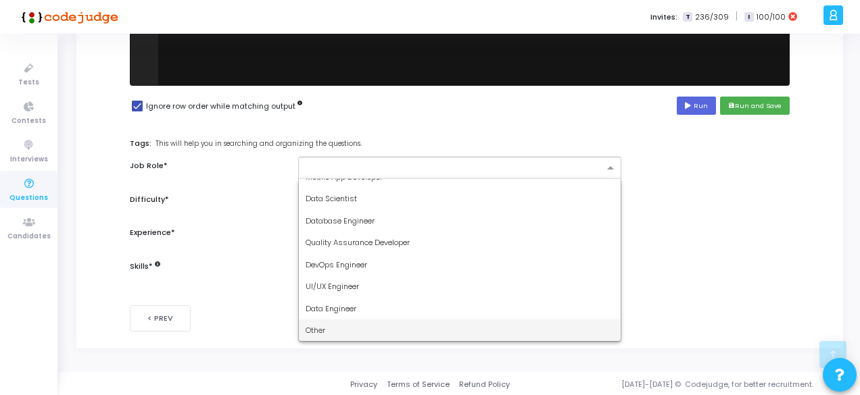
click at [346, 328] on div "Other" at bounding box center [460, 331] width 322 height 22
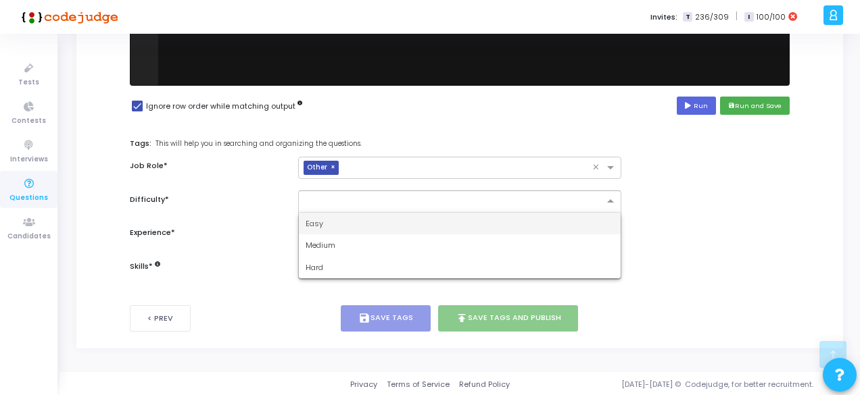
click at [333, 203] on input "text" at bounding box center [446, 200] width 281 height 11
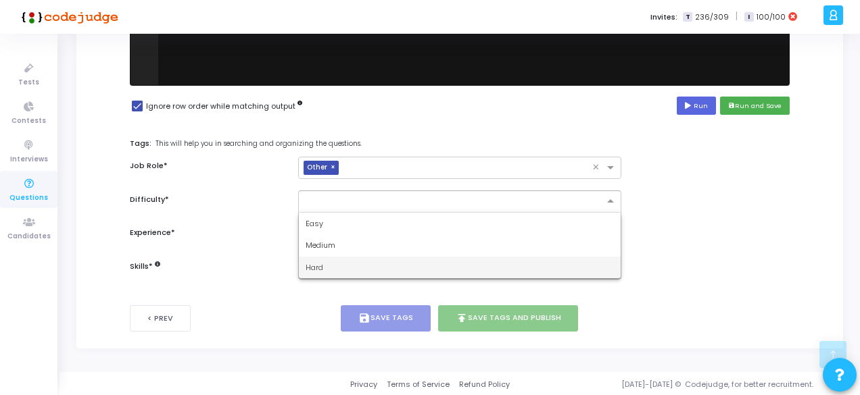
click at [324, 265] on div "Hard" at bounding box center [460, 268] width 322 height 22
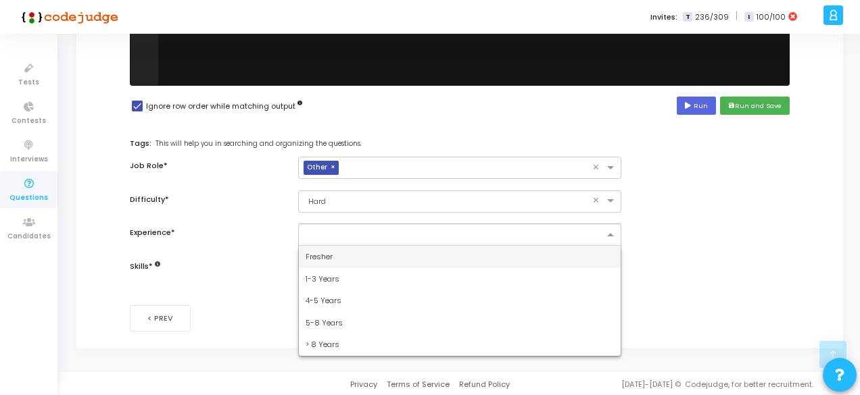
click at [327, 231] on input "text" at bounding box center [455, 235] width 298 height 11
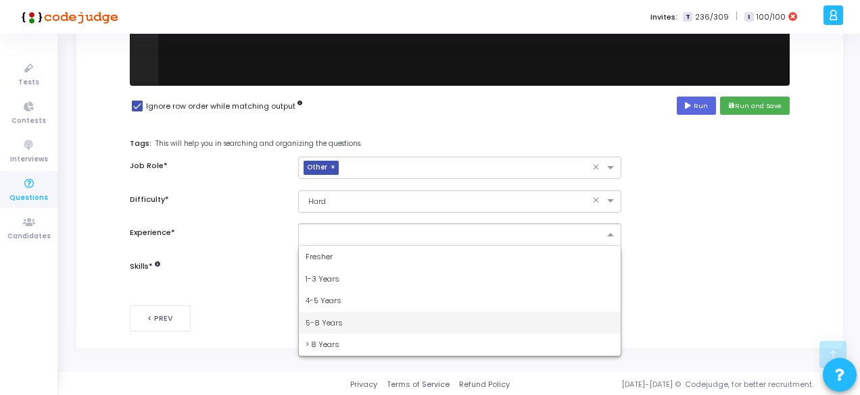
click at [320, 324] on span "5-8 Years" at bounding box center [324, 323] width 37 height 11
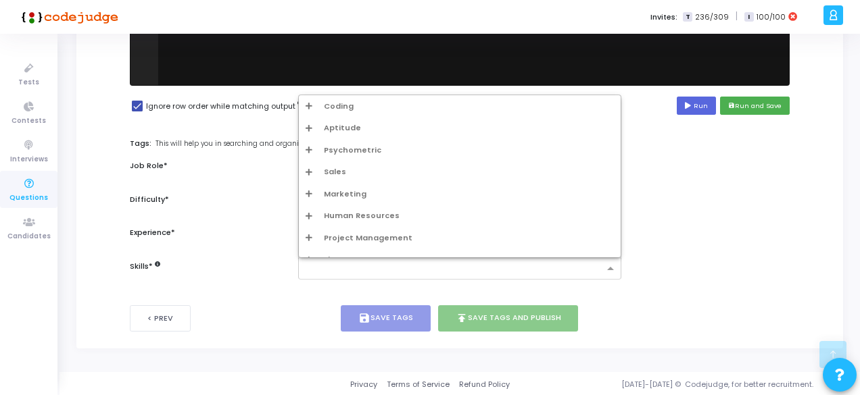
click at [330, 264] on input "text" at bounding box center [455, 269] width 298 height 11
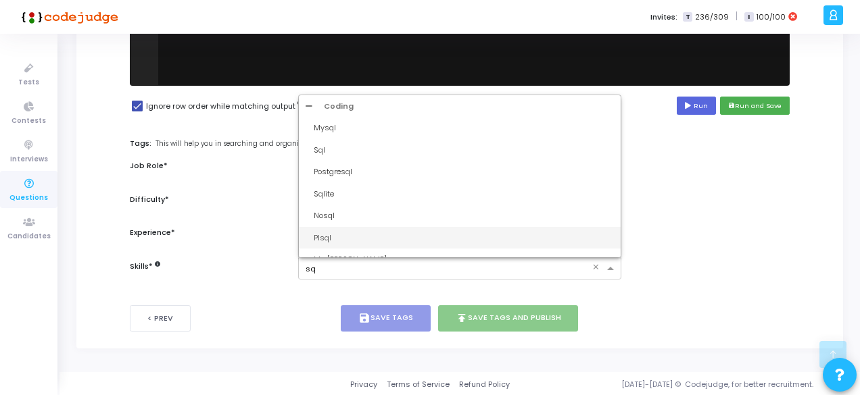
type input "sql"
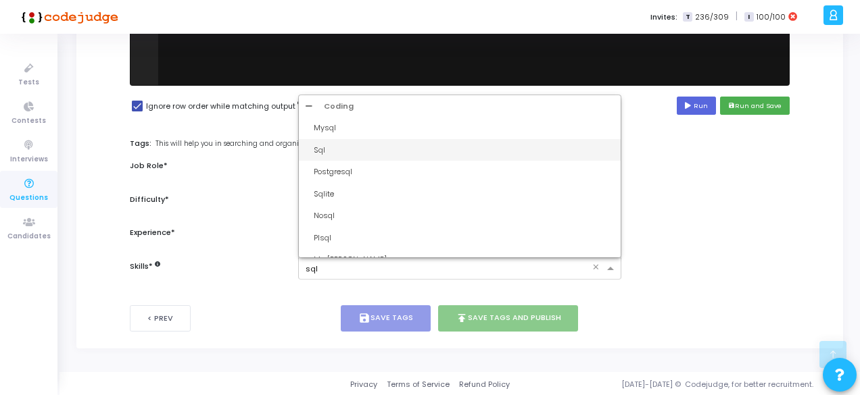
click at [326, 148] on div "Sql" at bounding box center [464, 150] width 300 height 11
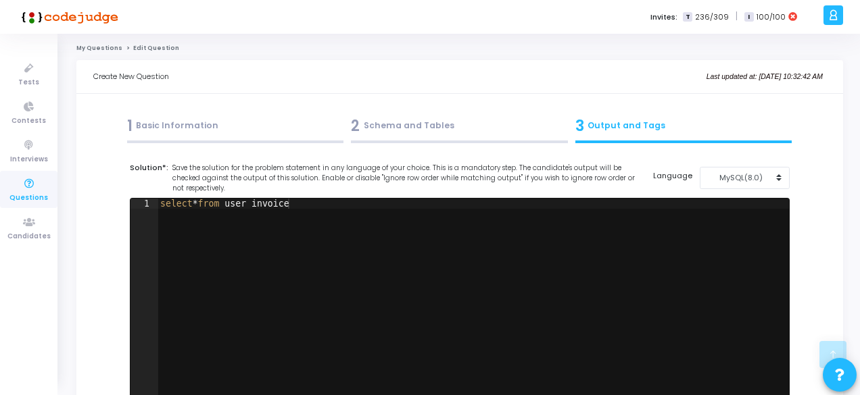
scroll to position [316, 0]
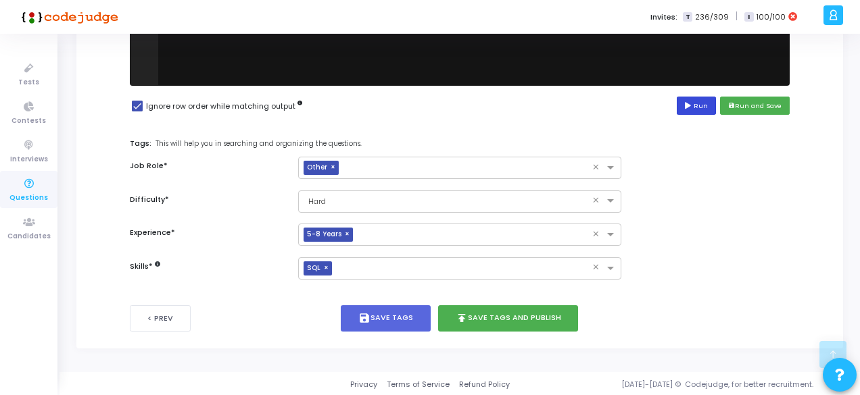
click at [703, 103] on button "Run" at bounding box center [696, 106] width 39 height 18
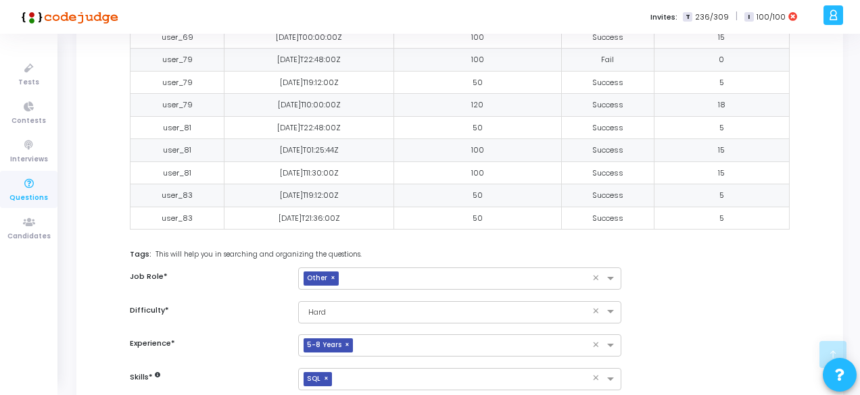
scroll to position [1001, 0]
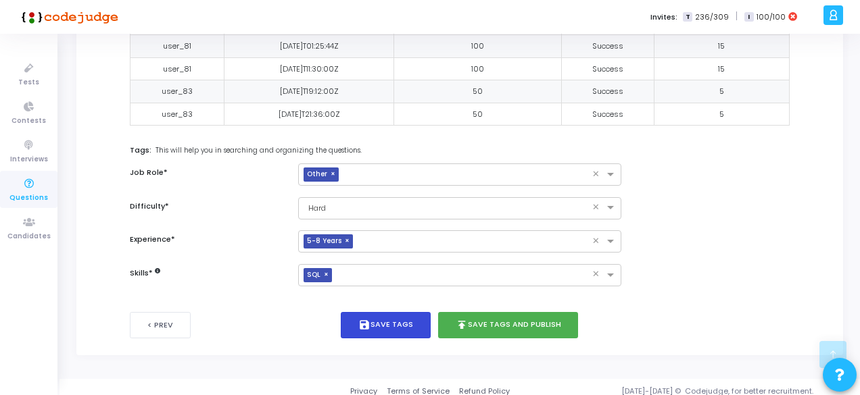
click at [395, 313] on button "save Save Tags" at bounding box center [386, 325] width 90 height 26
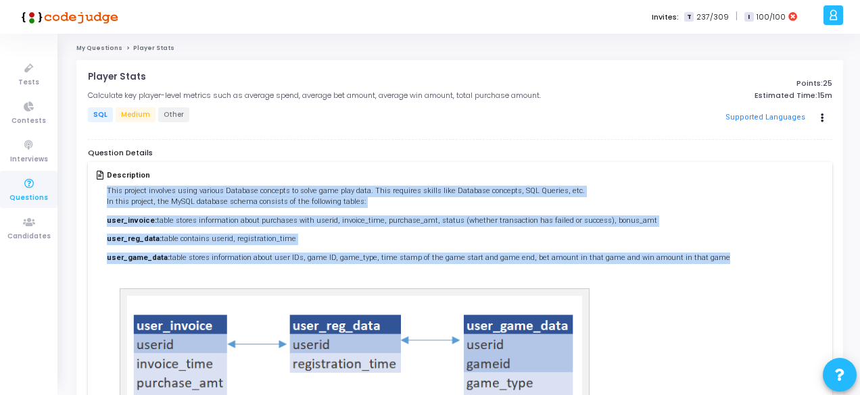
drag, startPoint x: 104, startPoint y: 189, endPoint x: 696, endPoint y: 261, distance: 596.6
click at [696, 261] on div "Description This project involves using various Database concepts to solve game…" at bounding box center [460, 348] width 726 height 354
copy div "This project involves using various Database concepts to solve game play data. …"
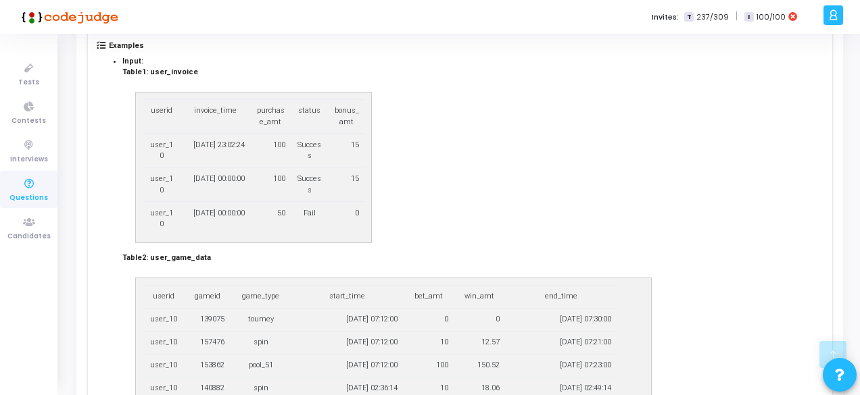
scroll to position [919, 0]
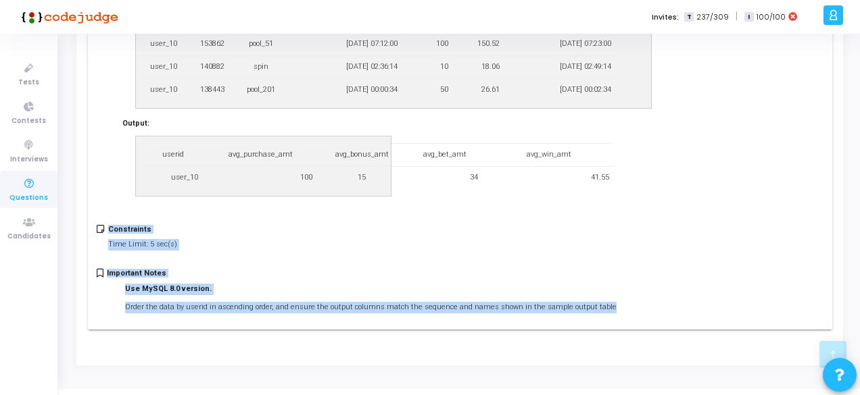
drag, startPoint x: 105, startPoint y: 208, endPoint x: 799, endPoint y: 278, distance: 697.8
copy div "Constraints Time Limit: 5 sec(s) Important Notes Use MySQL 8.0 version. Order t…"
